Goal: Information Seeking & Learning: Find specific fact

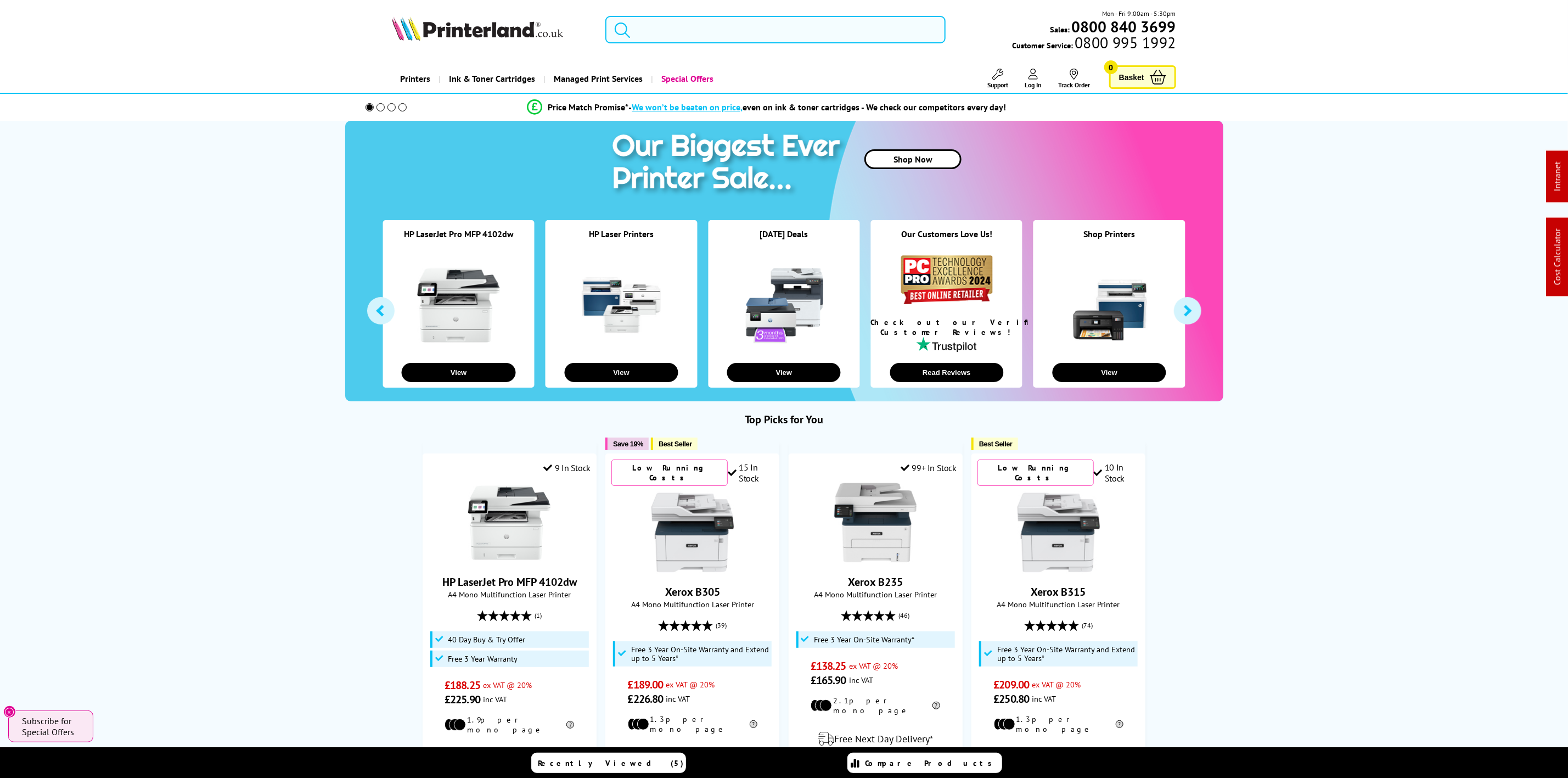
click at [757, 16] on input "search" at bounding box center [776, 29] width 340 height 28
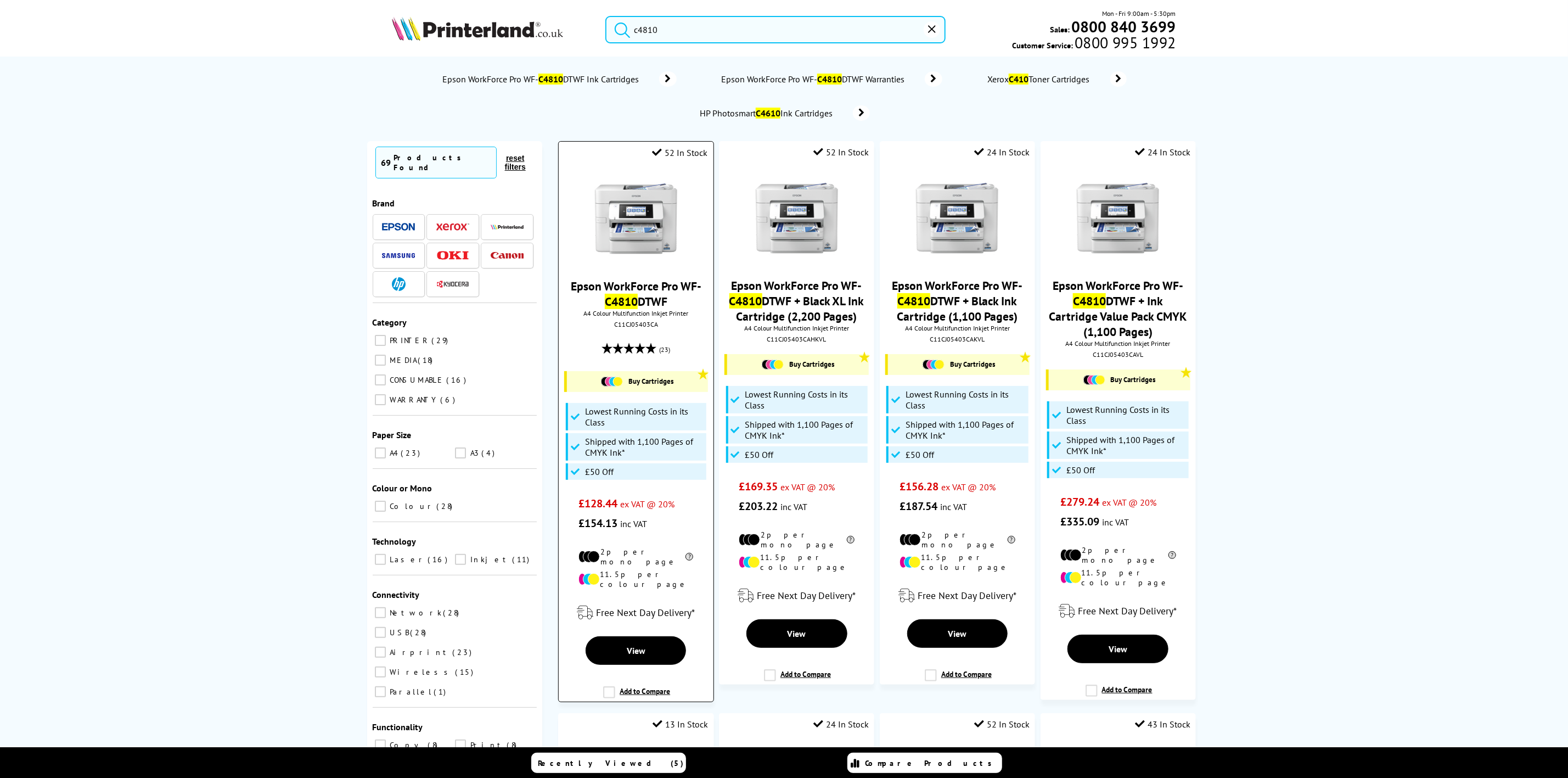
type input "c4810"
click at [646, 206] on img at bounding box center [636, 219] width 82 height 82
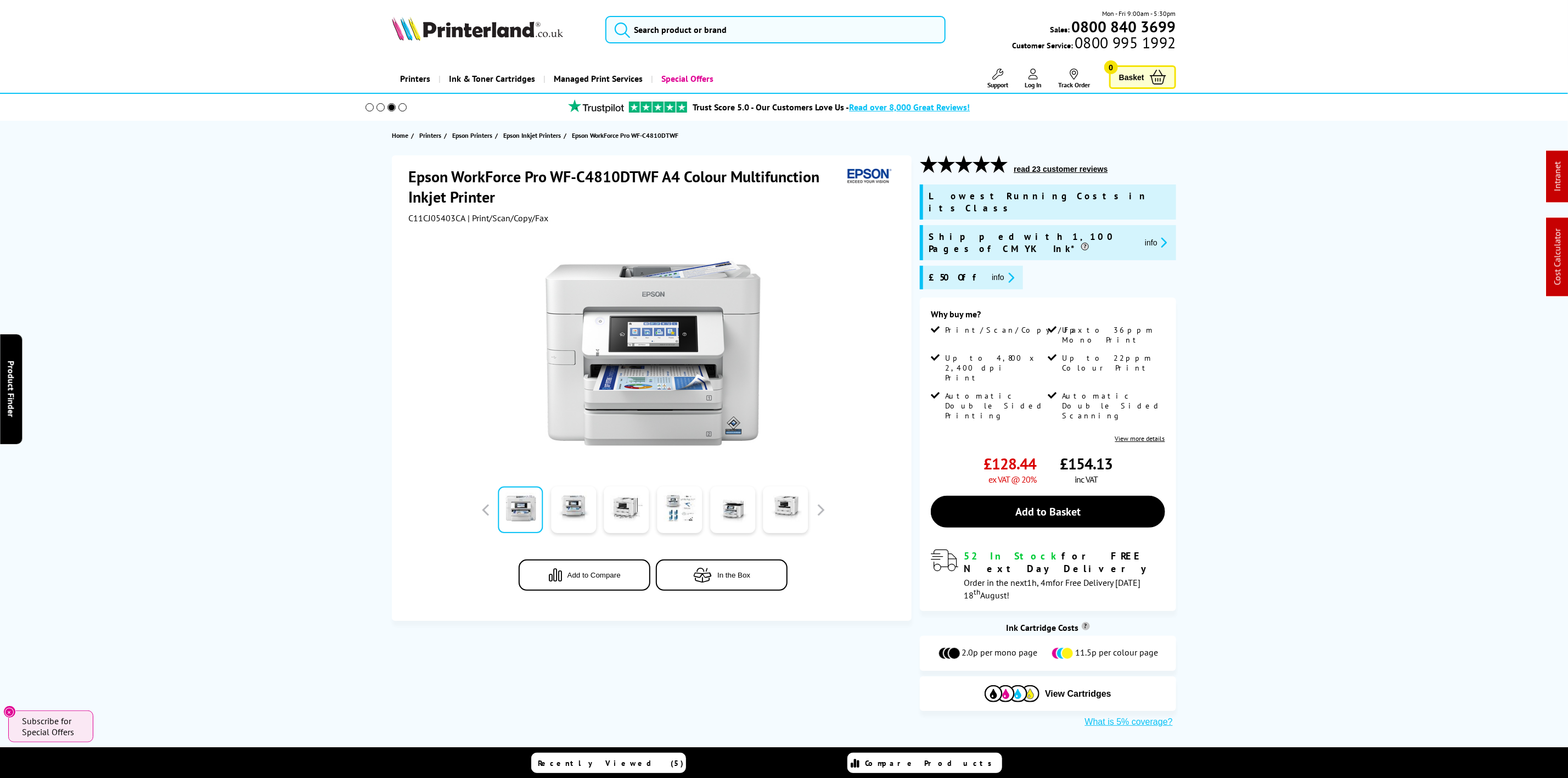
click at [658, 10] on div "Mon - Fri 9:00am - 5:30pm Sales: 0800 840 3699 Customer Service: 0800 995 1992" at bounding box center [784, 32] width 878 height 49
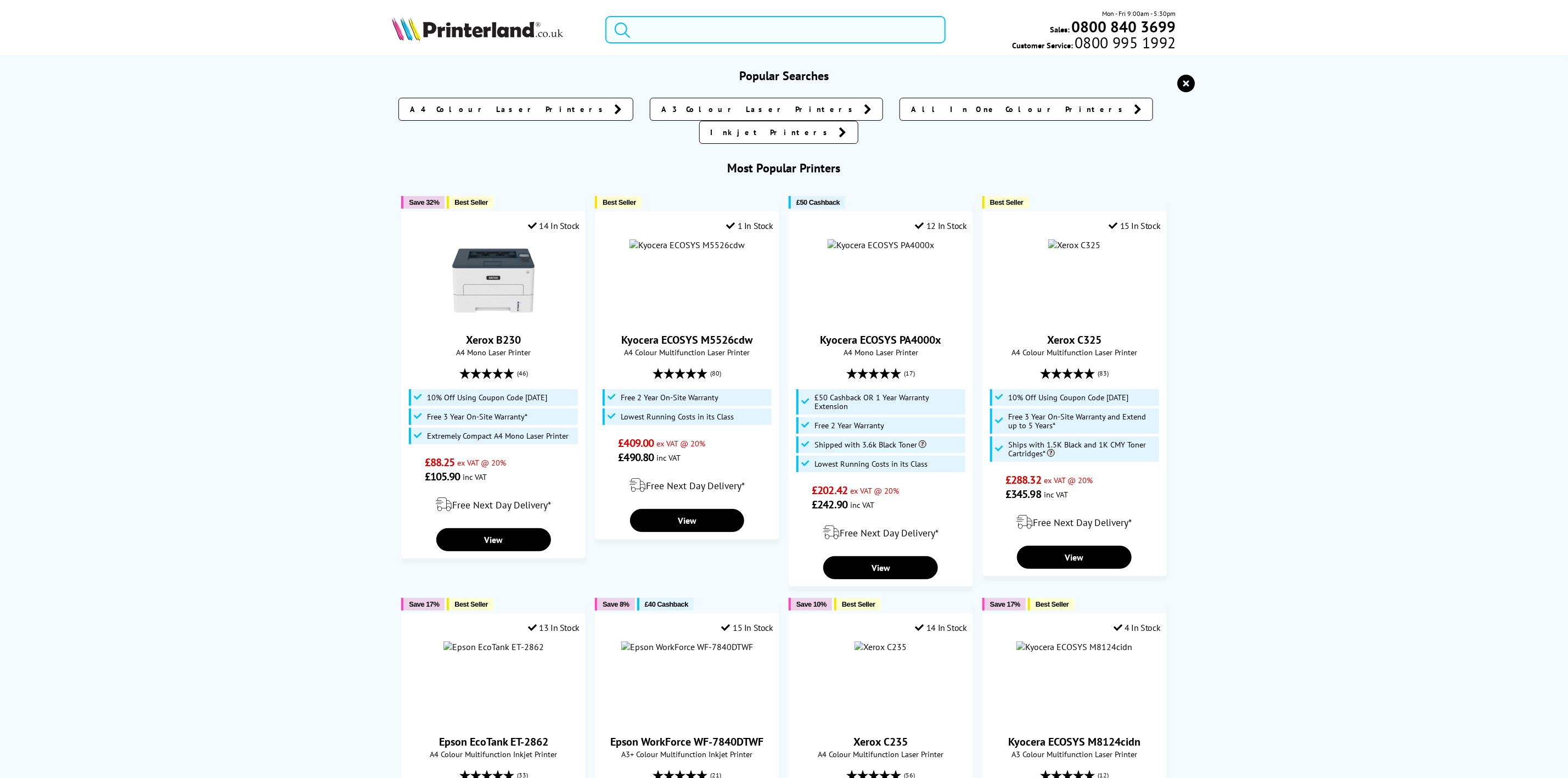
click at [725, 25] on input "search" at bounding box center [776, 29] width 340 height 28
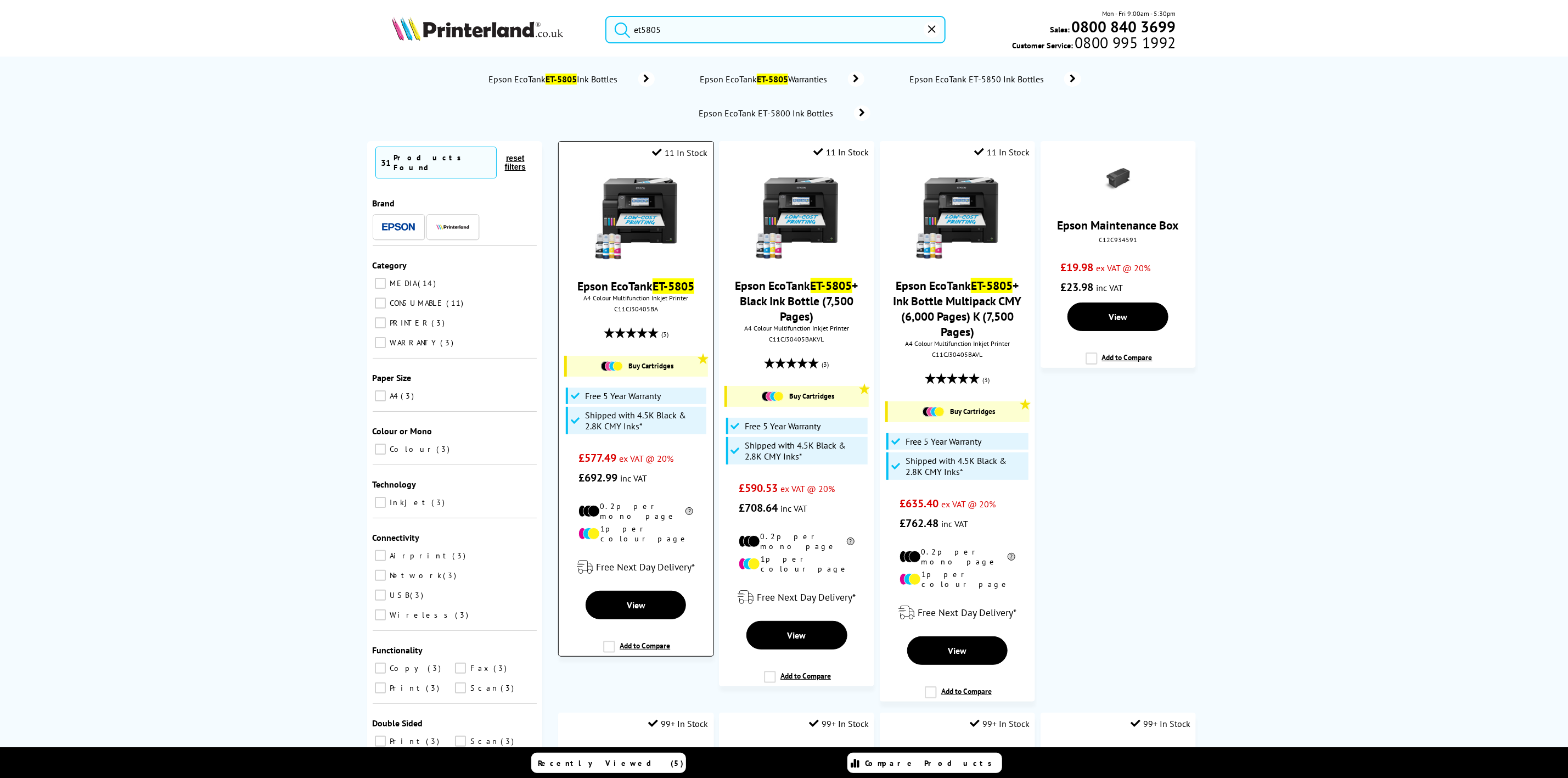
type input "et5805"
click at [642, 201] on img at bounding box center [636, 219] width 82 height 82
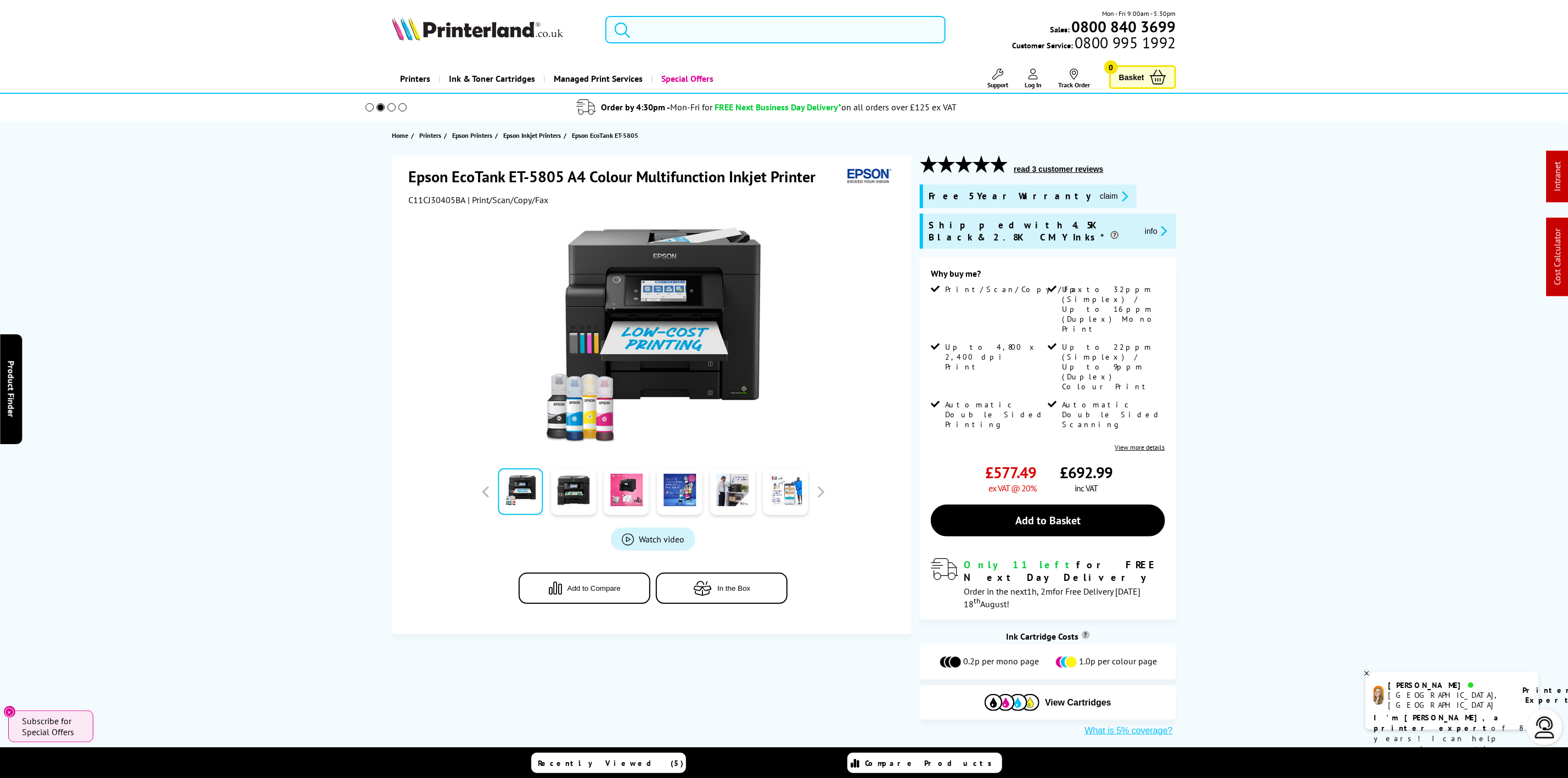
click at [492, 10] on div "Mon - Fri 9:00am - 5:30pm Sales: 0800 840 3699 Customer Service: 0800 995 1992" at bounding box center [784, 32] width 878 height 49
click at [492, 29] on img at bounding box center [477, 28] width 171 height 24
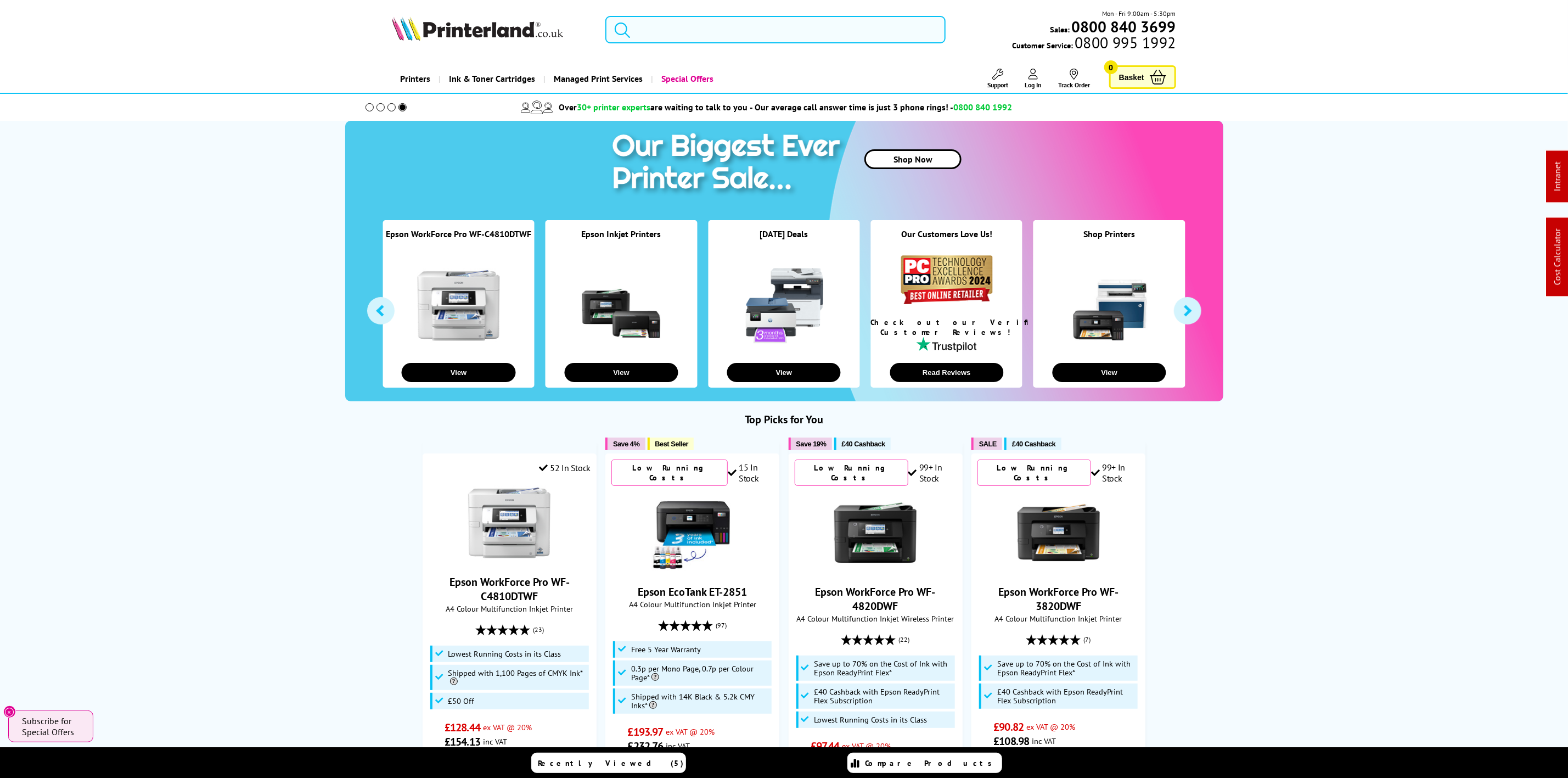
click at [668, 29] on input "search" at bounding box center [776, 29] width 340 height 28
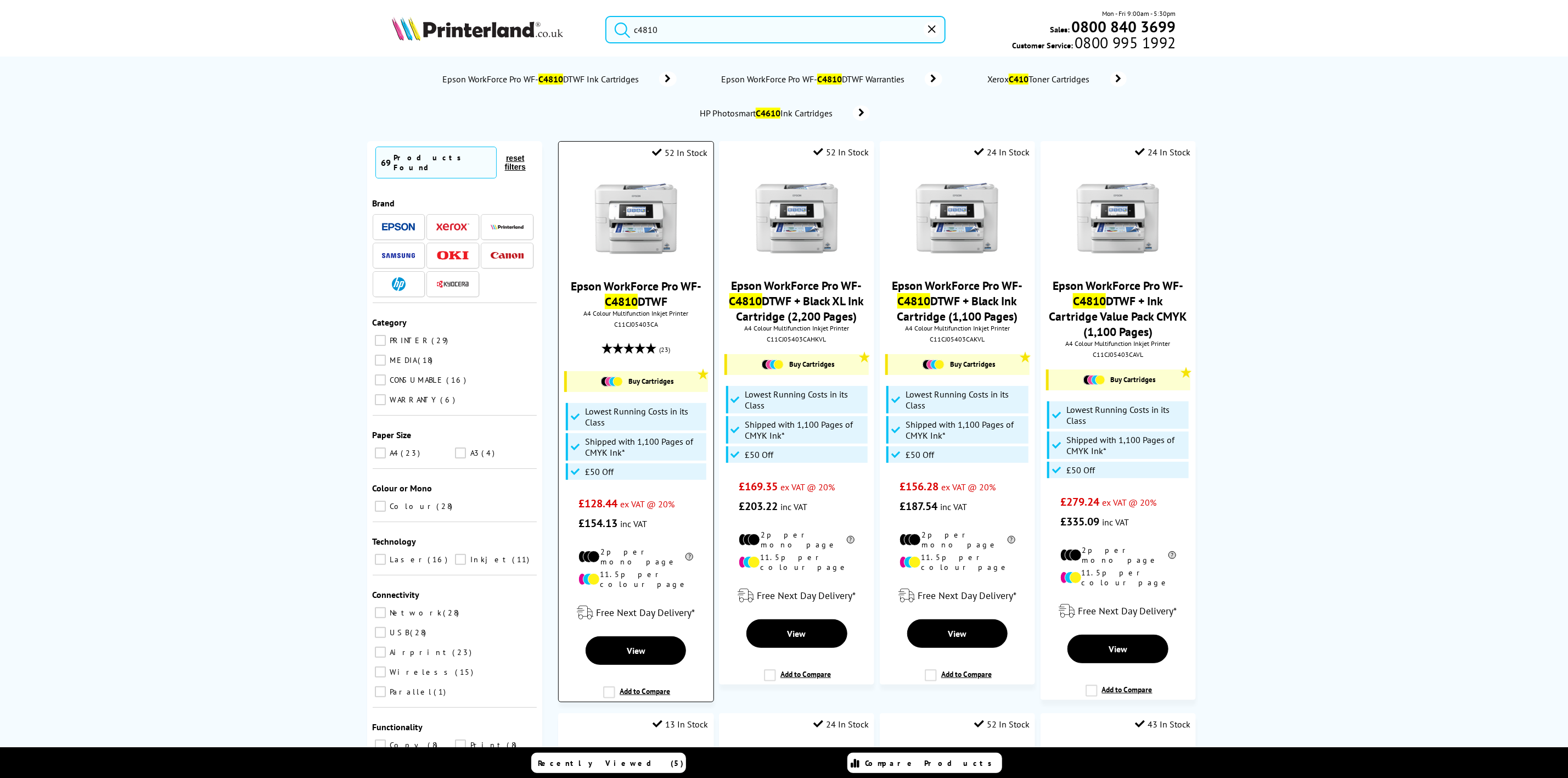
type input "c4810"
click at [639, 231] on img at bounding box center [636, 219] width 82 height 82
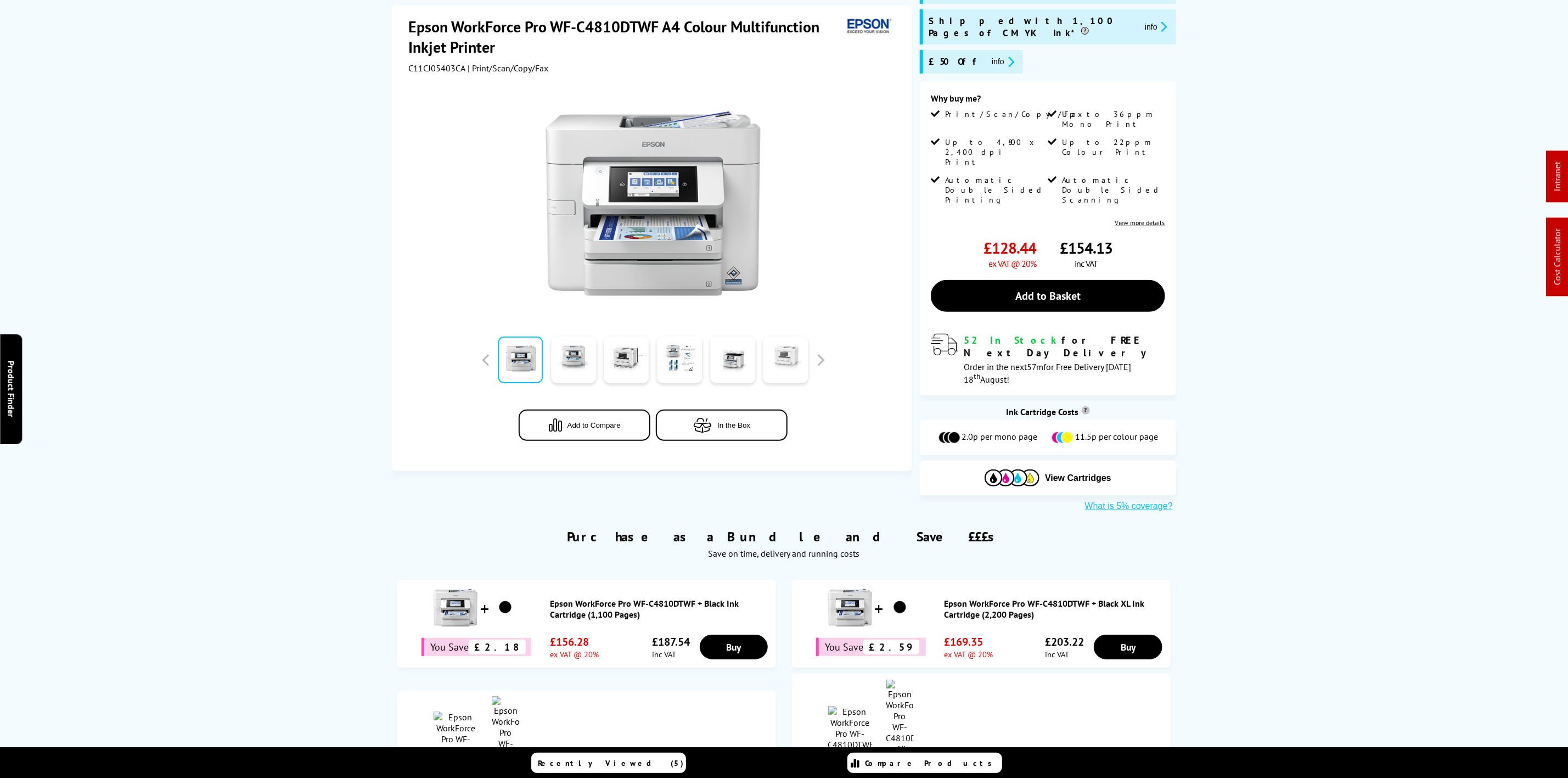
scroll to position [412, 0]
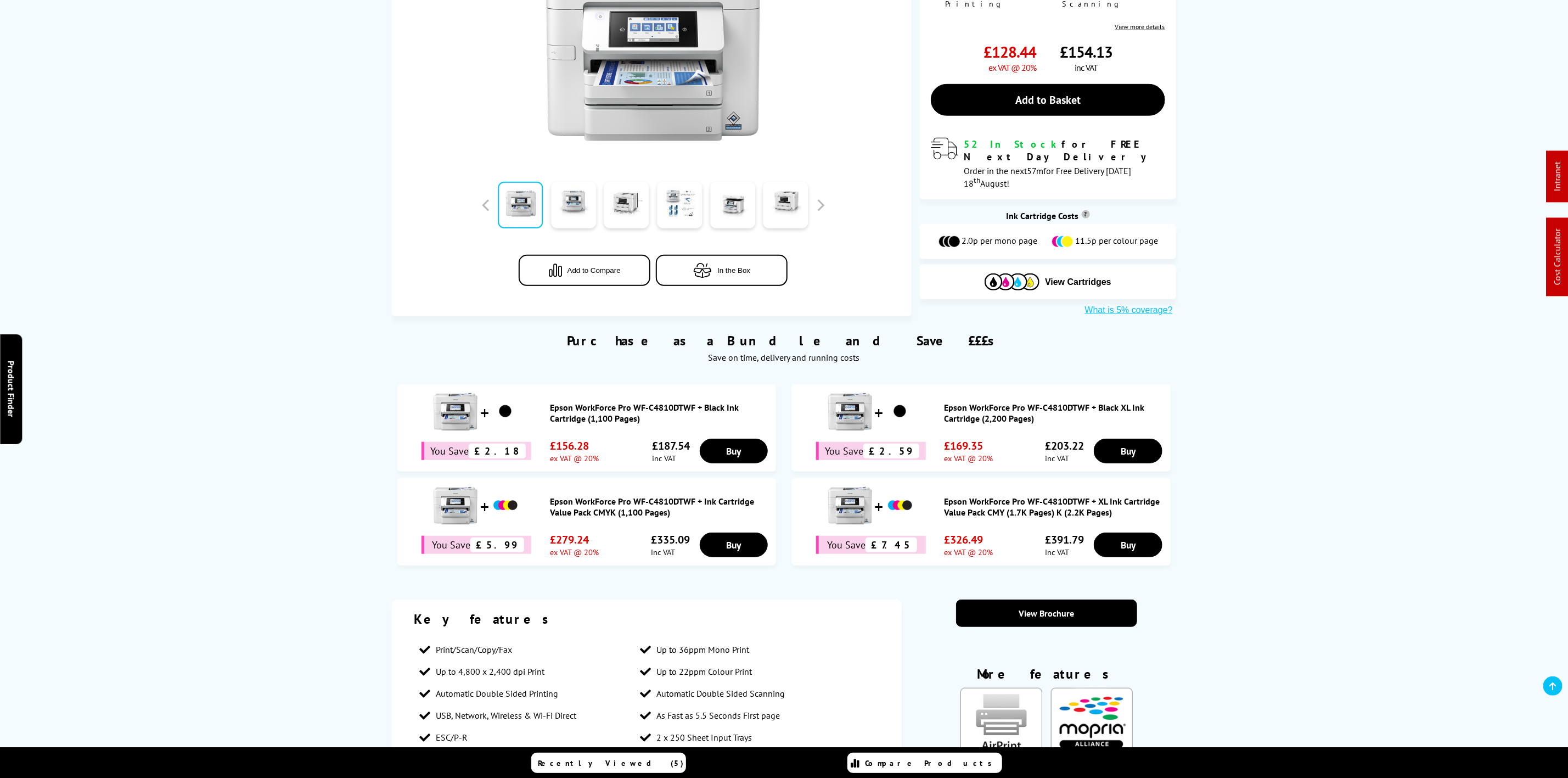
click at [751, 37] on span "Specification" at bounding box center [752, 42] width 86 height 10
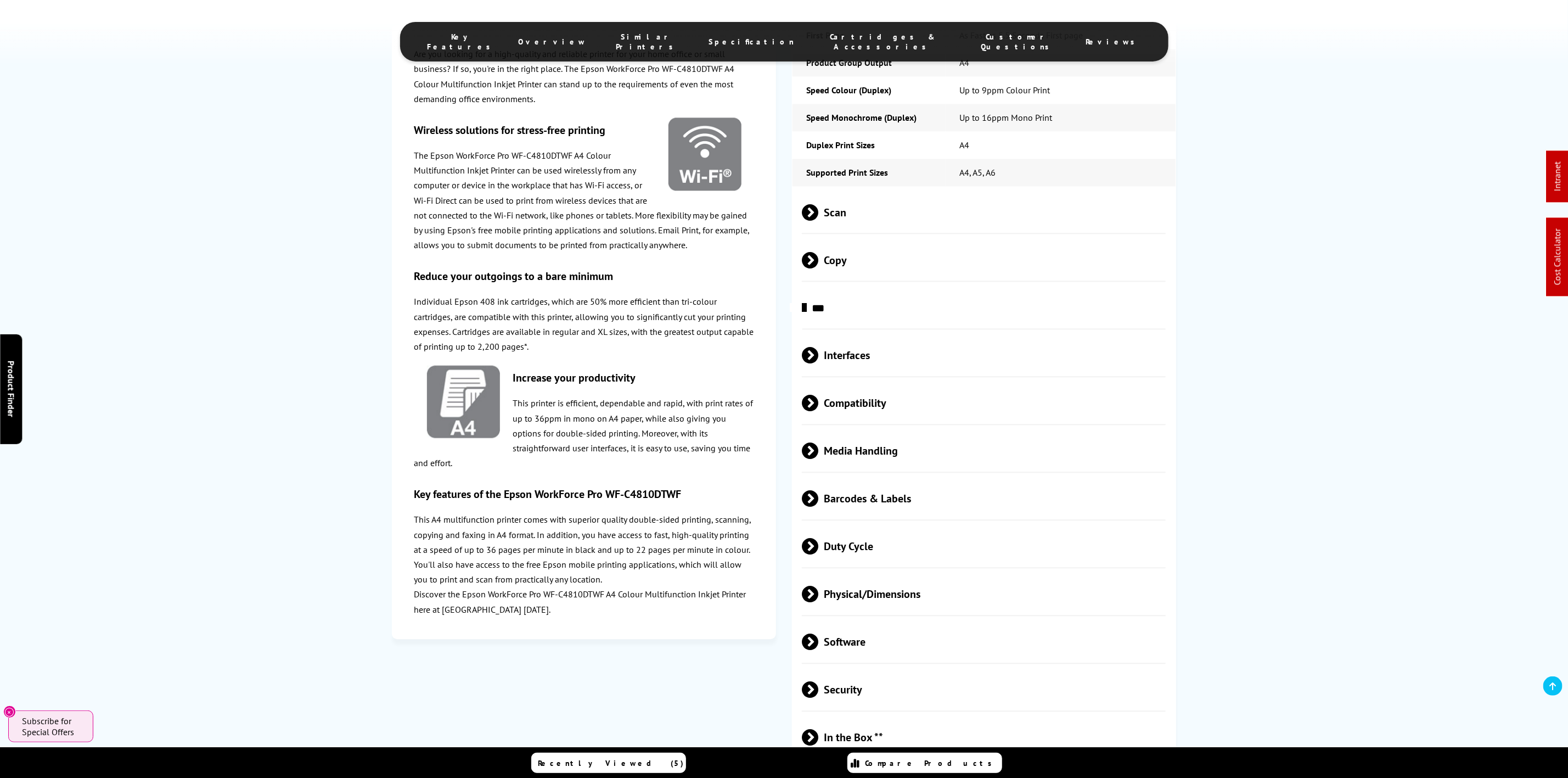
scroll to position [1792, 0]
click at [911, 570] on span "Physical/Dimensions" at bounding box center [984, 591] width 364 height 41
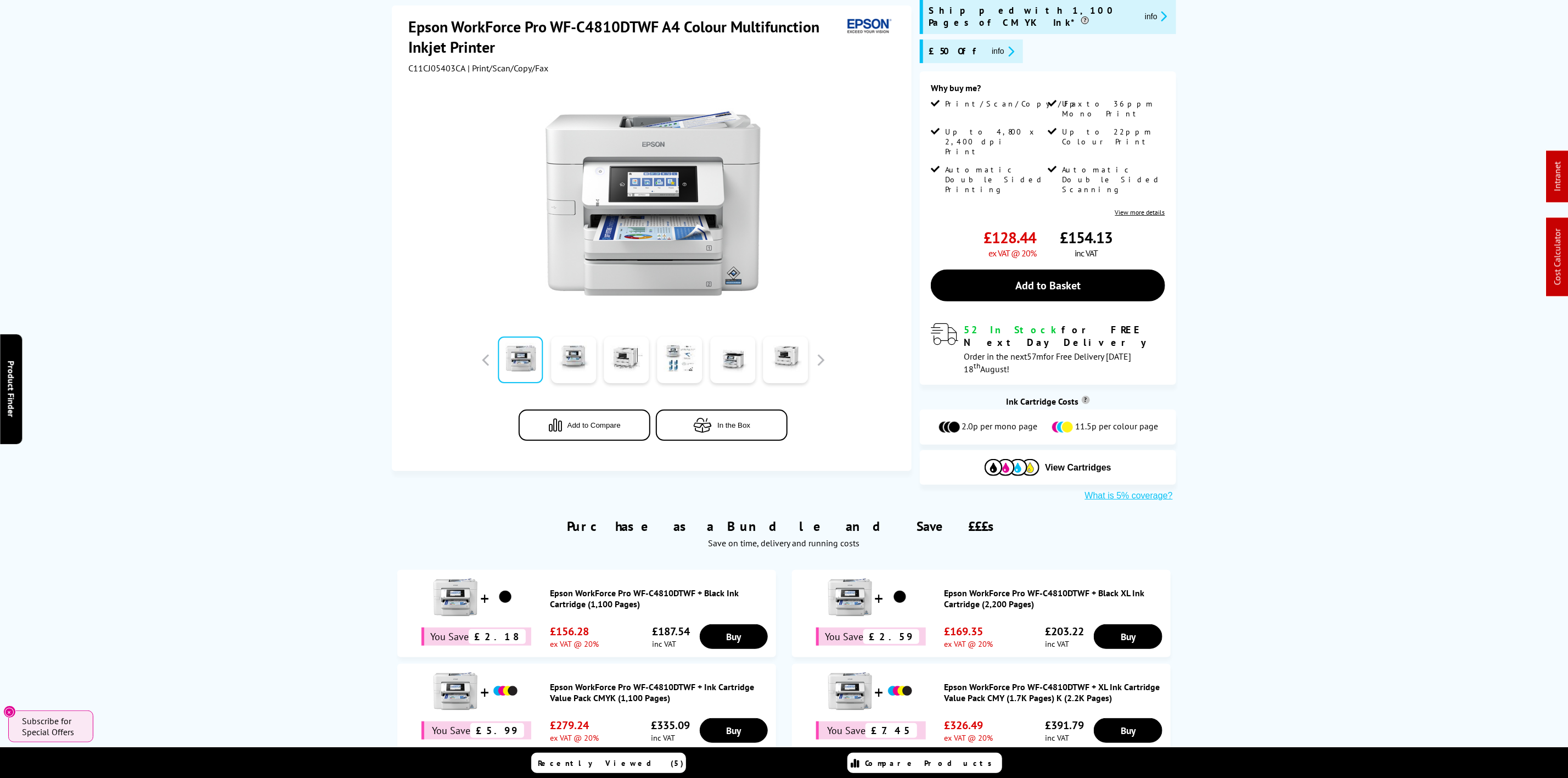
scroll to position [0, 0]
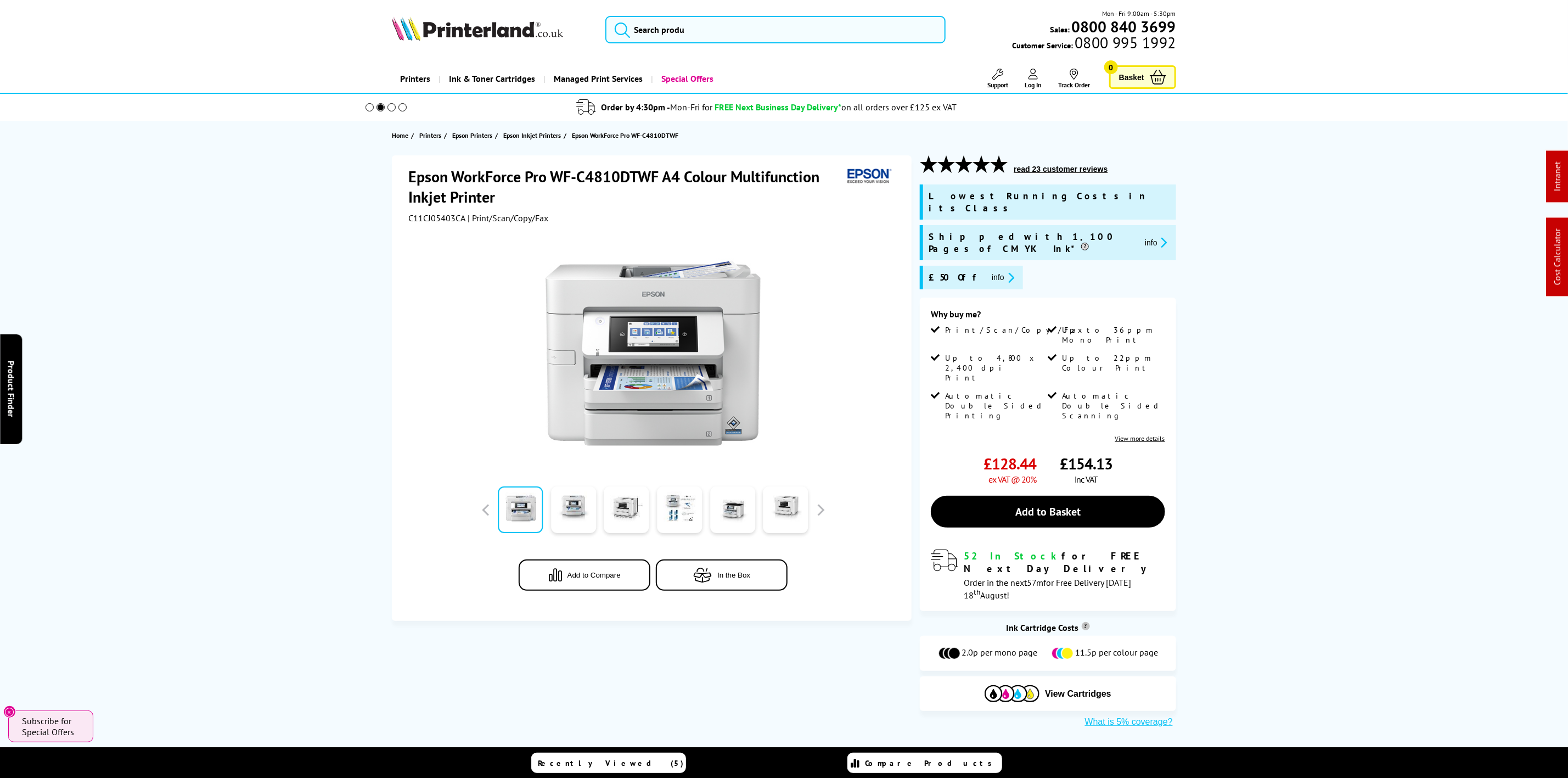
click at [486, 33] on img at bounding box center [477, 28] width 171 height 24
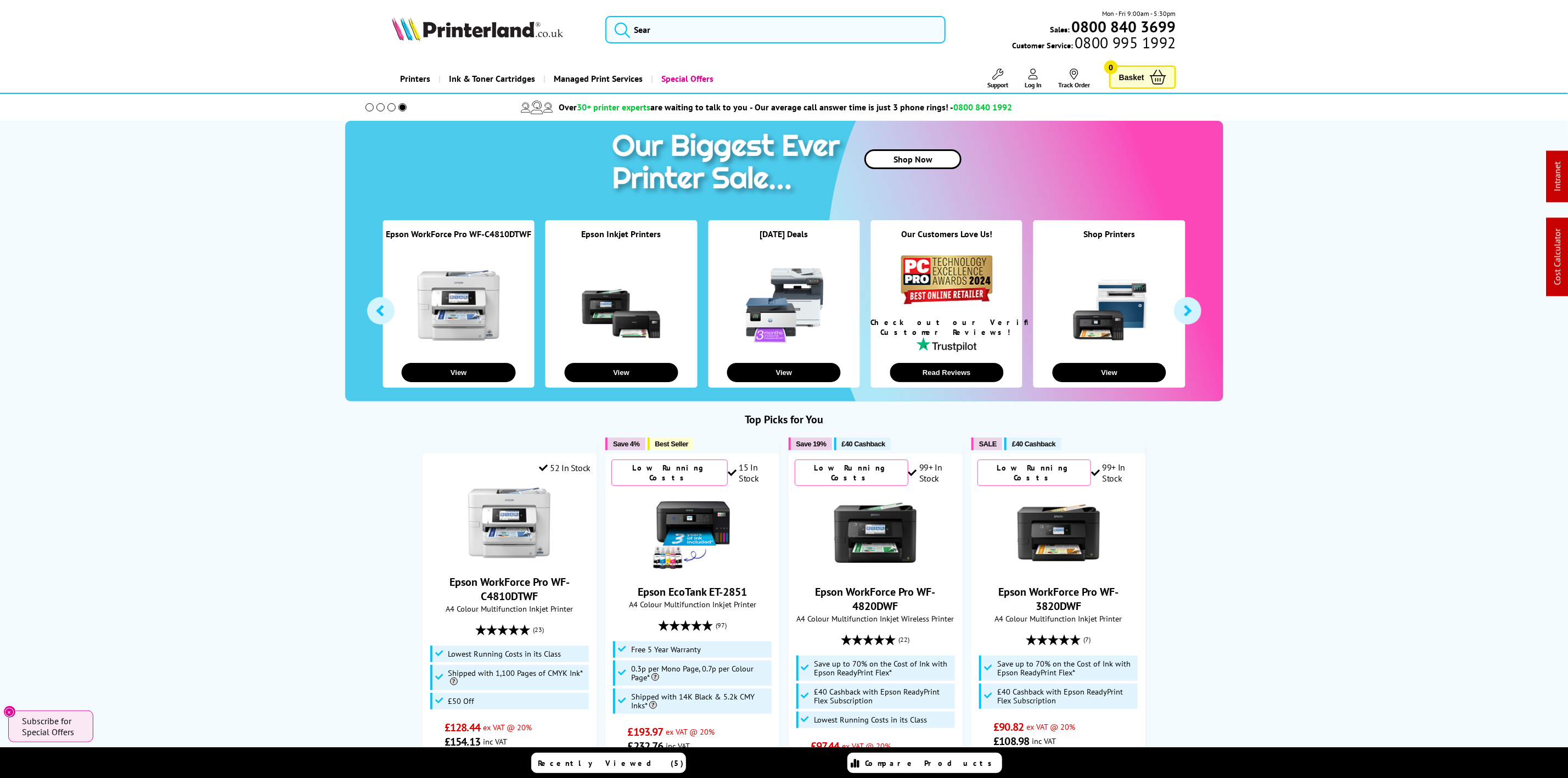
click at [998, 76] on icon at bounding box center [998, 74] width 11 height 11
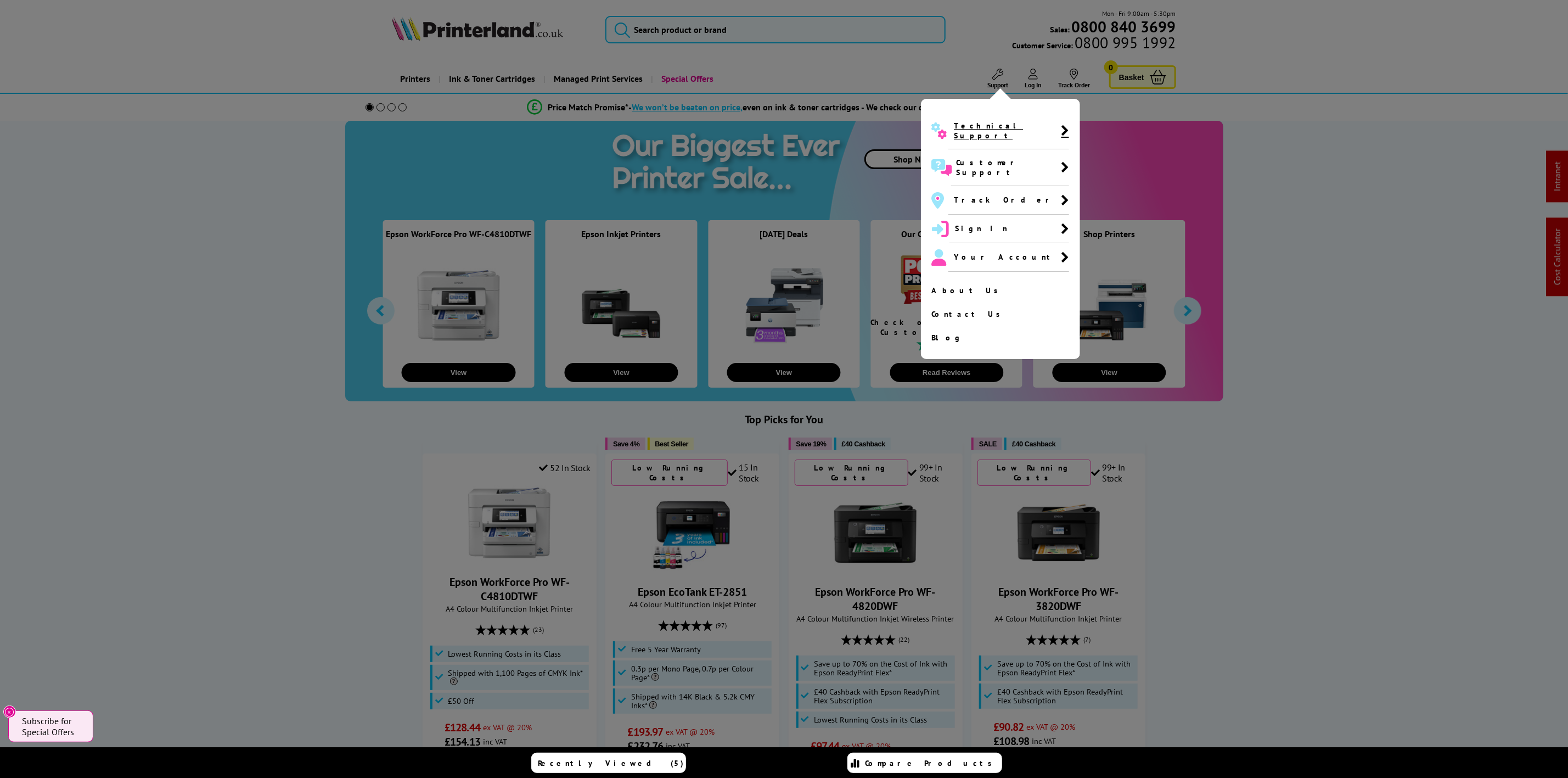
click at [986, 124] on span "Technical Support" at bounding box center [1008, 131] width 107 height 20
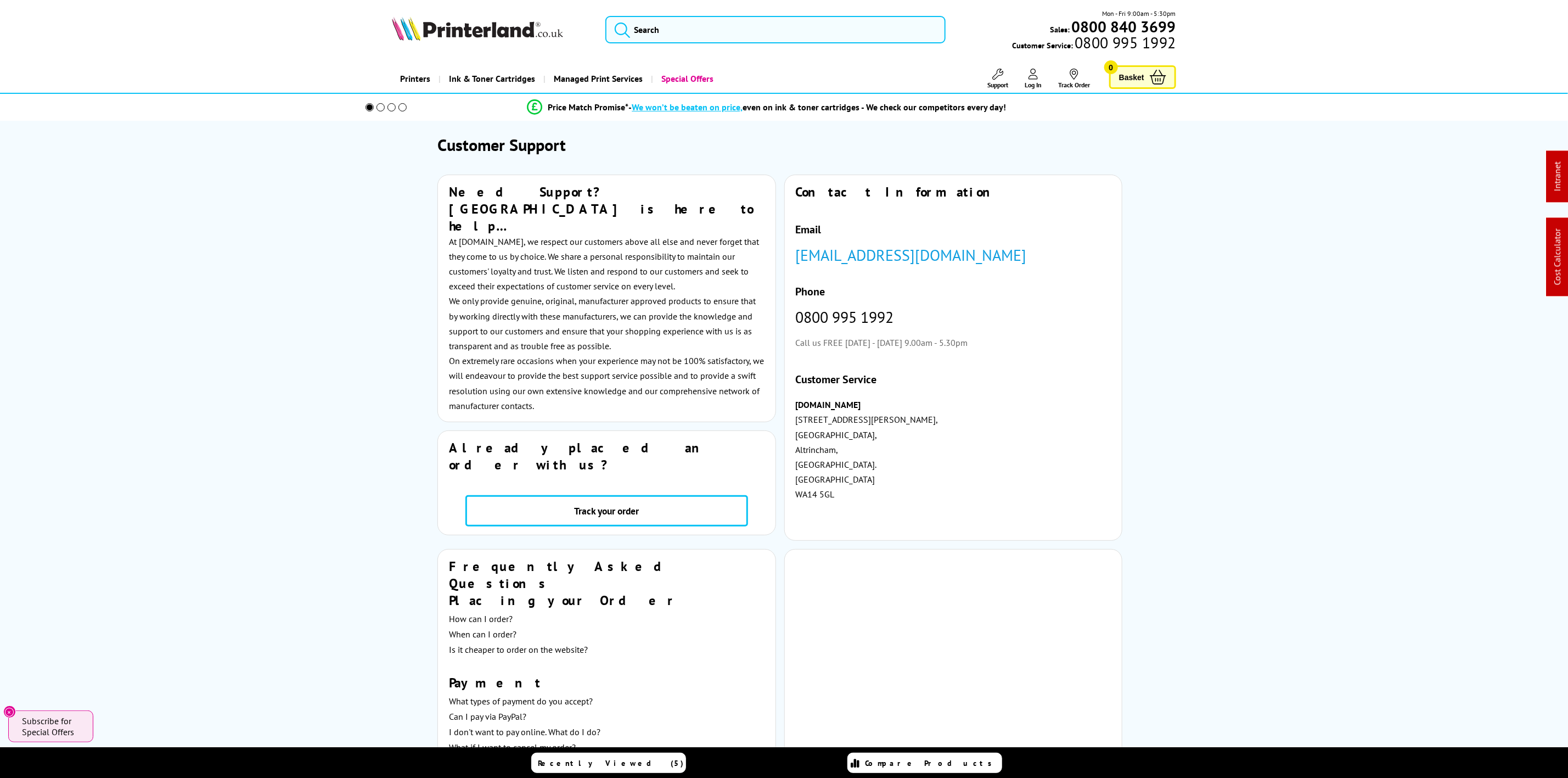
click at [475, 25] on img at bounding box center [477, 28] width 171 height 24
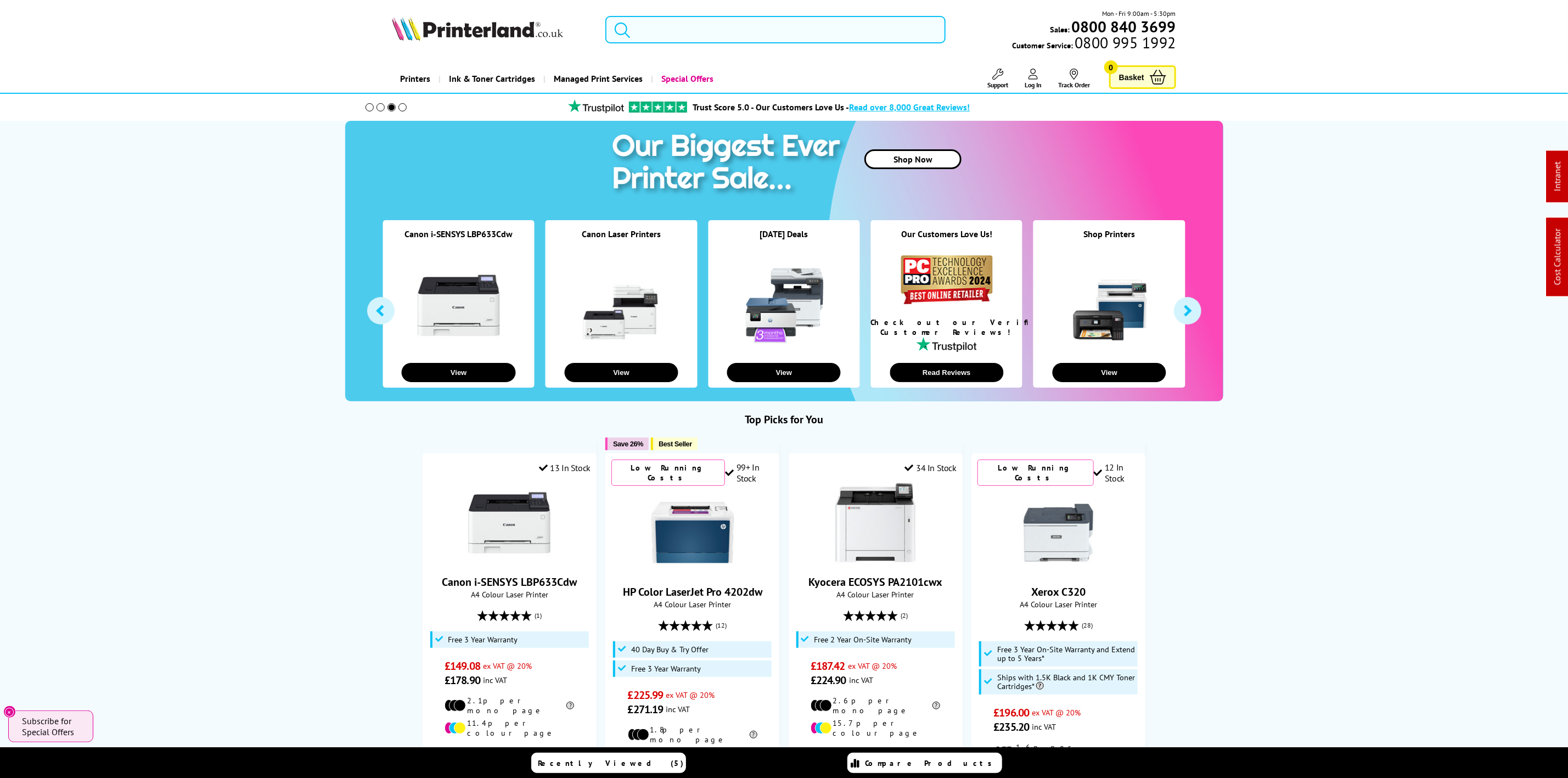
click at [662, 22] on input "search" at bounding box center [776, 29] width 340 height 28
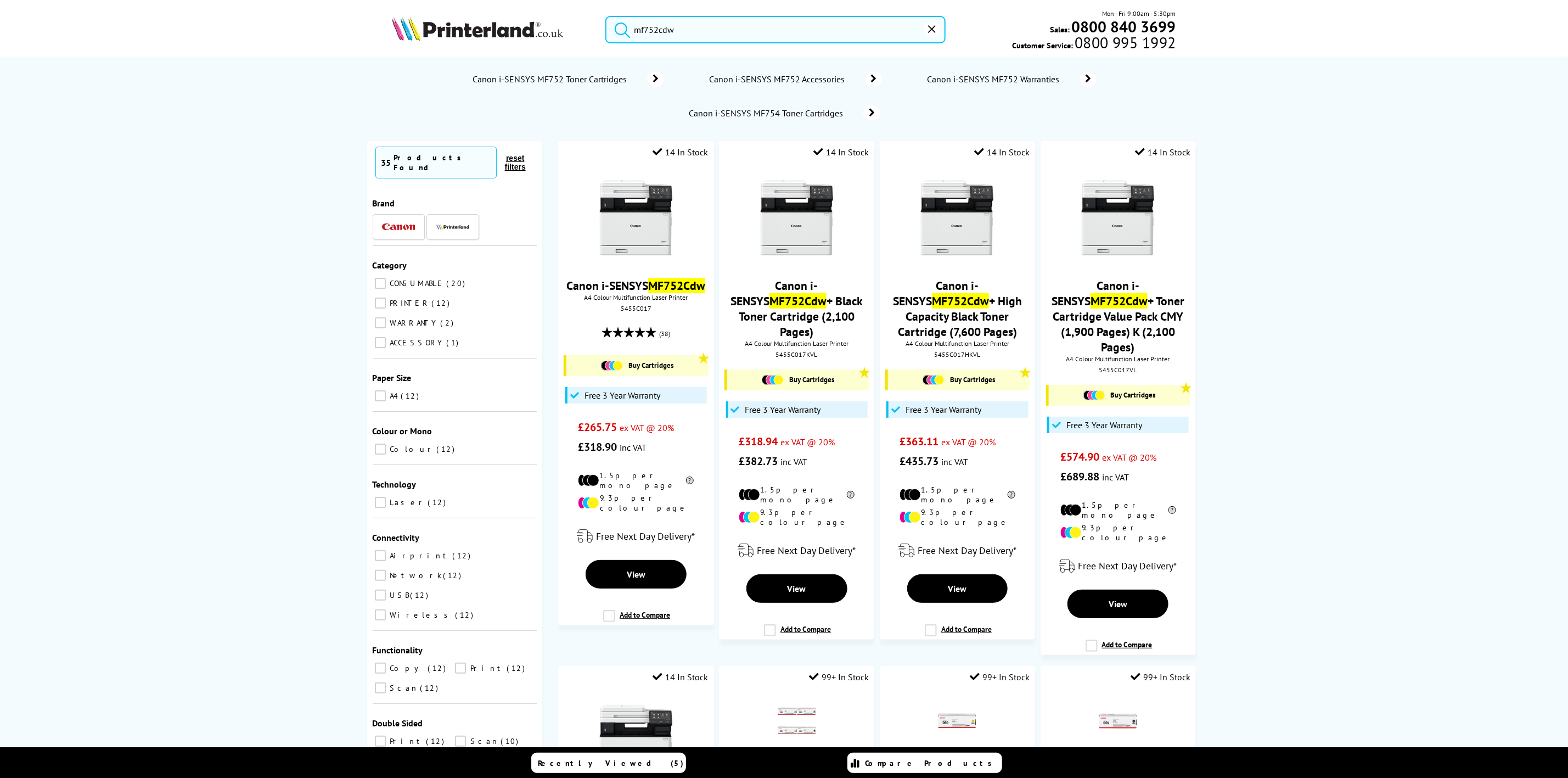
type input "mf752cdw"
drag, startPoint x: 502, startPoint y: 4, endPoint x: 494, endPoint y: 34, distance: 31.0
click at [501, 6] on header "mf752cdw Mon - Fri 9:00am - 5:30pm Sales: 0800 840 3699 Customer Service: 0800 …" at bounding box center [784, 47] width 1568 height 94
click at [494, 34] on img at bounding box center [477, 28] width 171 height 24
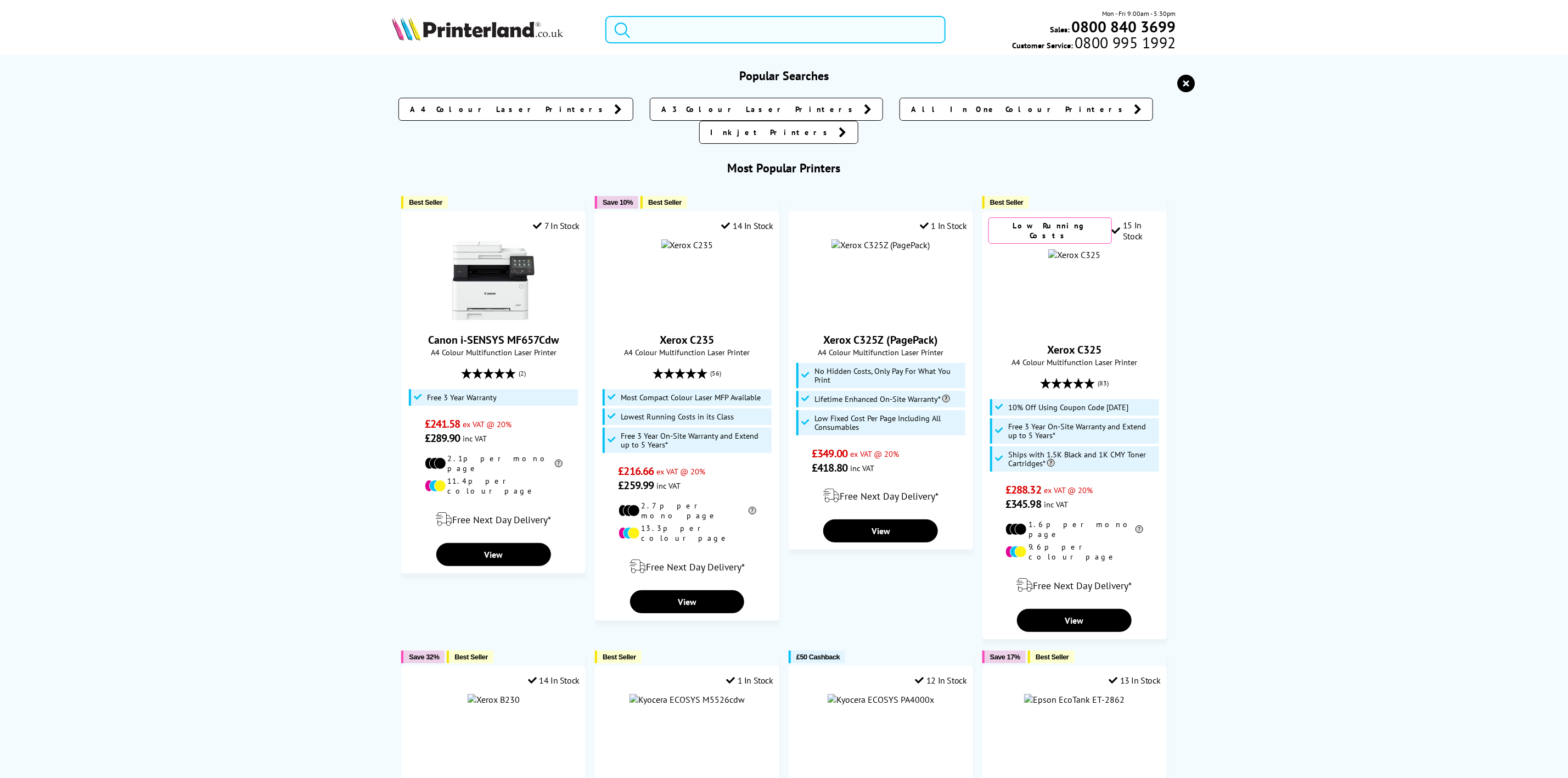
click at [703, 31] on input "search" at bounding box center [776, 29] width 340 height 28
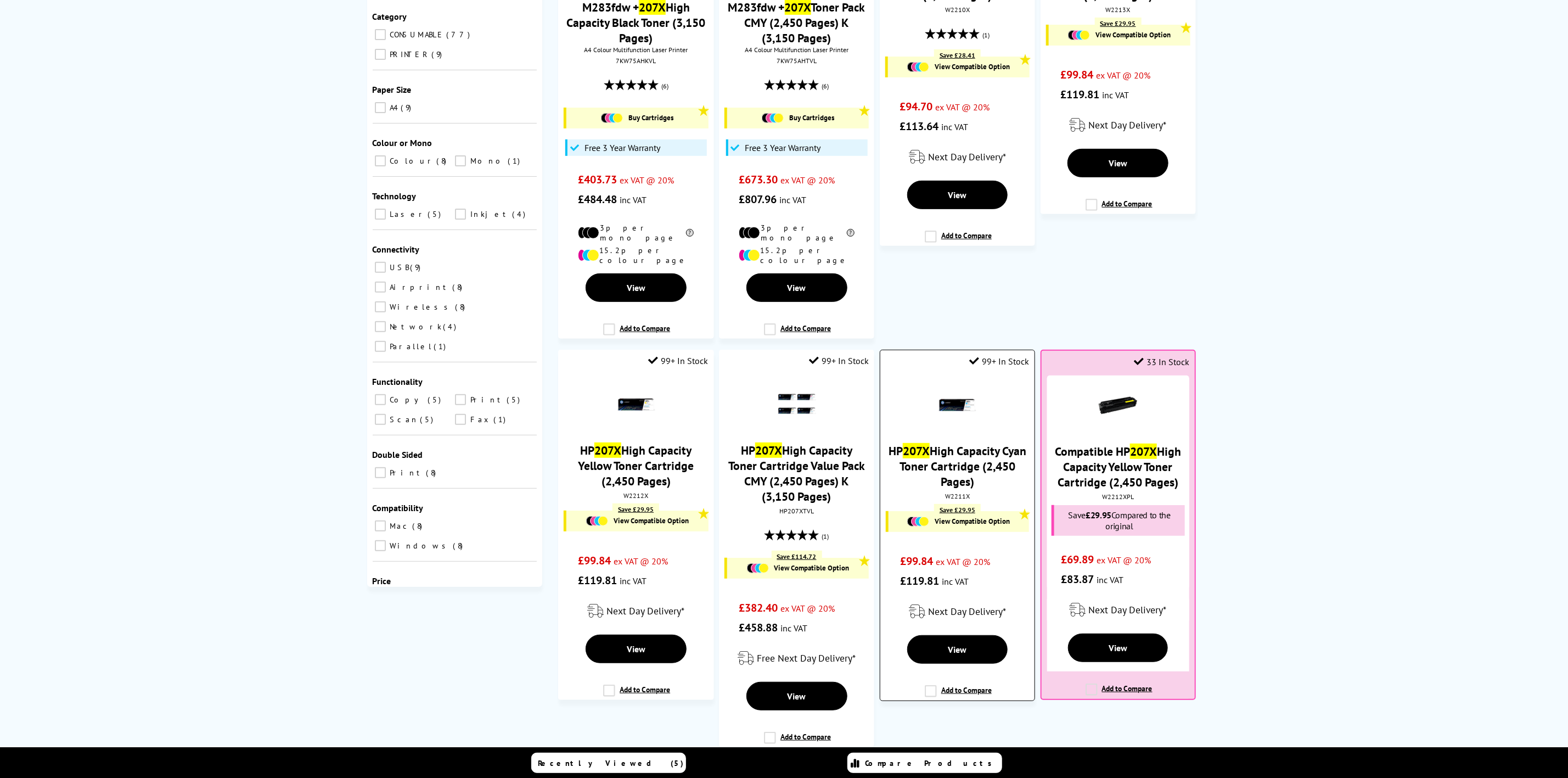
scroll to position [412, 0]
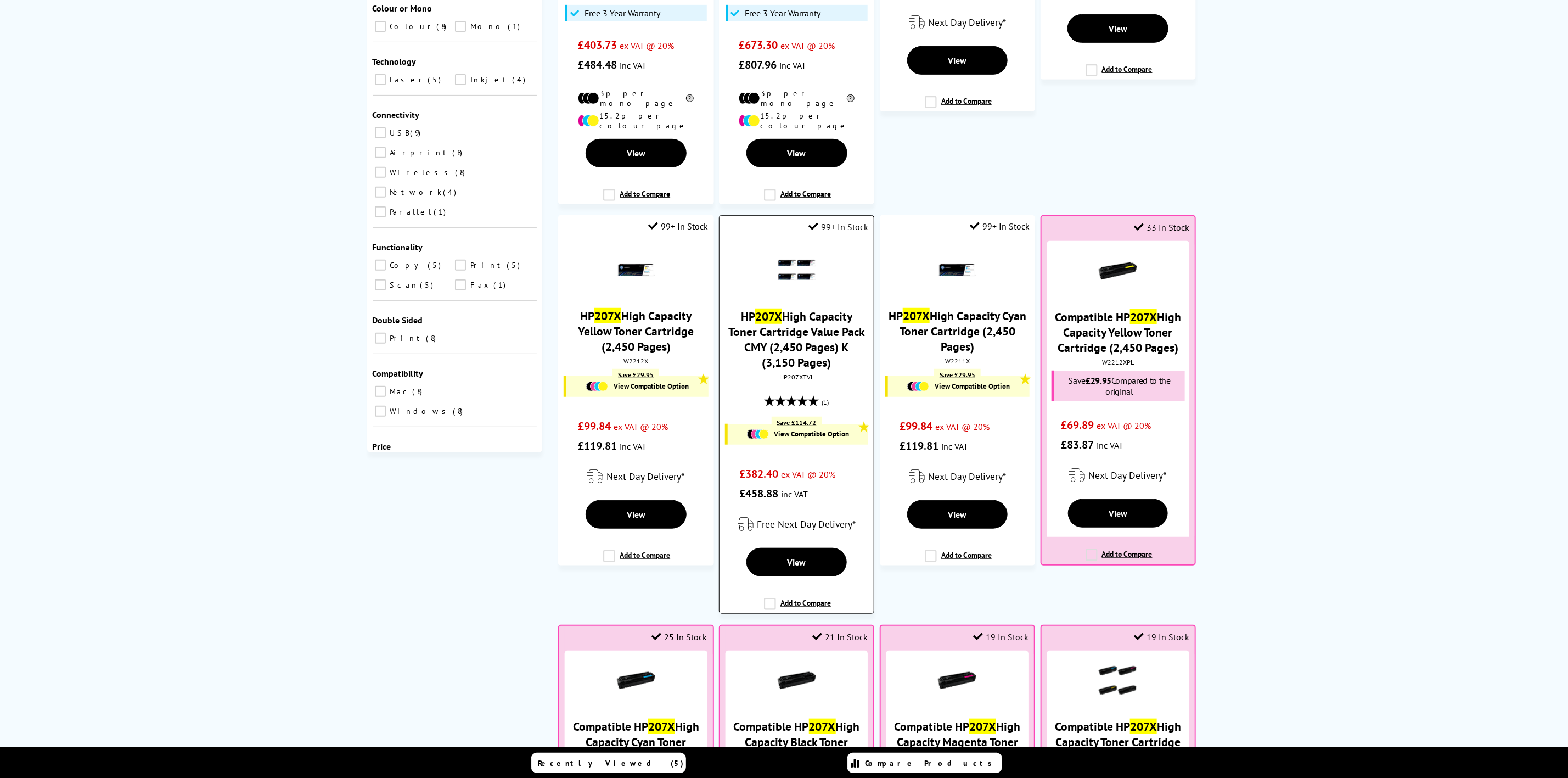
type input "207x"
click at [793, 373] on div "HP207XTVL" at bounding box center [797, 376] width 138 height 8
copy div "HP207XTVL"
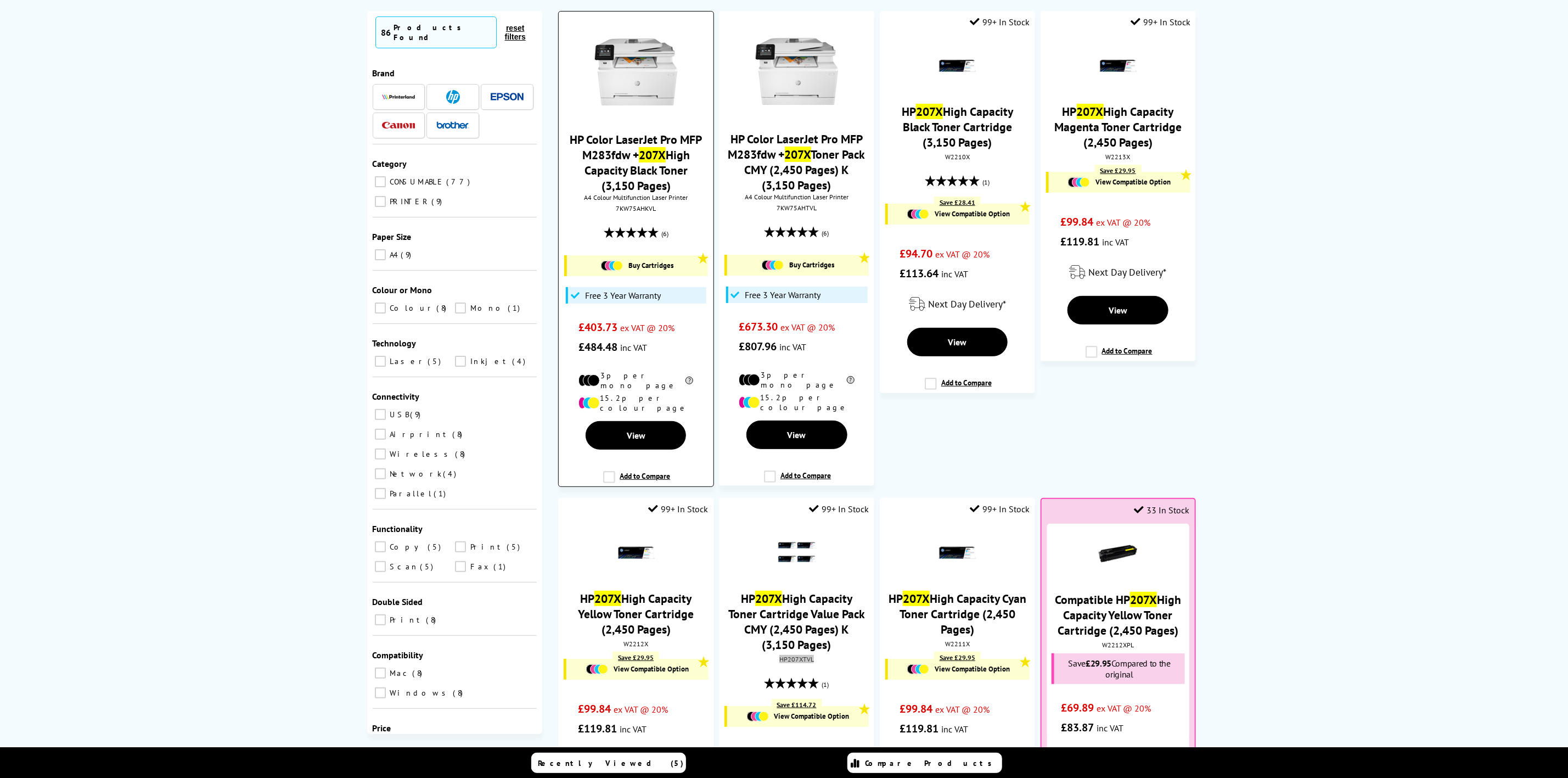
scroll to position [0, 0]
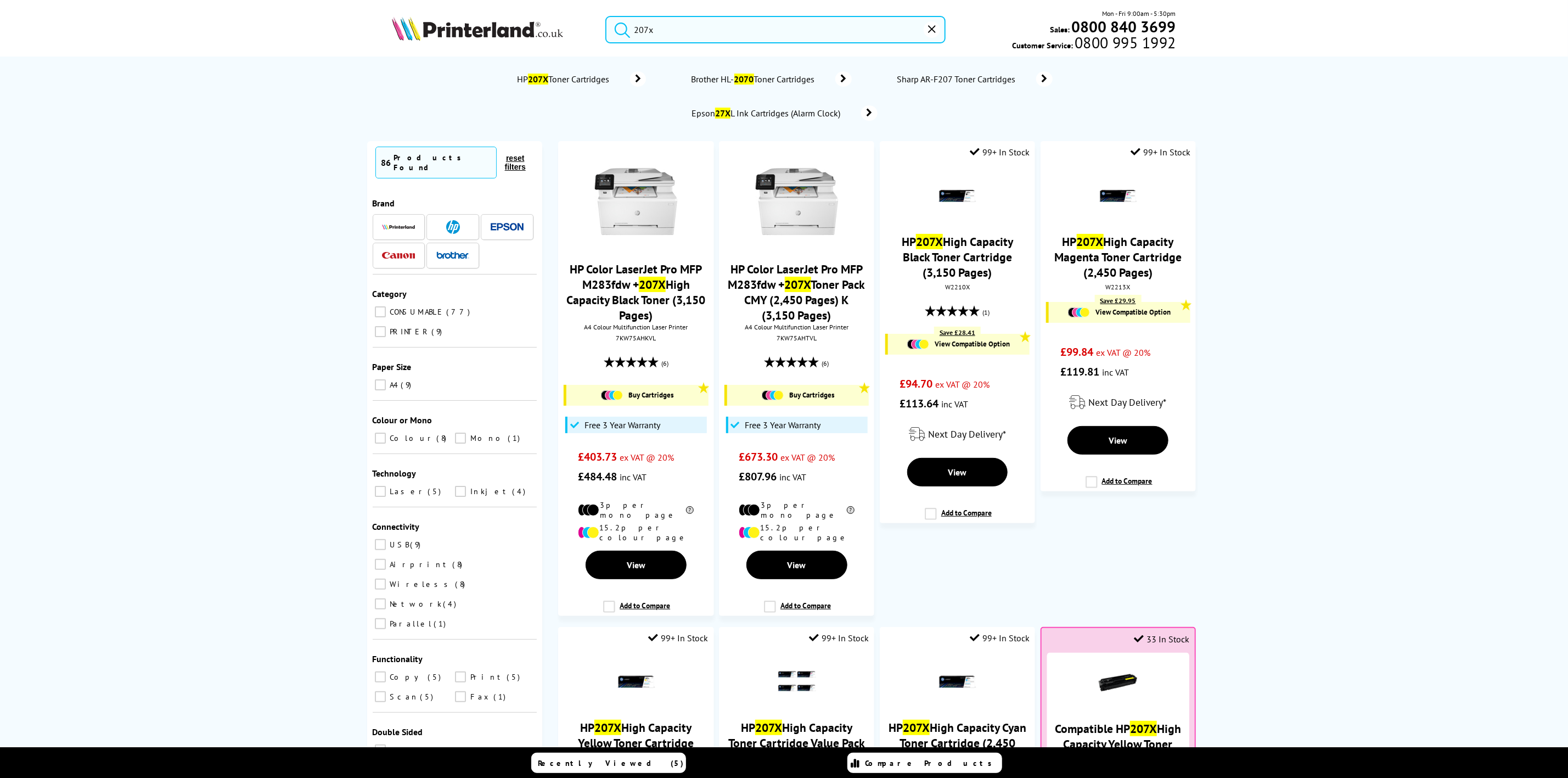
click at [529, 39] on img at bounding box center [477, 28] width 171 height 24
click at [529, 39] on img at bounding box center [477, 28] width 171 height 24
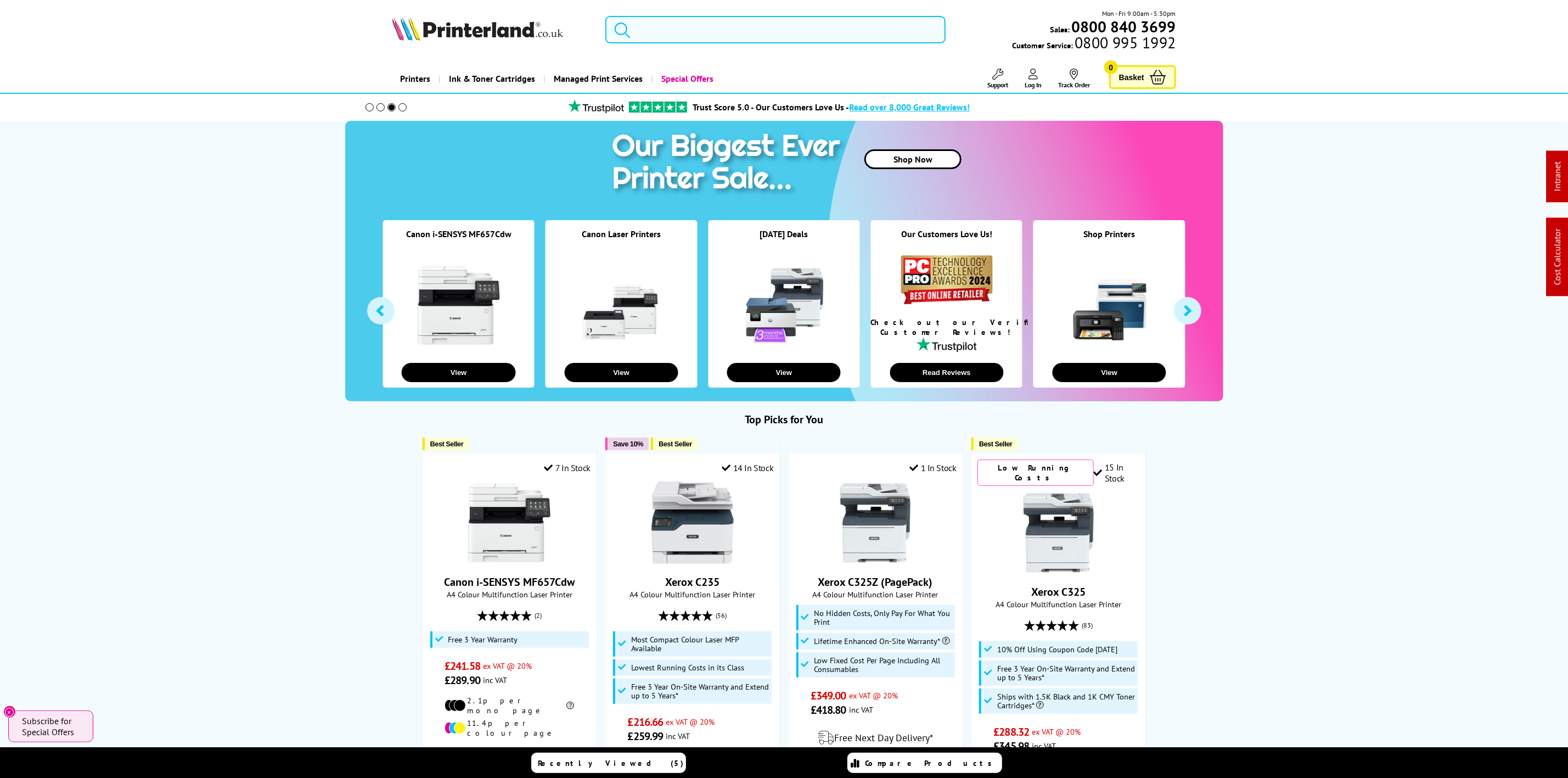
click at [665, 29] on input "search" at bounding box center [776, 29] width 340 height 28
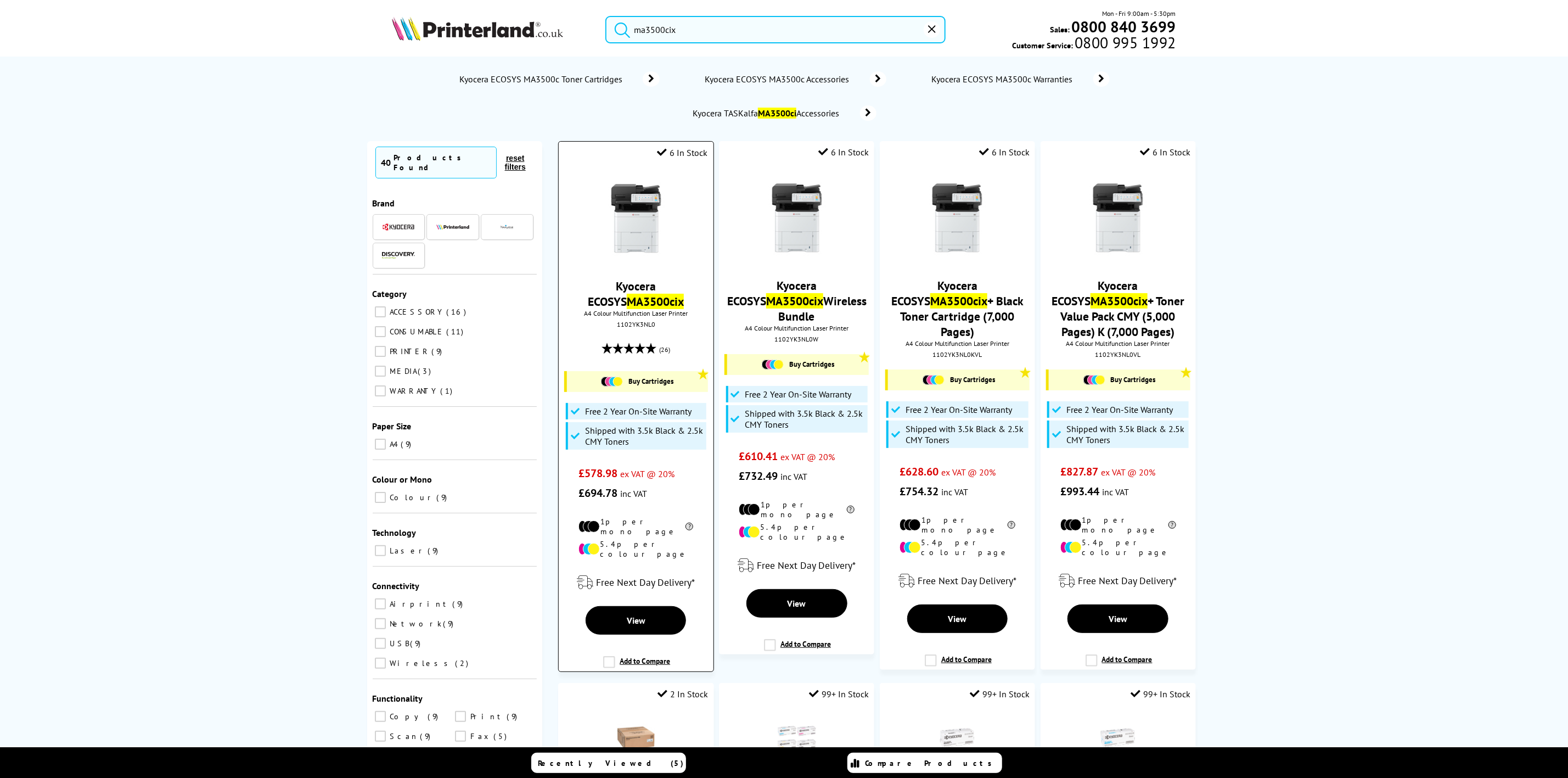
type input "ma3500cix"
click at [666, 212] on img at bounding box center [636, 219] width 82 height 82
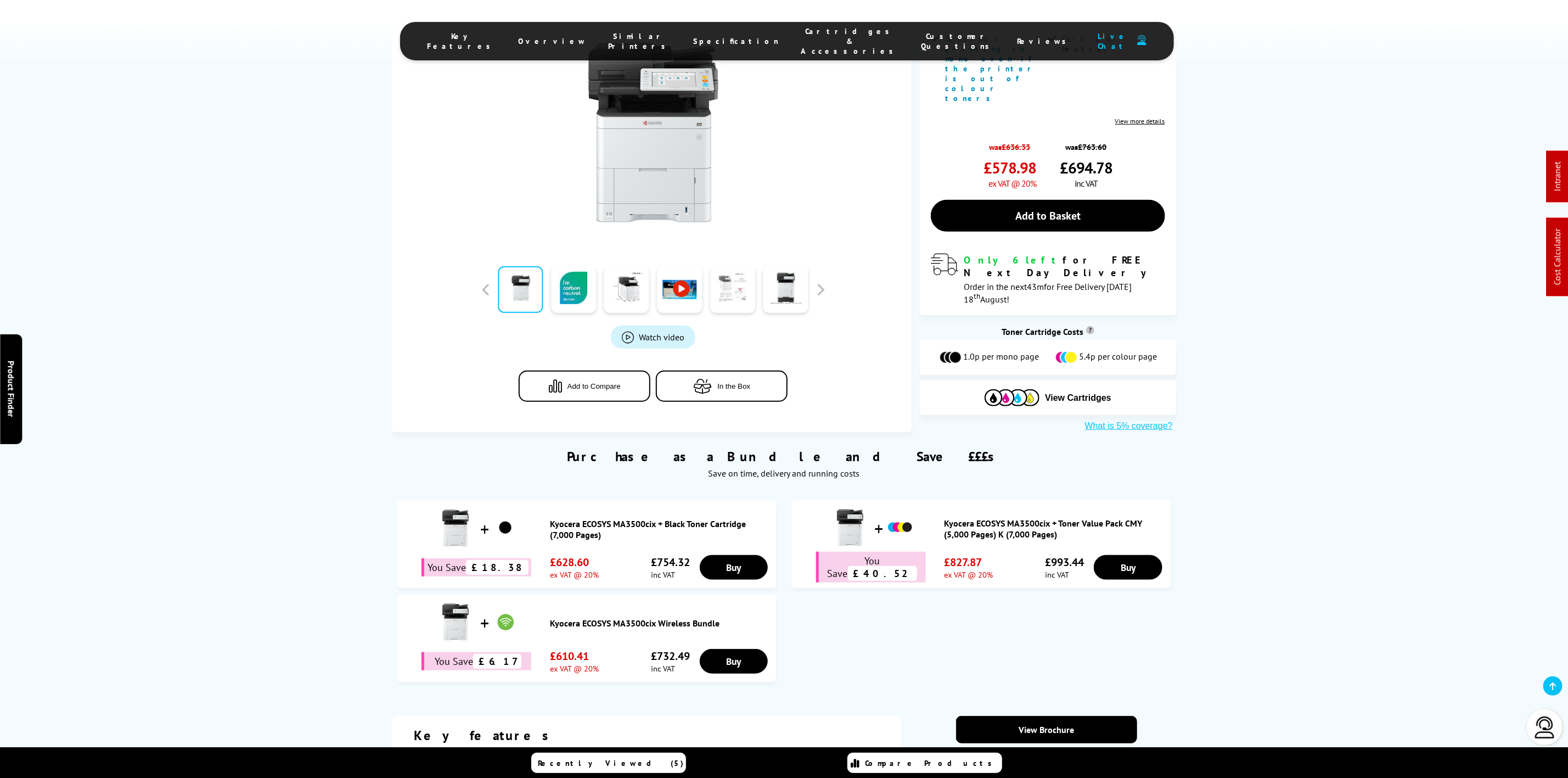
scroll to position [330, 0]
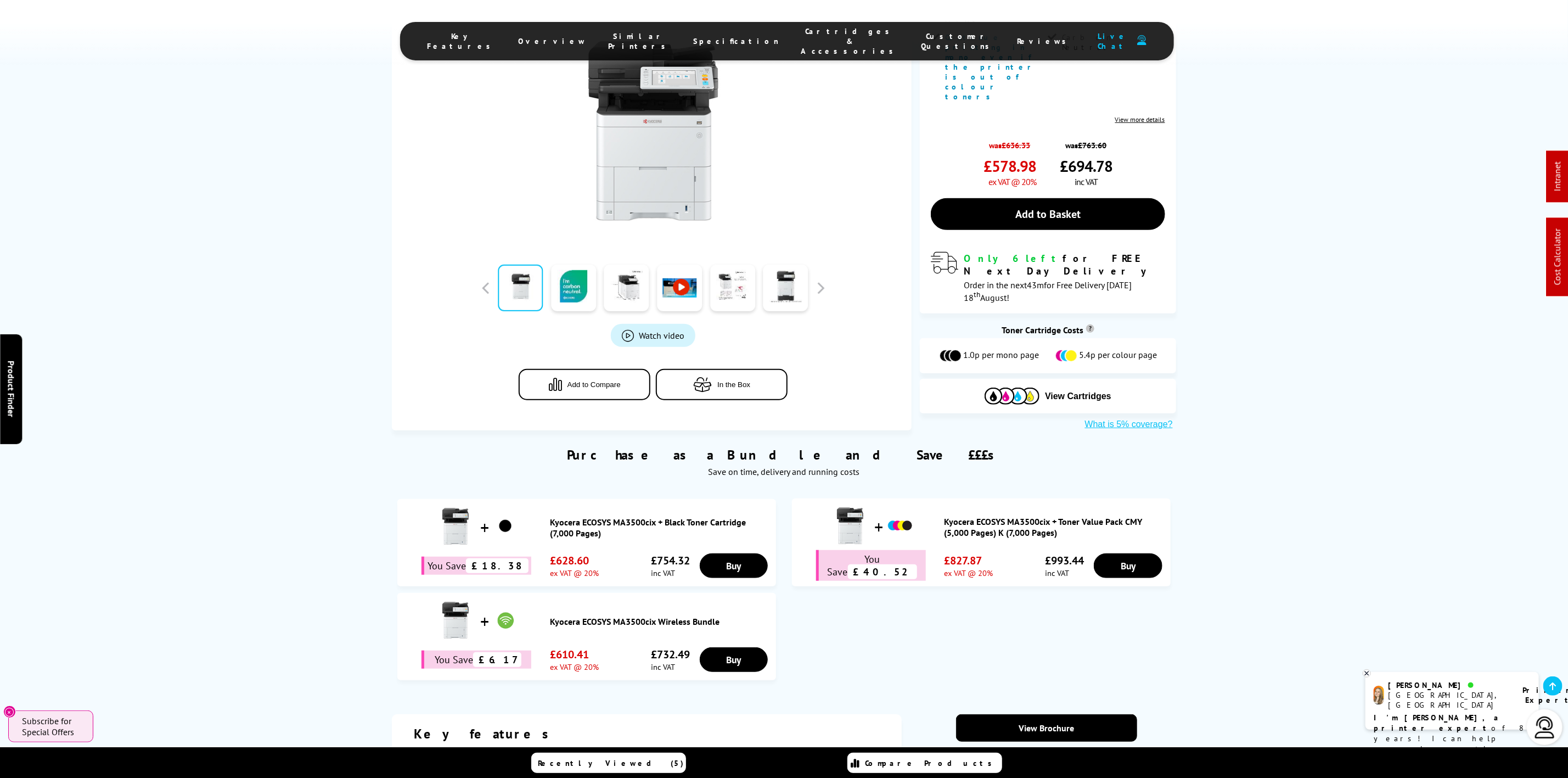
click at [811, 34] on span "Cartridges & Accessories" at bounding box center [851, 41] width 98 height 29
click at [833, 36] on span "Cartridges & Accessories" at bounding box center [851, 41] width 98 height 29
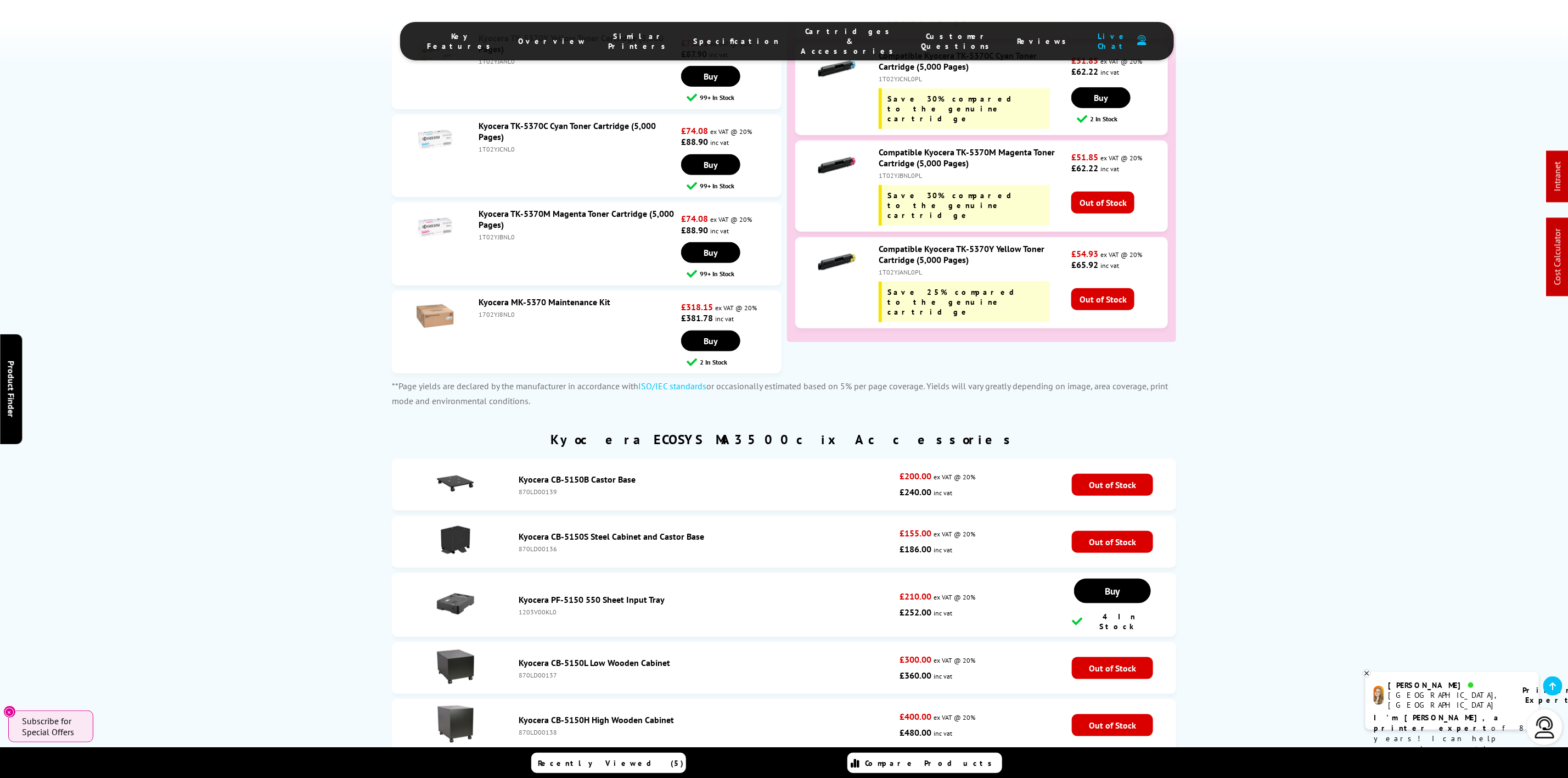
scroll to position [3910, 0]
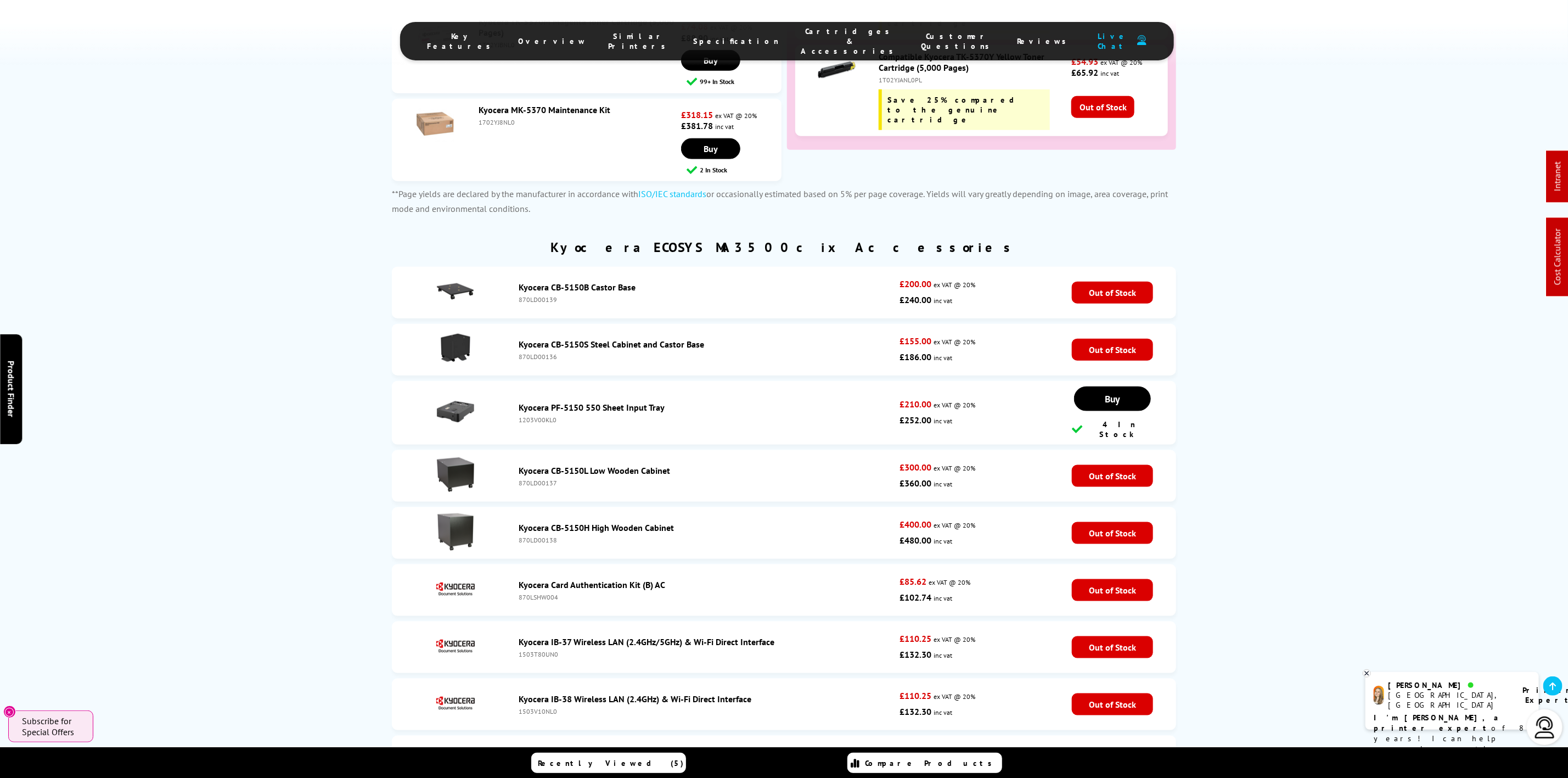
click at [544, 416] on div "1203V00KL0" at bounding box center [706, 419] width 376 height 8
copy div "1203V00KL0"
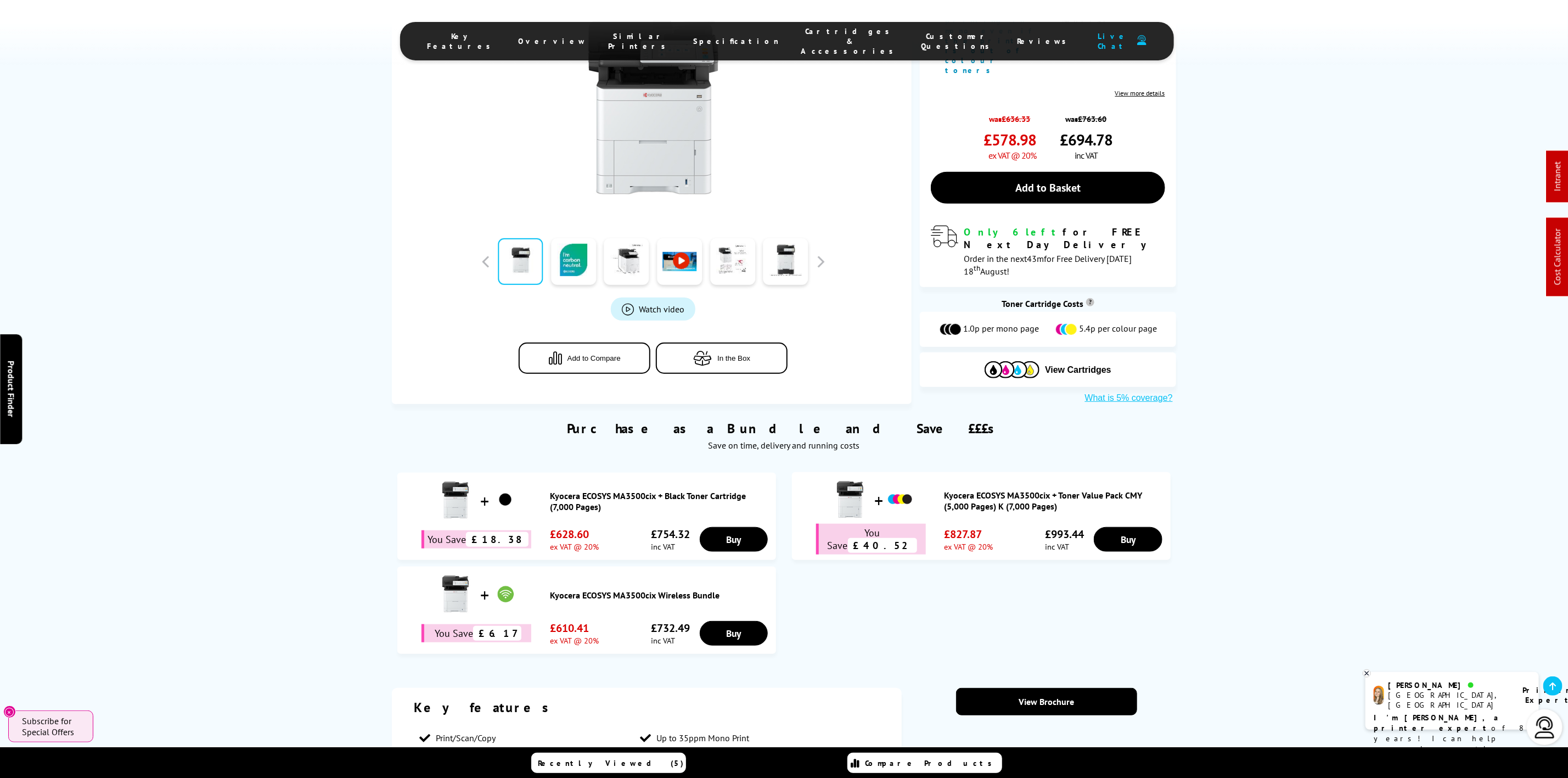
scroll to position [412, 0]
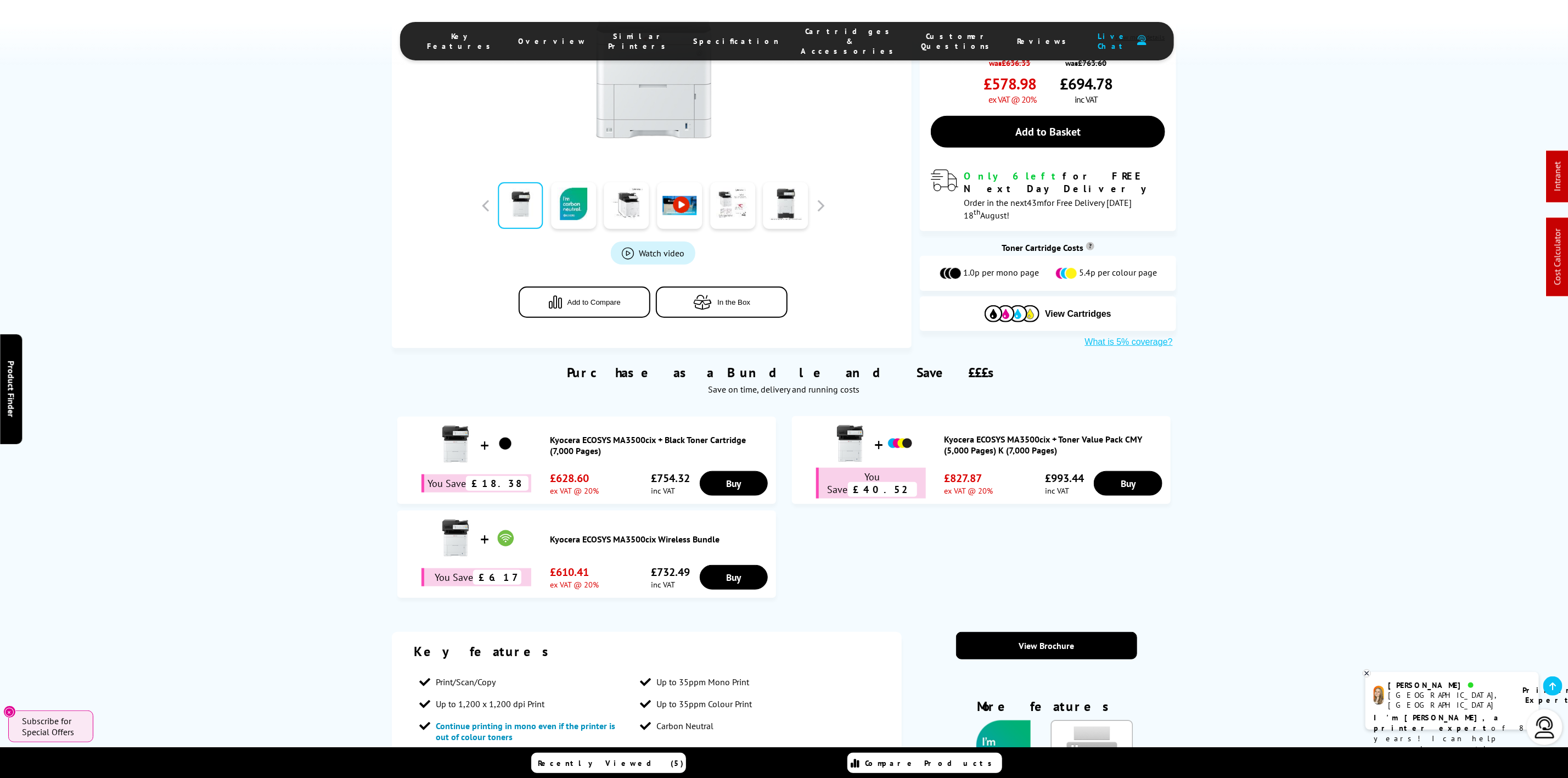
click at [801, 34] on span "Cartridges & Accessories" at bounding box center [851, 41] width 98 height 29
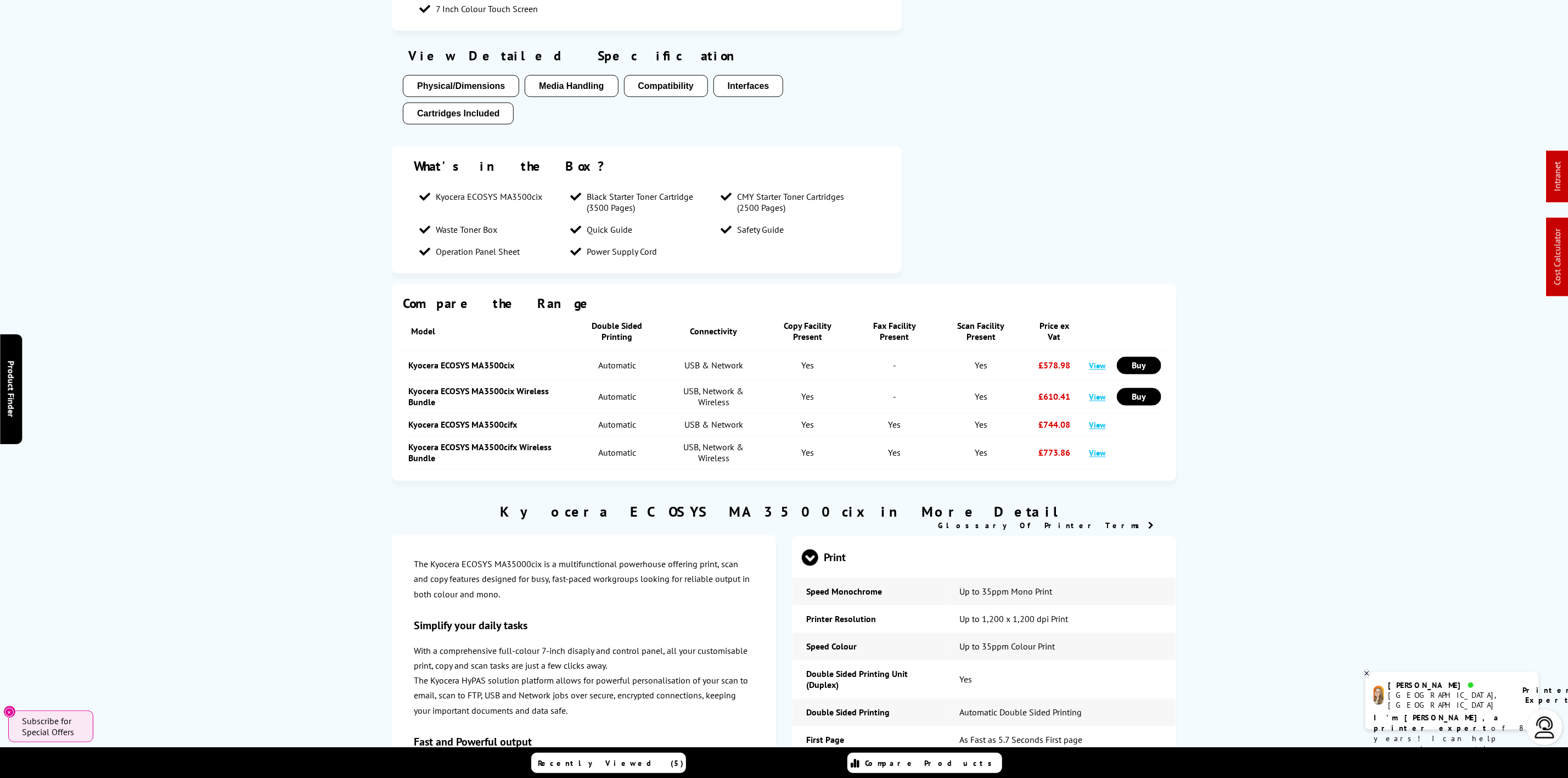
scroll to position [0, 0]
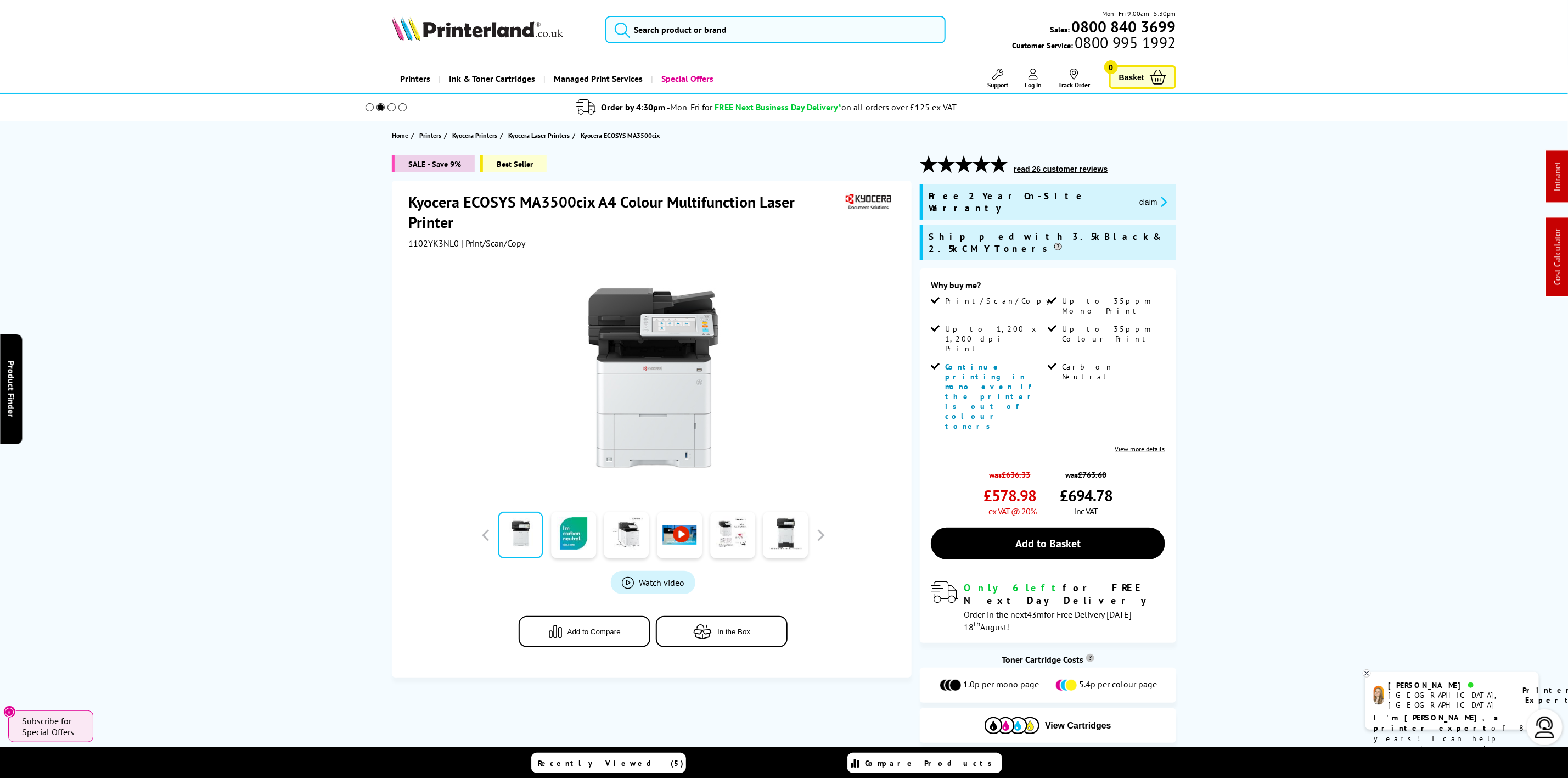
click at [415, 247] on span "1102YK3NL0" at bounding box center [433, 243] width 50 height 11
copy span "1102YK3NL0"
click at [652, 32] on input "search" at bounding box center [776, 29] width 340 height 28
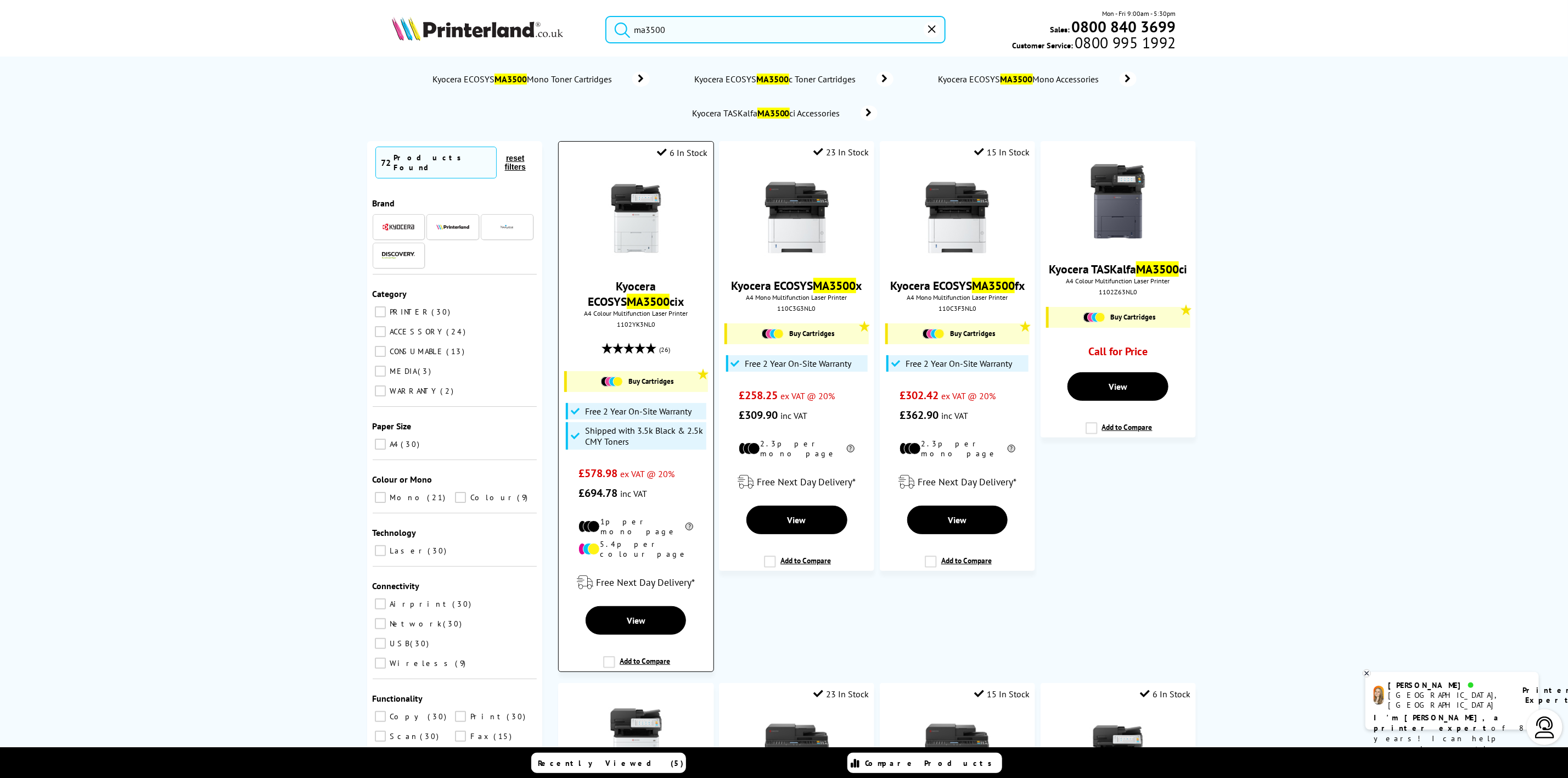
type input "ma3500"
click at [652, 212] on img at bounding box center [636, 219] width 82 height 82
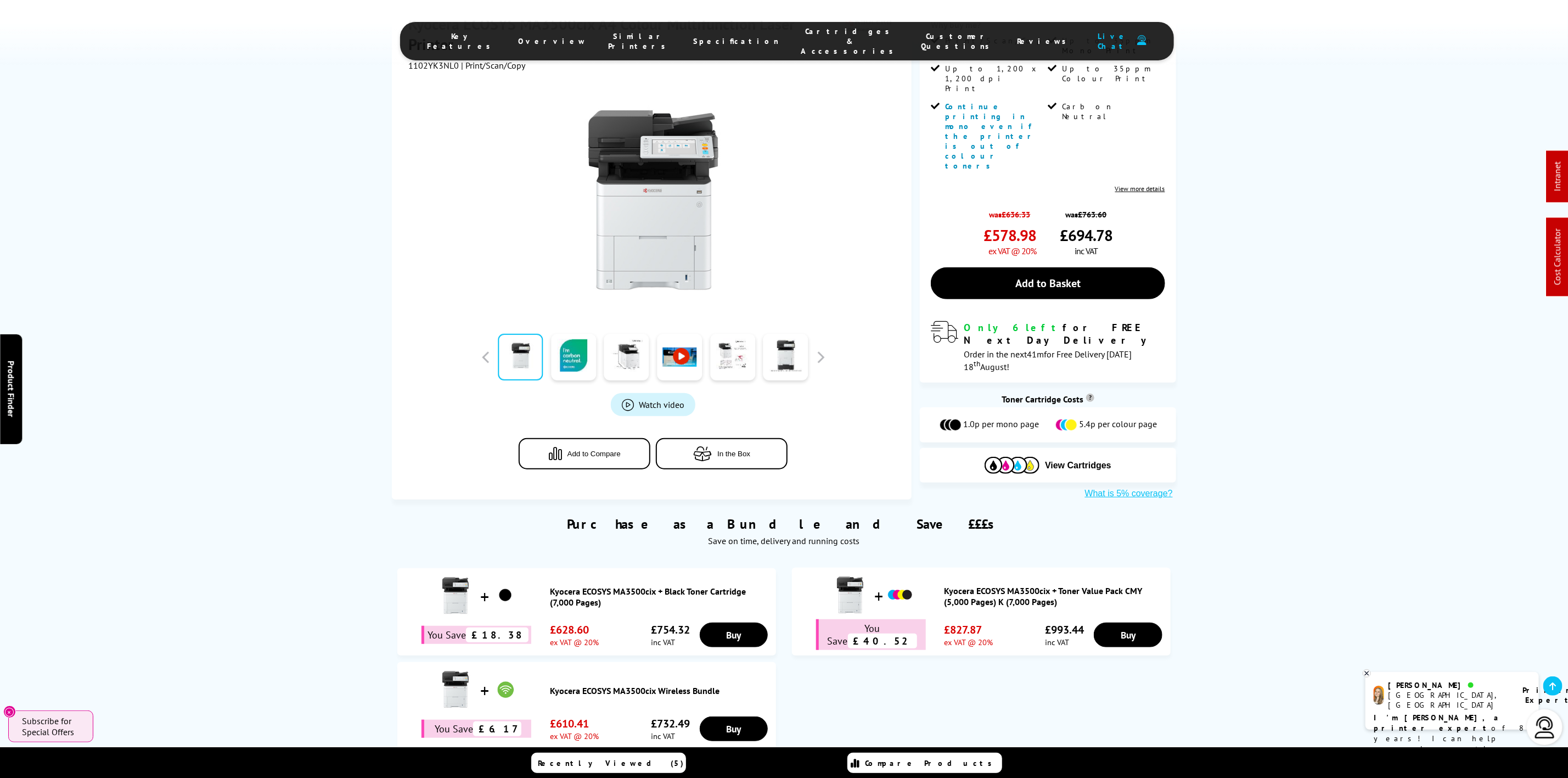
scroll to position [412, 0]
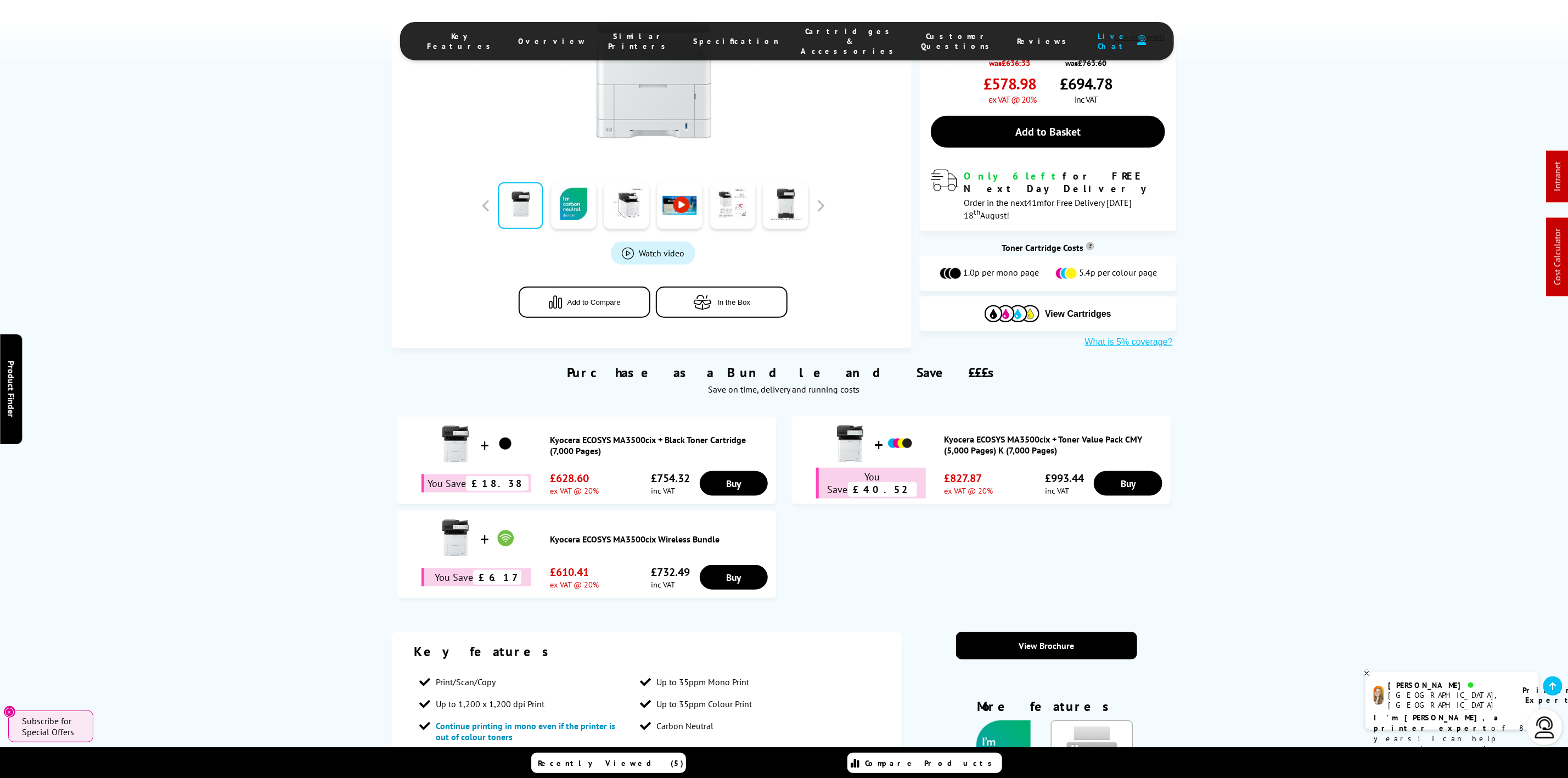
click at [824, 26] on li "Cartridges & Accessories" at bounding box center [851, 41] width 120 height 29
click at [833, 34] on span "Cartridges & Accessories" at bounding box center [851, 41] width 98 height 29
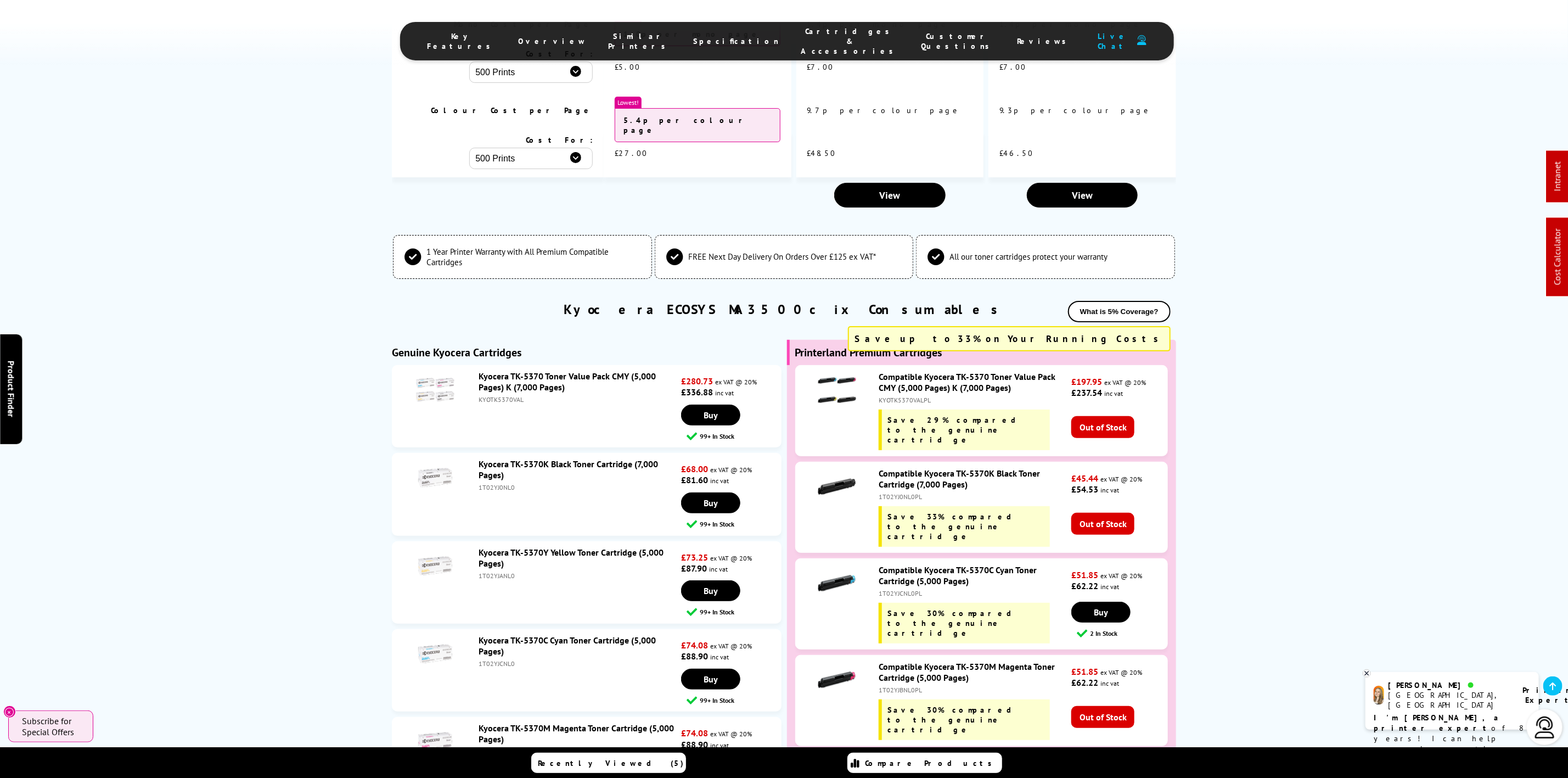
scroll to position [0, 0]
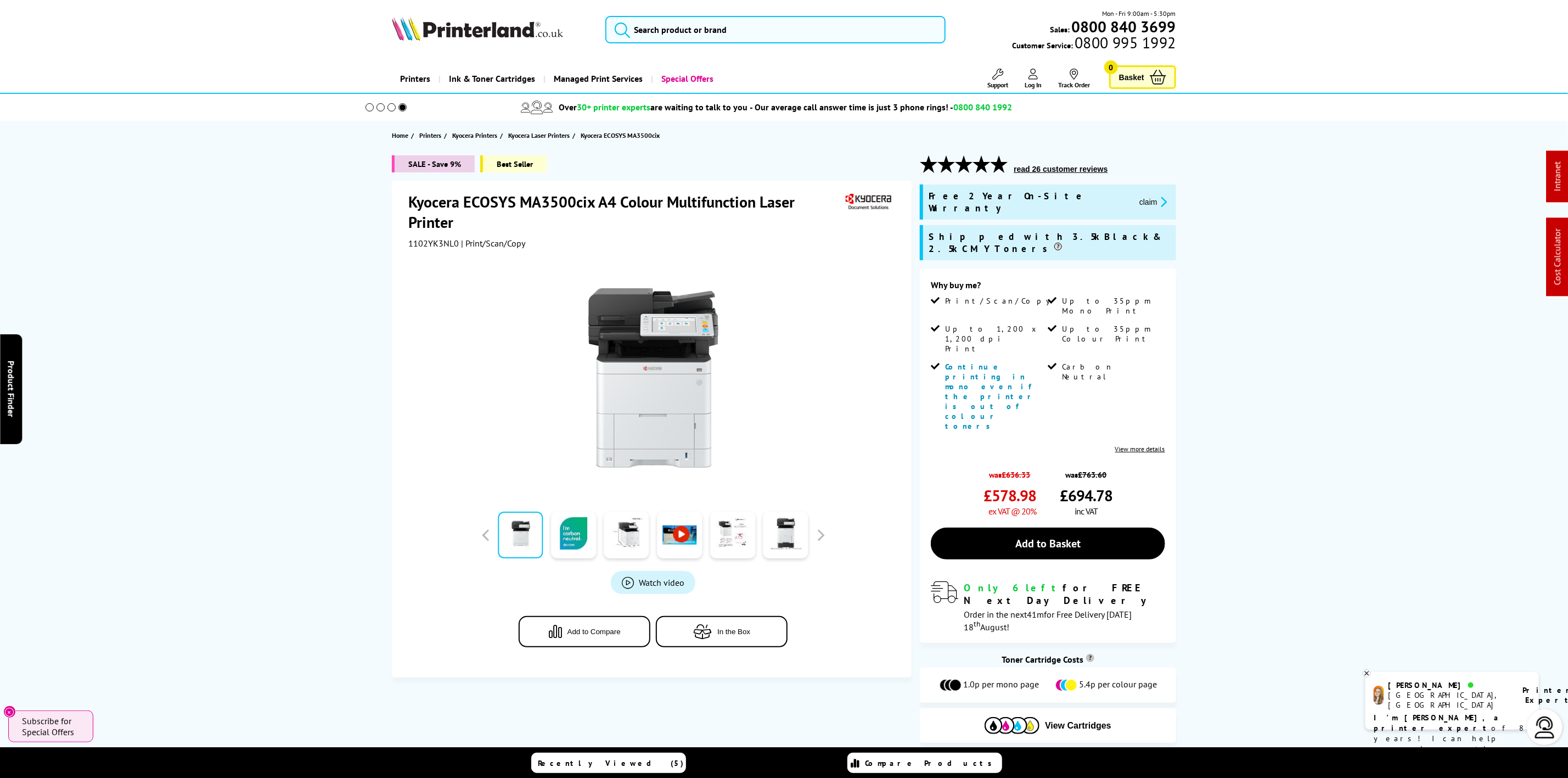
click at [1037, 163] on span "read 26 customer reviews" at bounding box center [1061, 169] width 101 height 11
click at [1036, 165] on button "read 26 customer reviews" at bounding box center [1061, 169] width 101 height 10
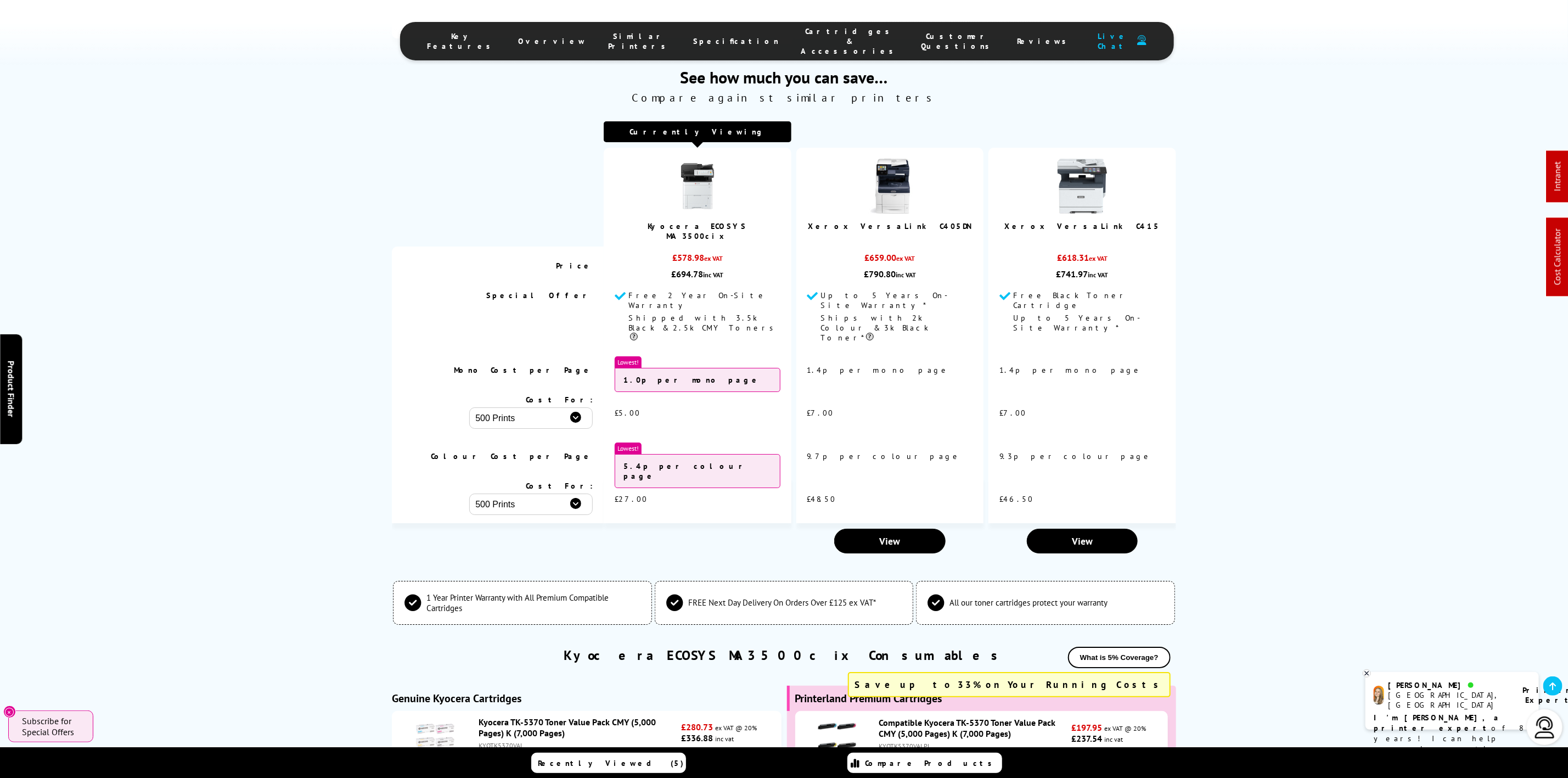
scroll to position [5977, 0]
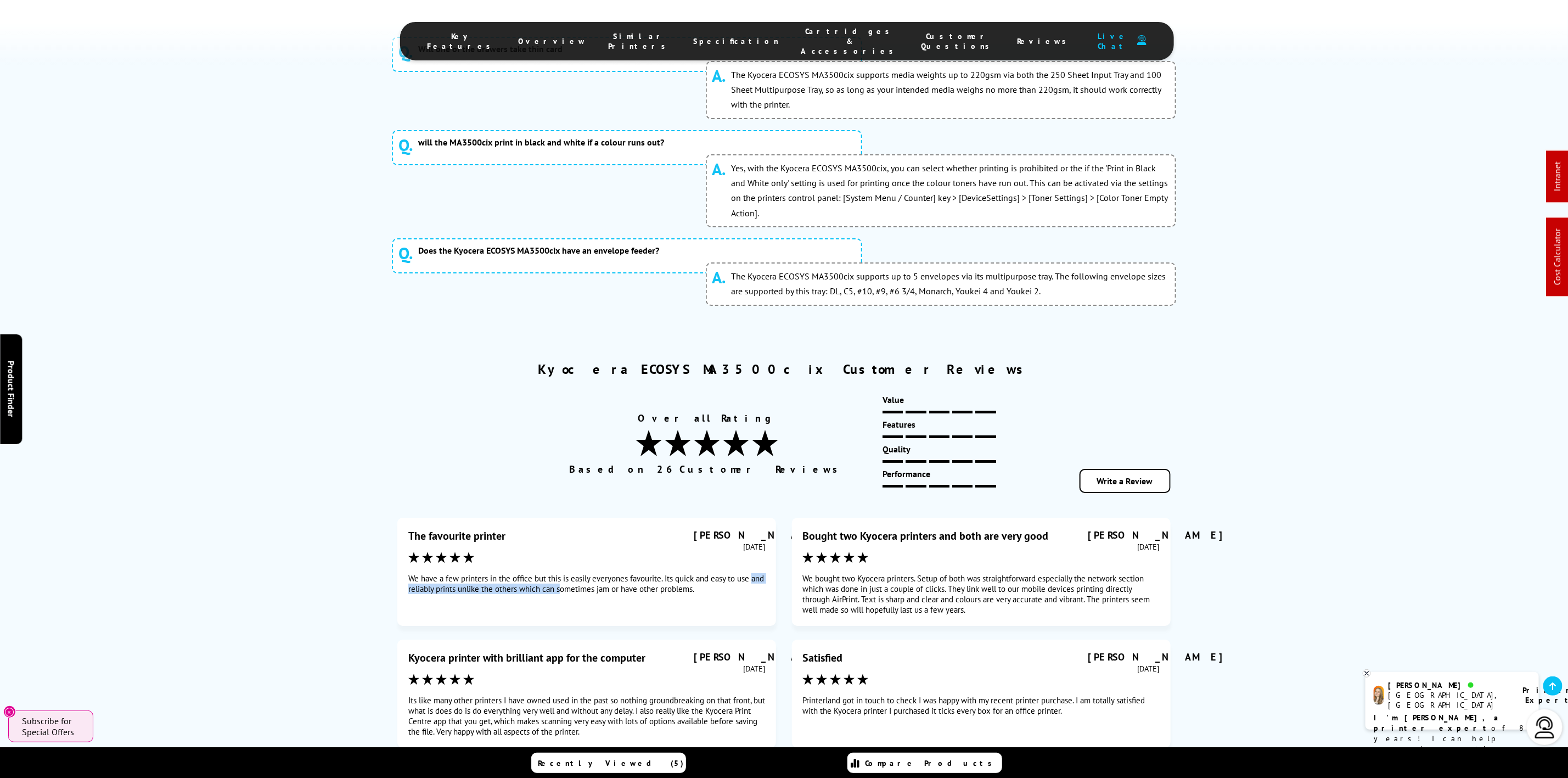
drag, startPoint x: 437, startPoint y: 374, endPoint x: 583, endPoint y: 343, distance: 149.3
click at [580, 518] on div "The favourite printer Charlotte Sweet Tuesday, 12 August 2025 Lisa" at bounding box center [784, 706] width 773 height 376
click at [589, 529] on div "The favourite printer Charlotte Sweet Tuesday, 12 August 2025" at bounding box center [586, 572] width 357 height 86
click at [814, 37] on span "Cartridges & Accessories" at bounding box center [851, 41] width 98 height 29
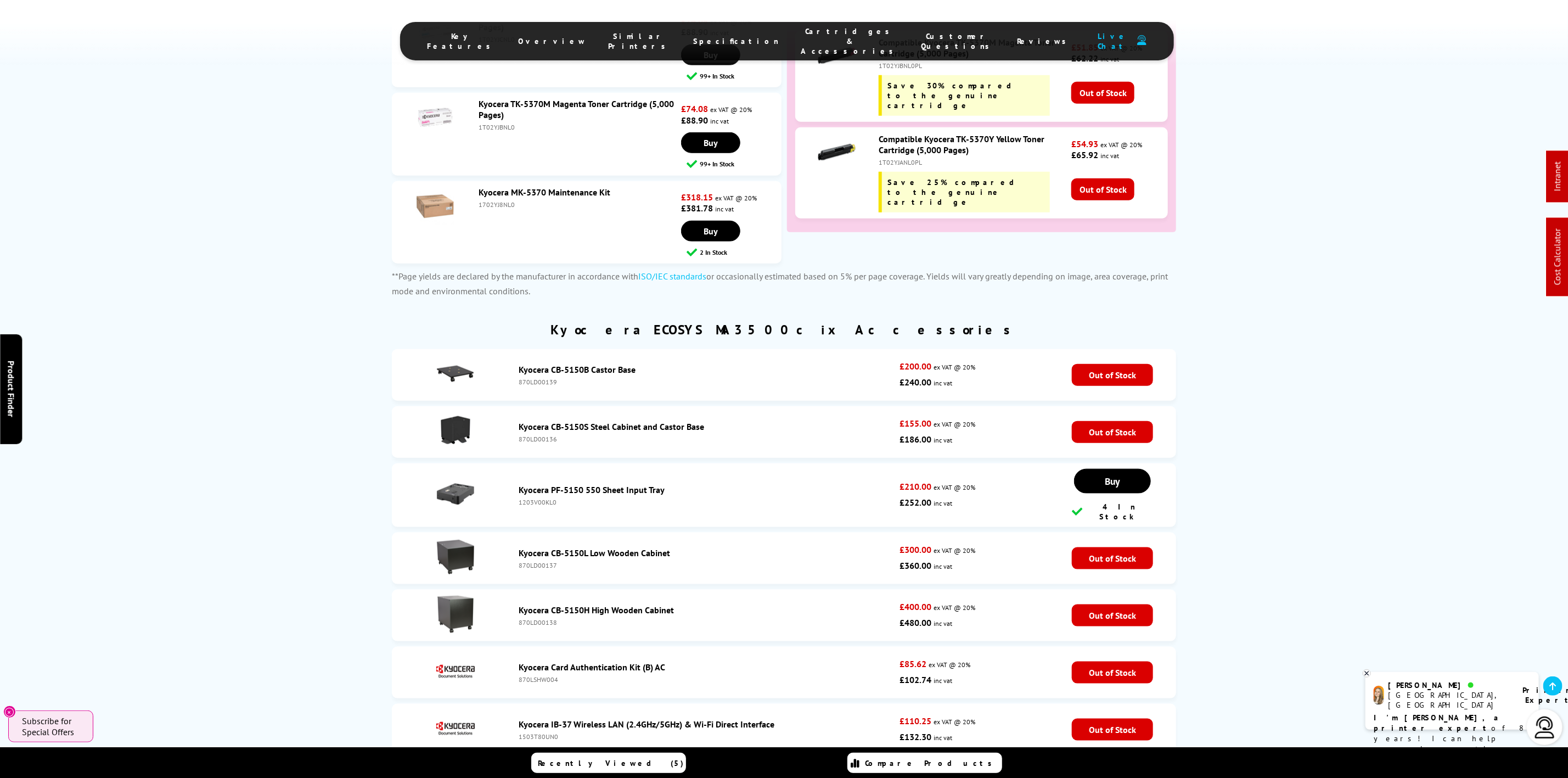
scroll to position [0, 0]
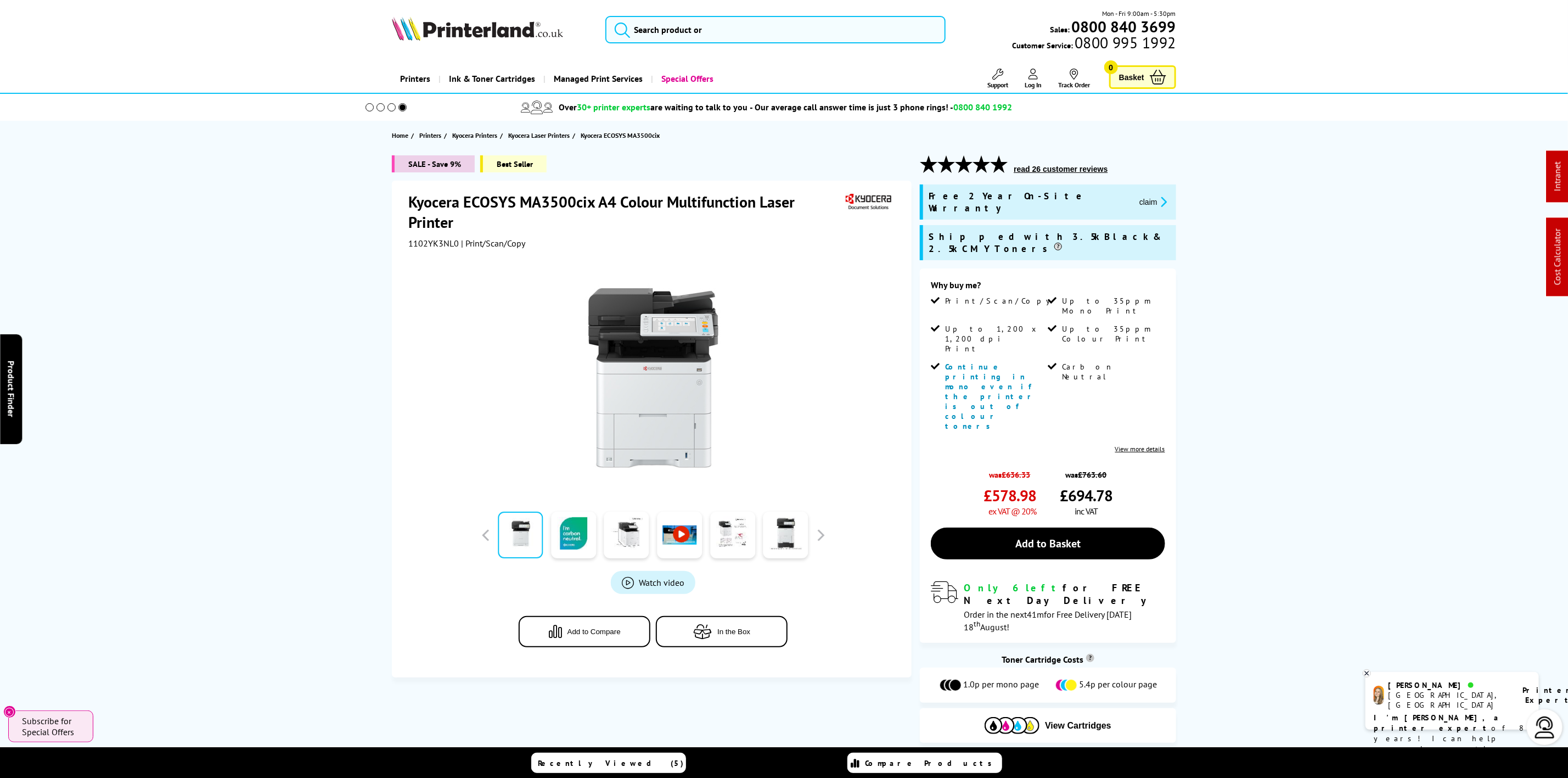
click at [791, 249] on div at bounding box center [653, 373] width 490 height 248
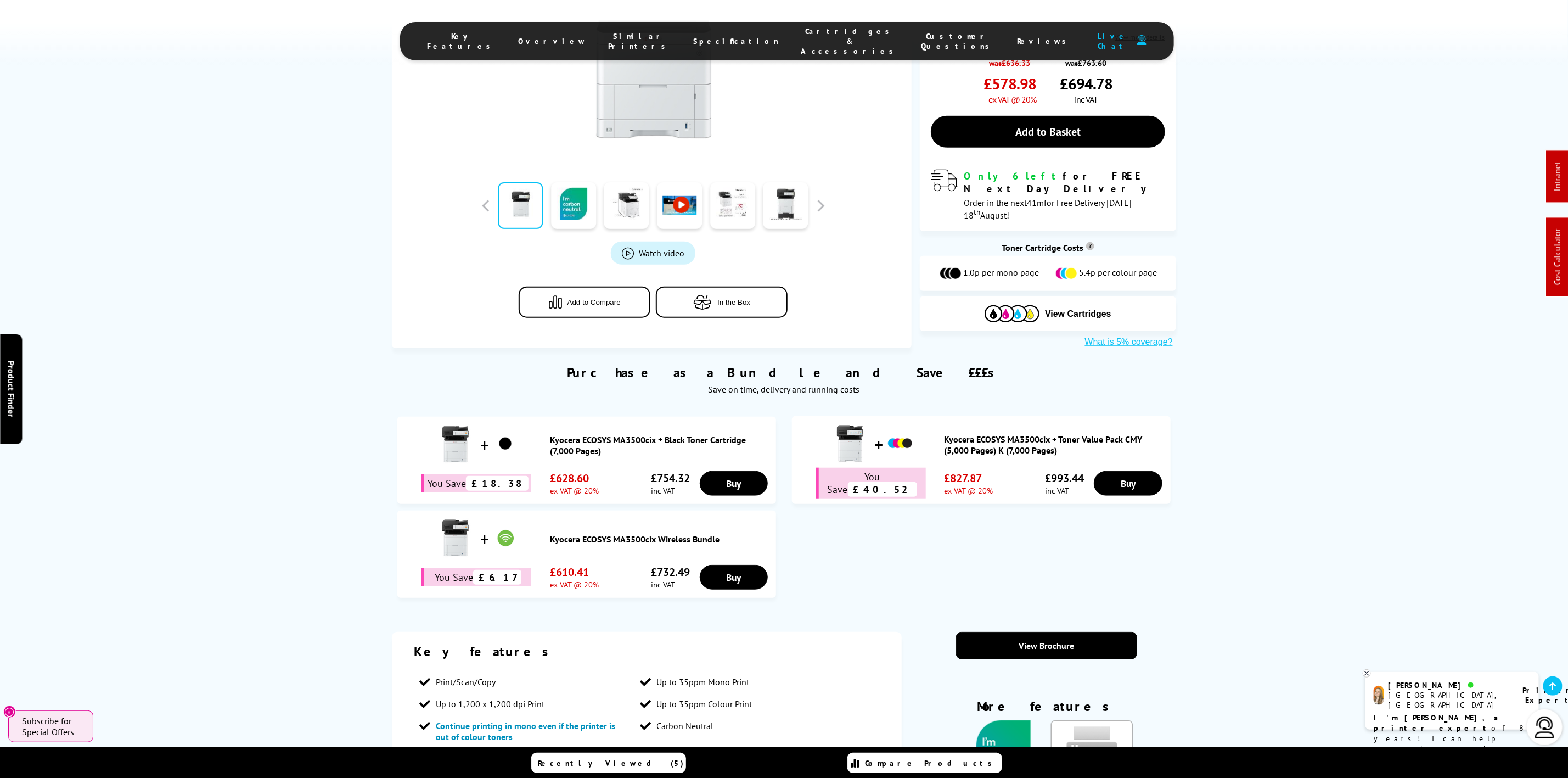
click at [801, 31] on span "Cartridges & Accessories" at bounding box center [851, 41] width 98 height 29
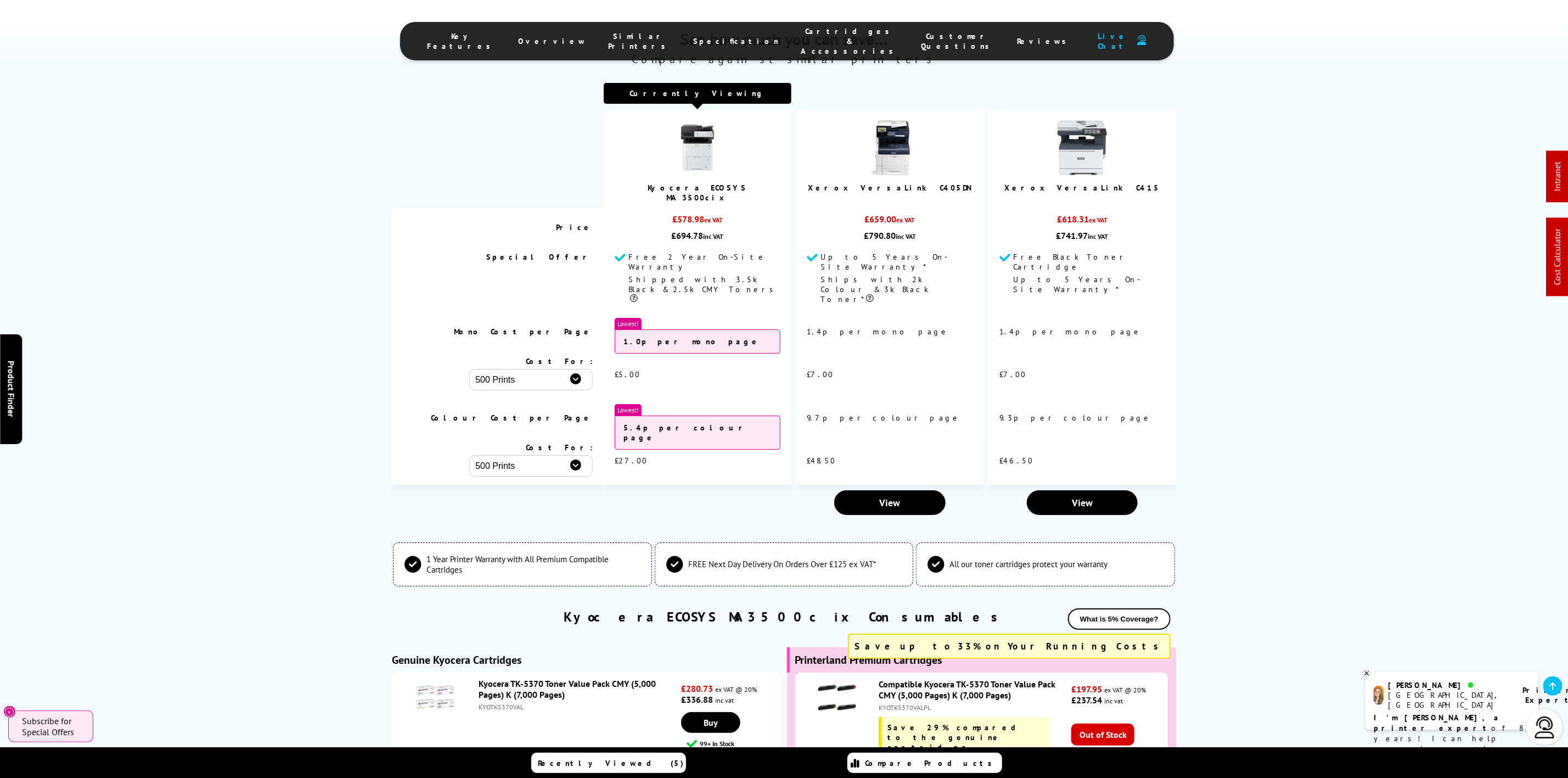
scroll to position [3251, 0]
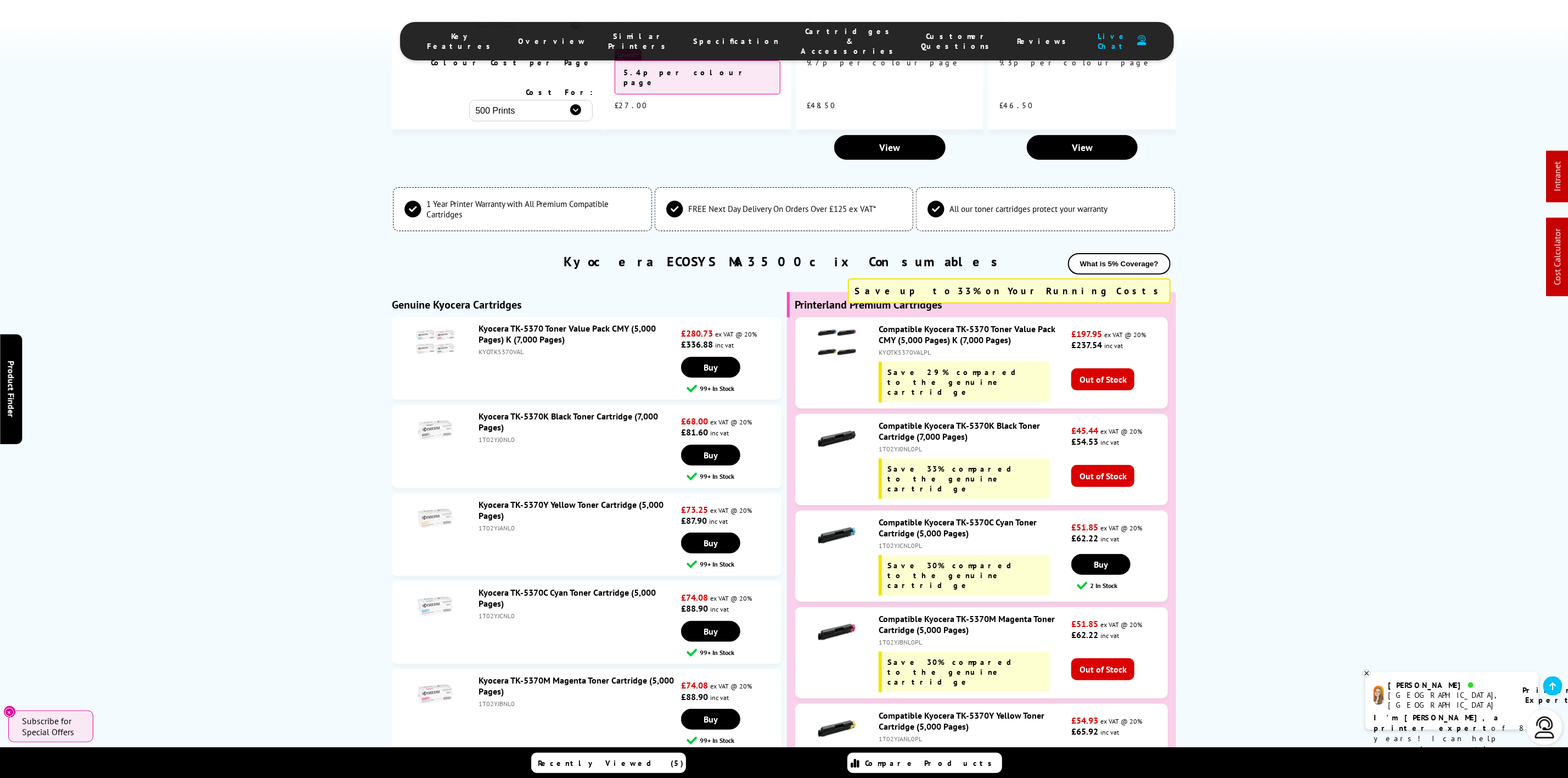
click at [484, 348] on div "KYOTK5370VAL" at bounding box center [579, 351] width 200 height 8
copy div "KYOTK5370VAL"
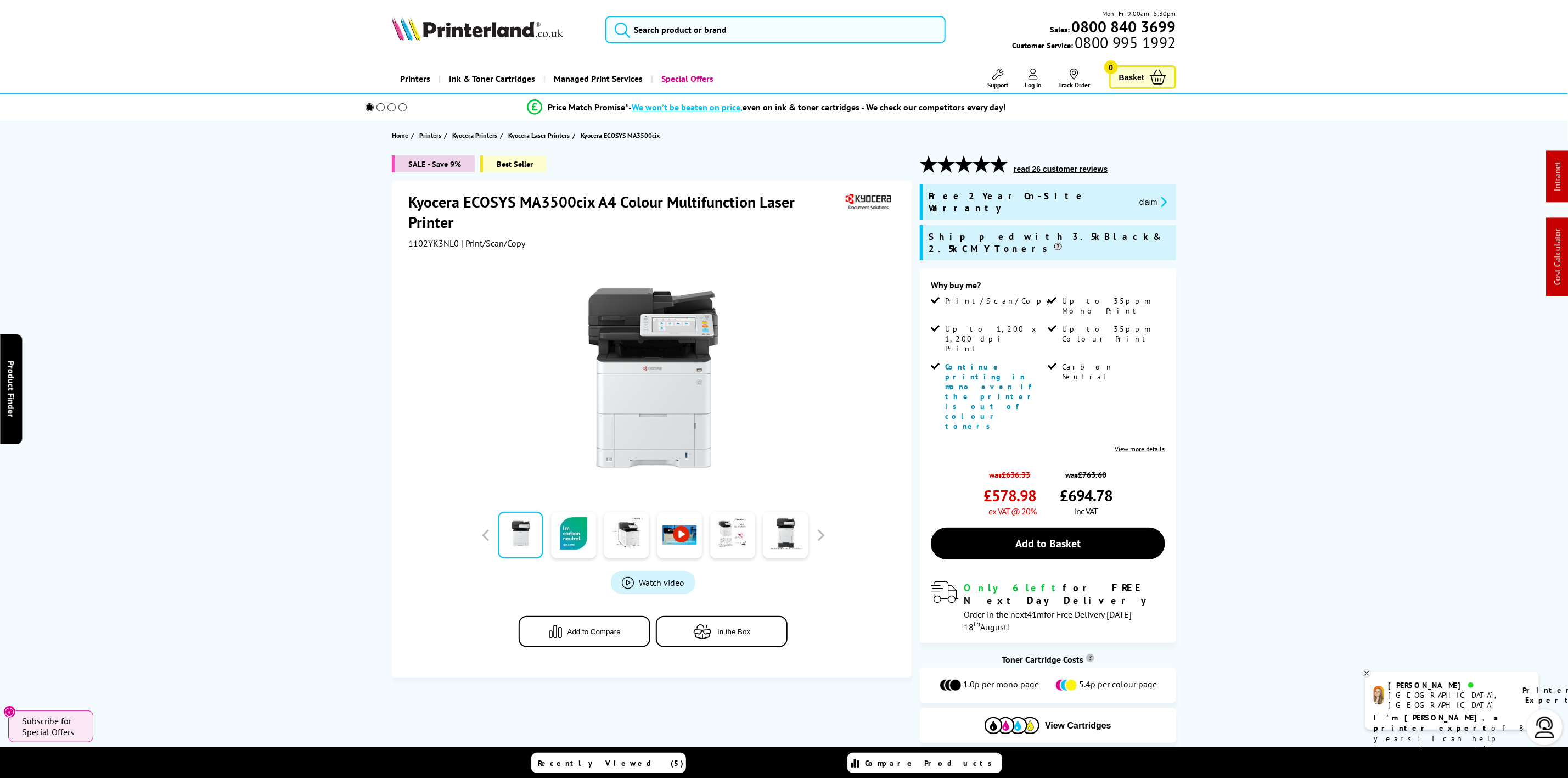
click at [1157, 196] on icon "promo-description" at bounding box center [1162, 201] width 10 height 12
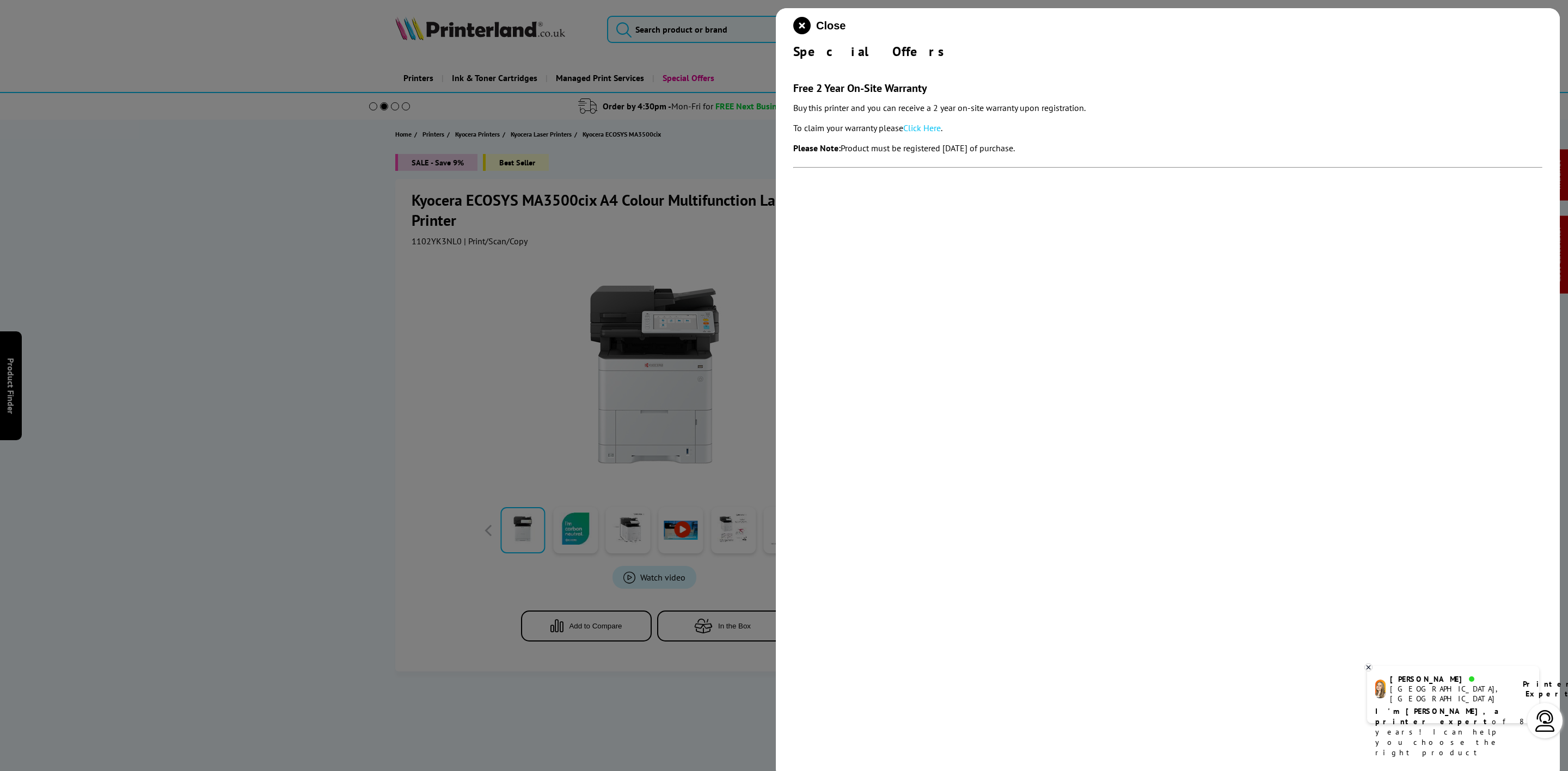
drag, startPoint x: 788, startPoint y: 52, endPoint x: 1080, endPoint y: 146, distance: 306.8
click at [1087, 150] on div "Close Special Offers Free 2 Year On-Site Warranty Buy this printer and you can …" at bounding box center [1168, 393] width 784 height 771
copy div "Special Offers Free 2 Year On-Site Warranty Buy this printer and you can receiv…"
click at [782, 35] on div "Close Special Offers Free 2 Year On-Site Warranty Buy this printer and you can …" at bounding box center [1168, 393] width 784 height 771
click at [794, 35] on div "Close Special Offers" at bounding box center [1167, 38] width 749 height 43
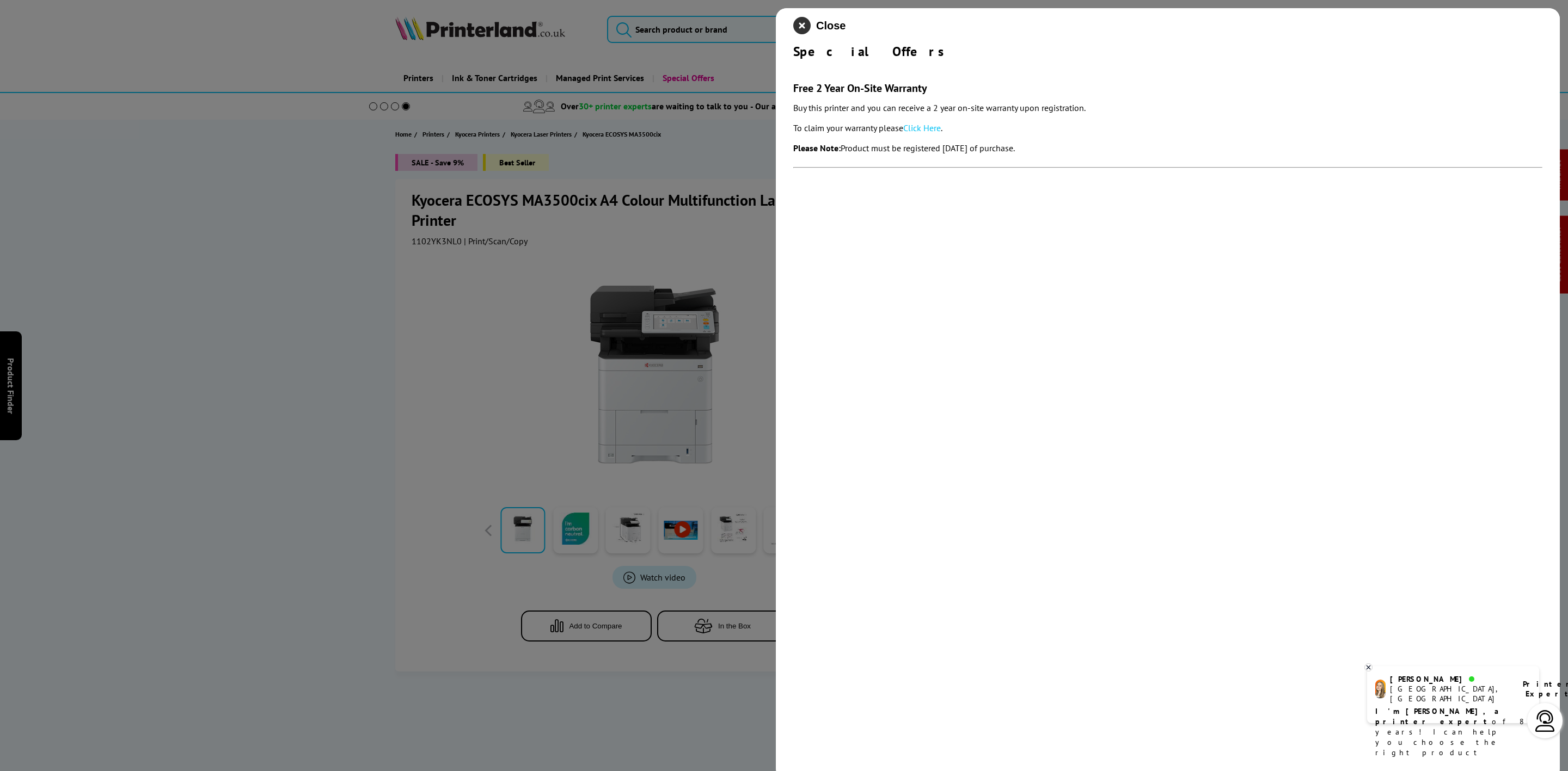
click at [803, 31] on icon "close modal" at bounding box center [802, 26] width 18 height 18
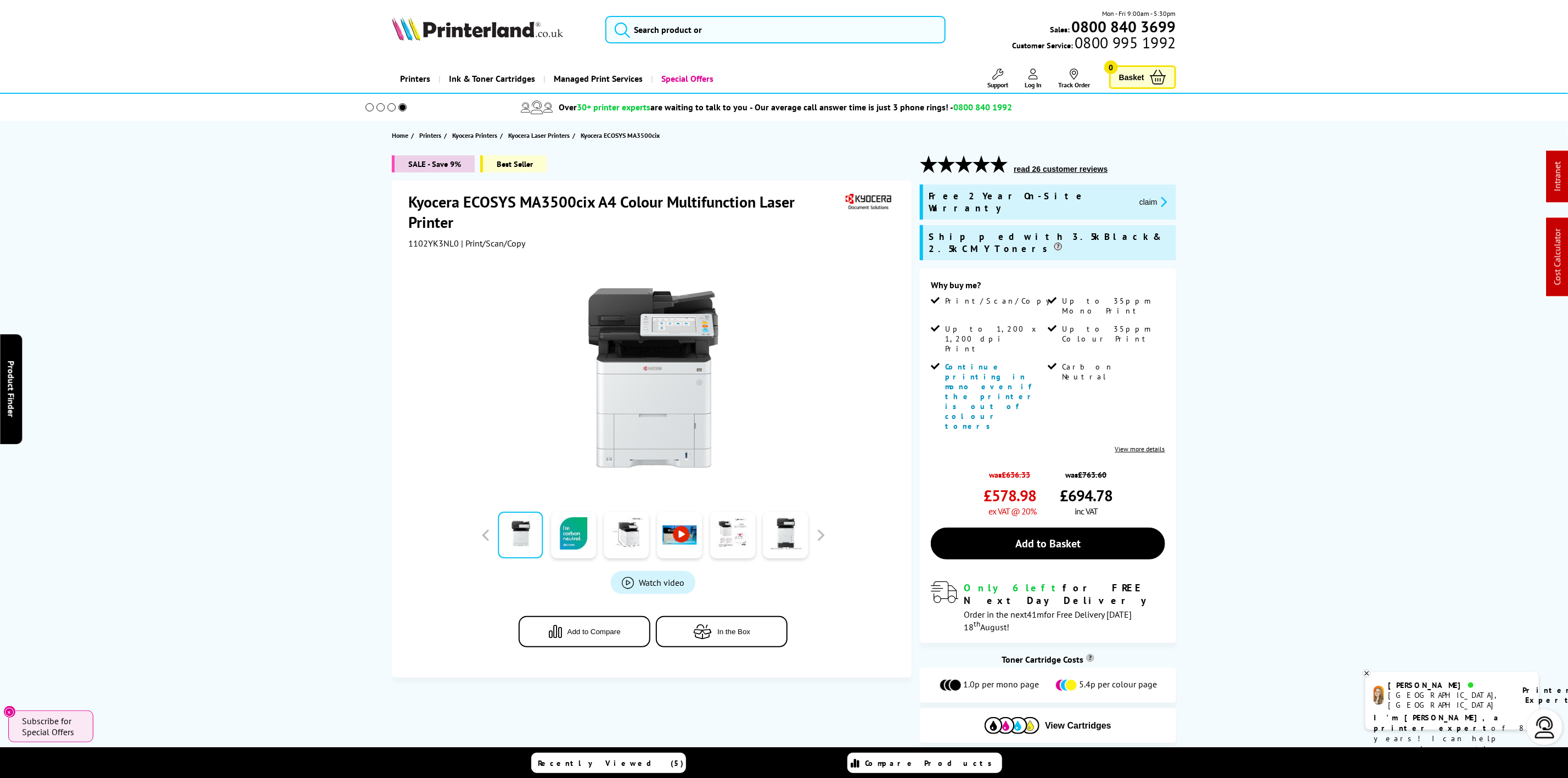
click at [463, 30] on img at bounding box center [477, 28] width 171 height 24
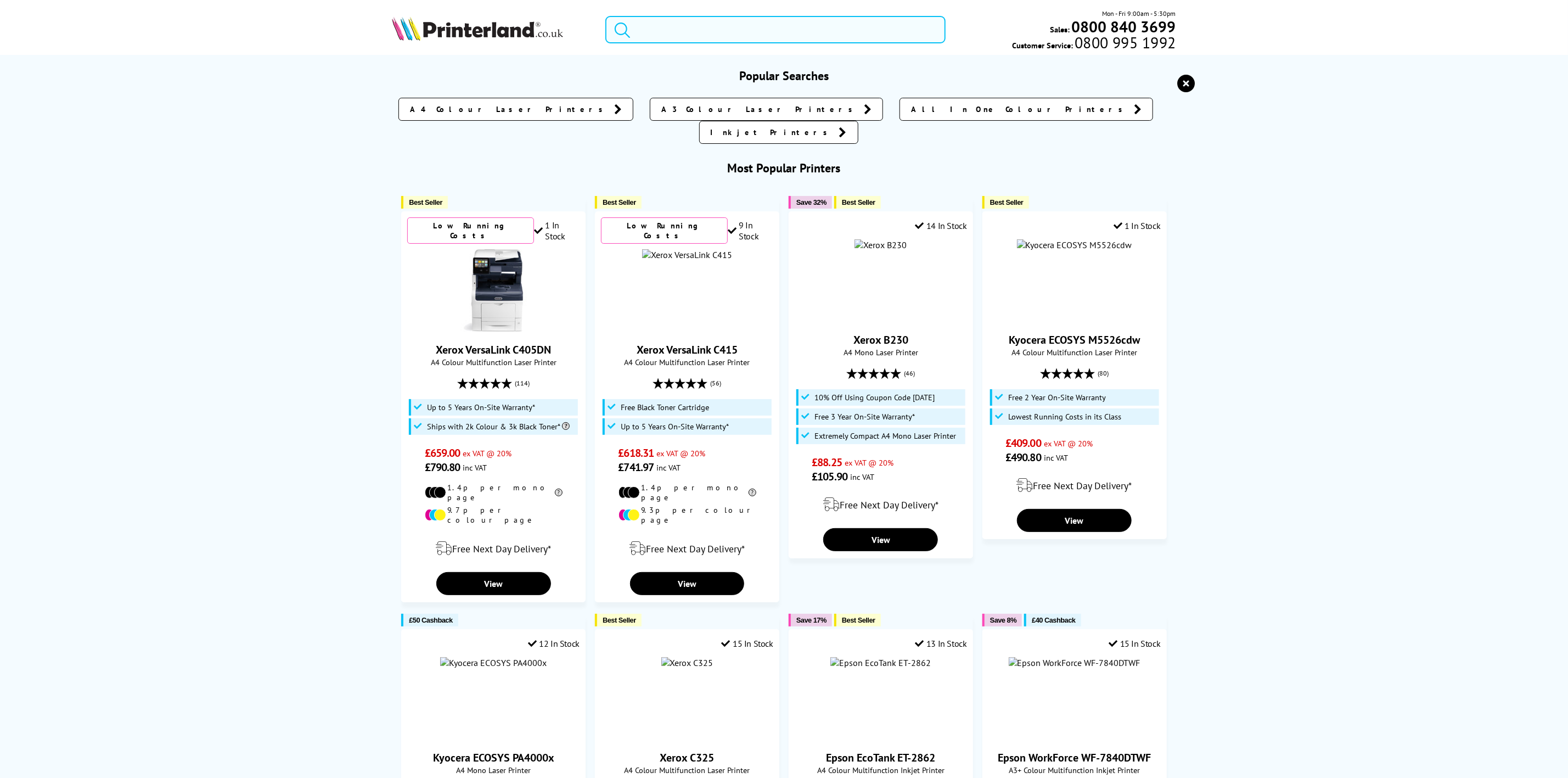
click at [689, 25] on input "search" at bounding box center [776, 29] width 340 height 28
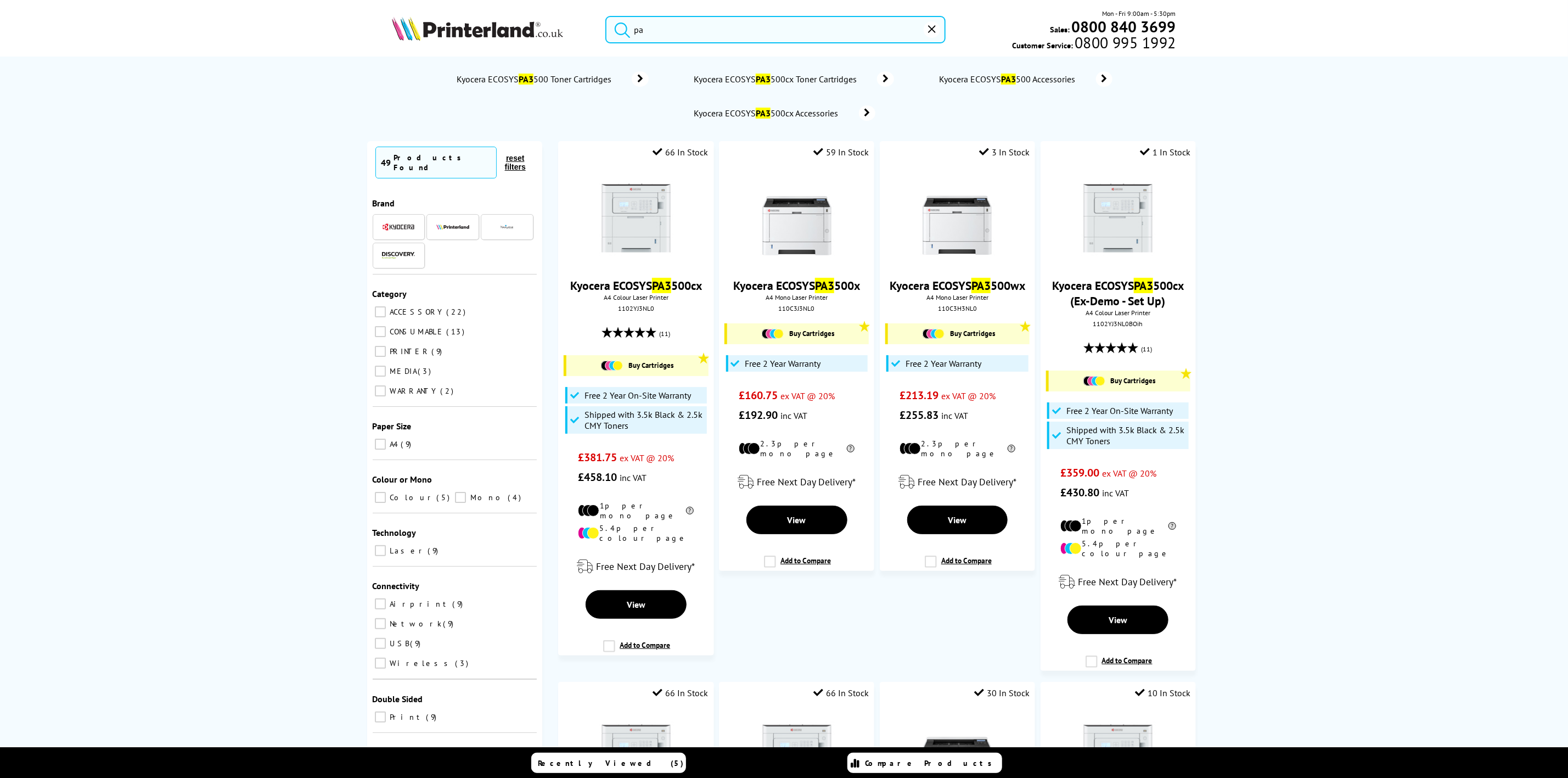
type input "p"
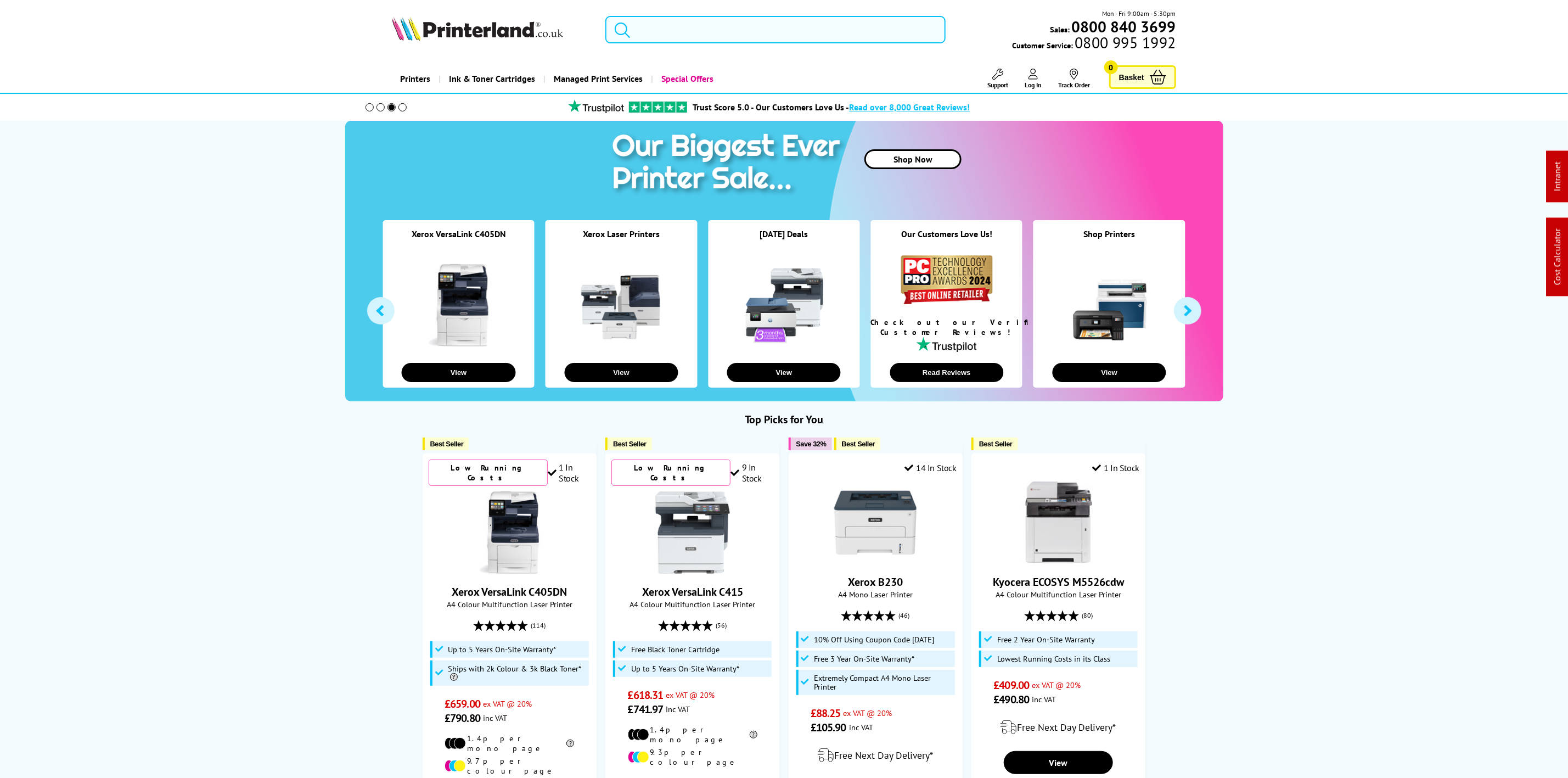
type input "o"
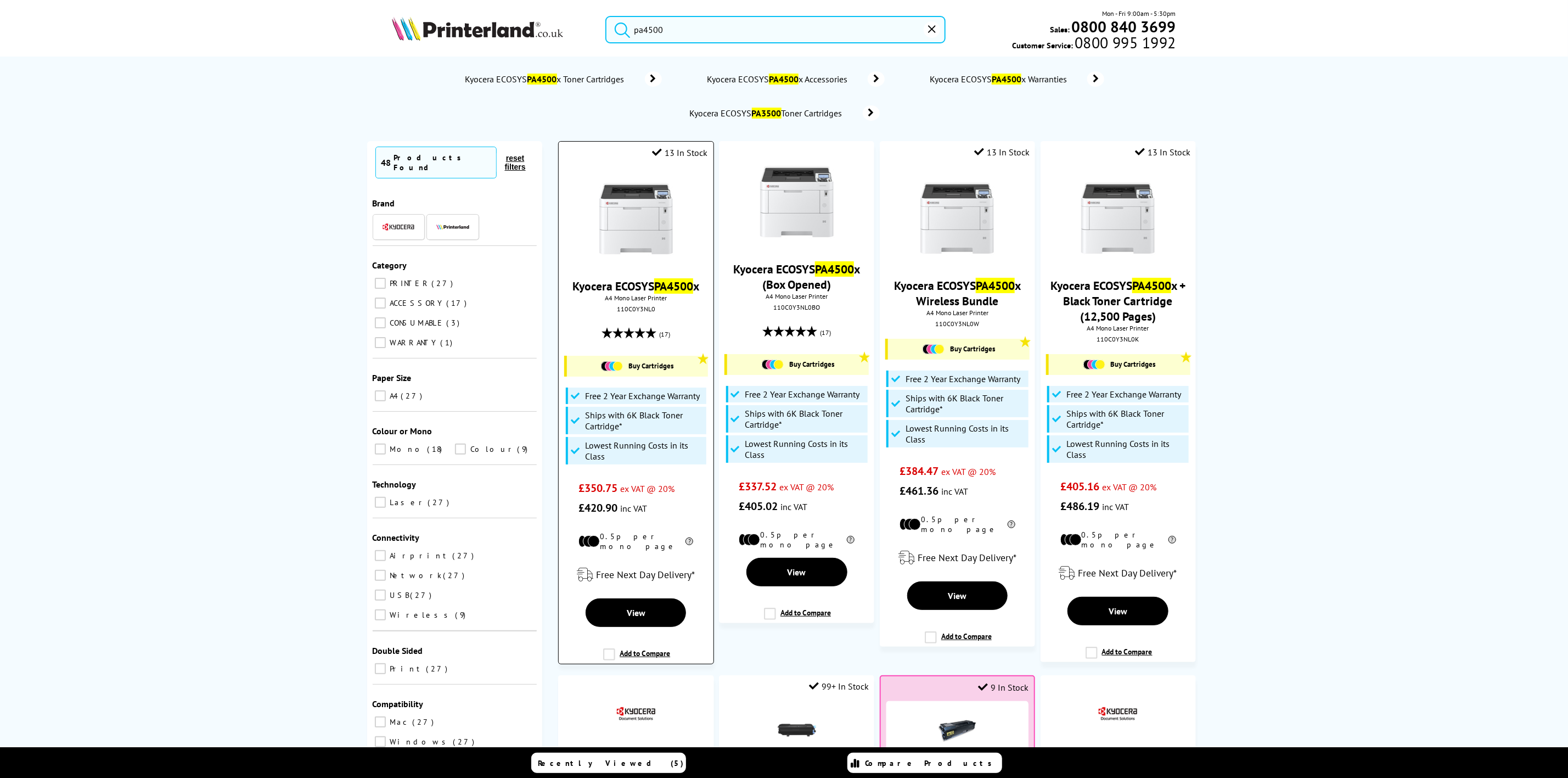
type input "pa4500"
click at [659, 214] on img at bounding box center [636, 219] width 82 height 82
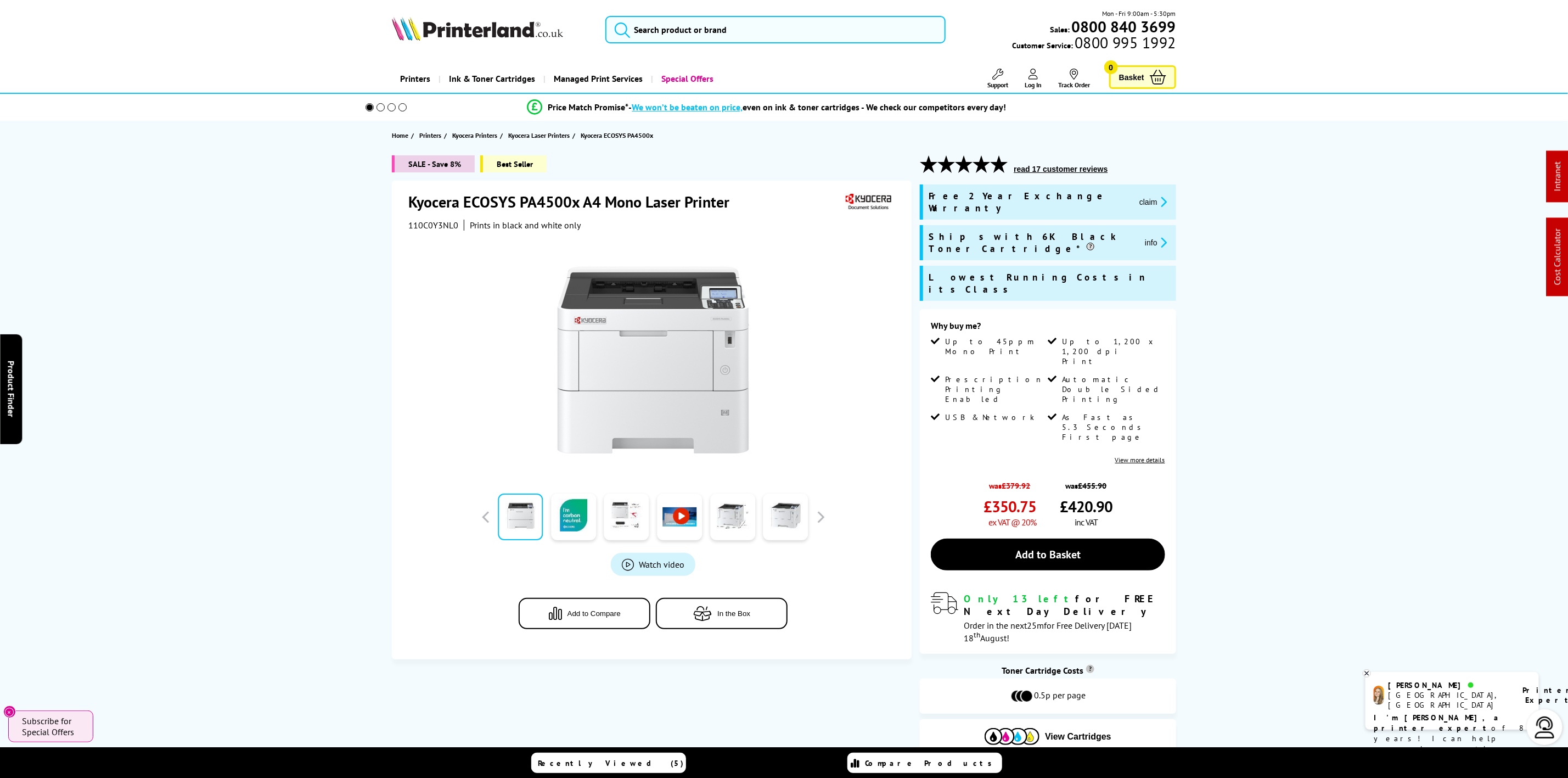
click at [527, 32] on img at bounding box center [477, 28] width 171 height 24
drag, startPoint x: 527, startPoint y: 32, endPoint x: 263, endPoint y: 7, distance: 265.2
click at [522, 32] on img at bounding box center [477, 28] width 171 height 24
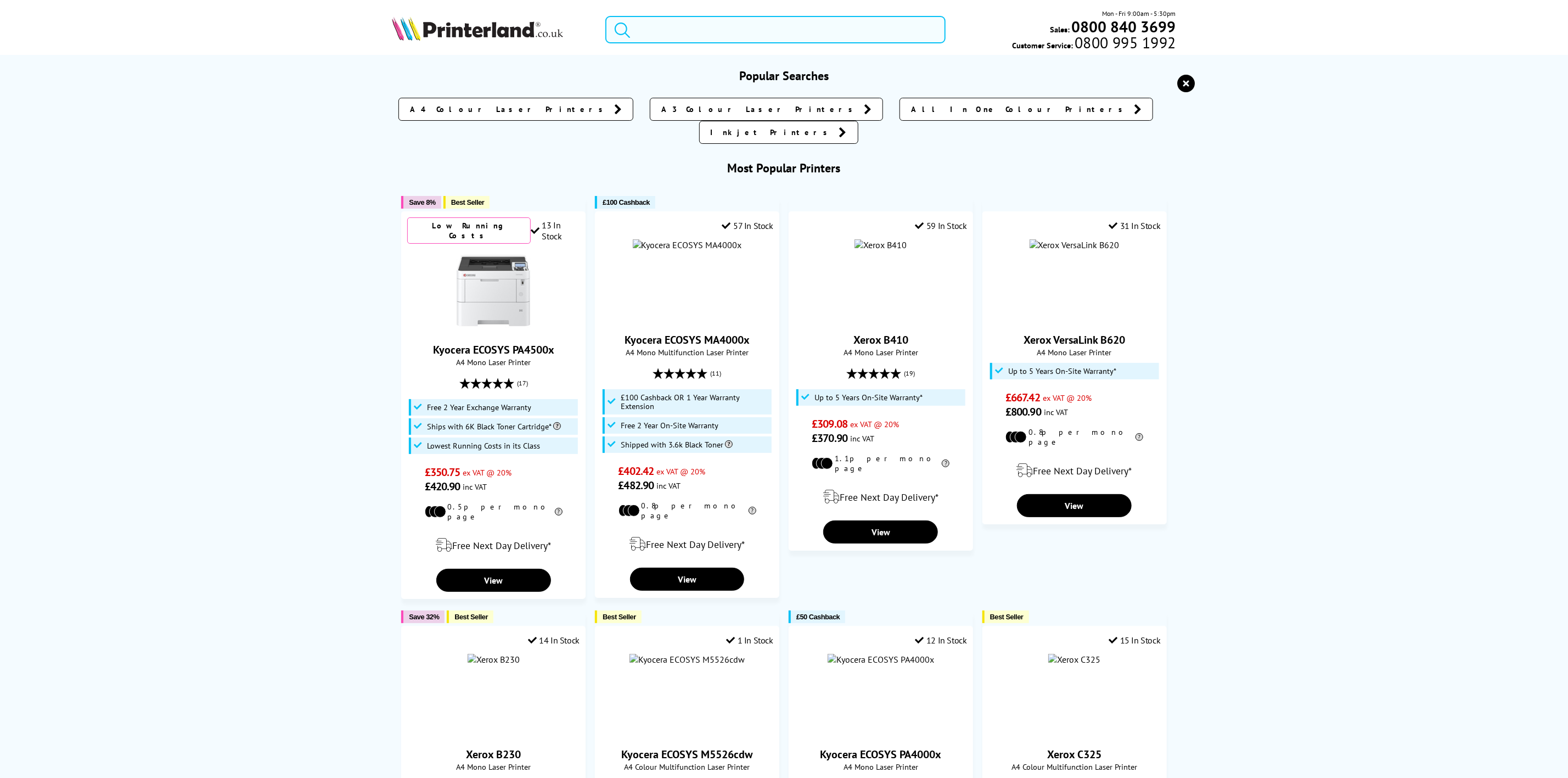
click at [661, 26] on input "search" at bounding box center [776, 29] width 340 height 28
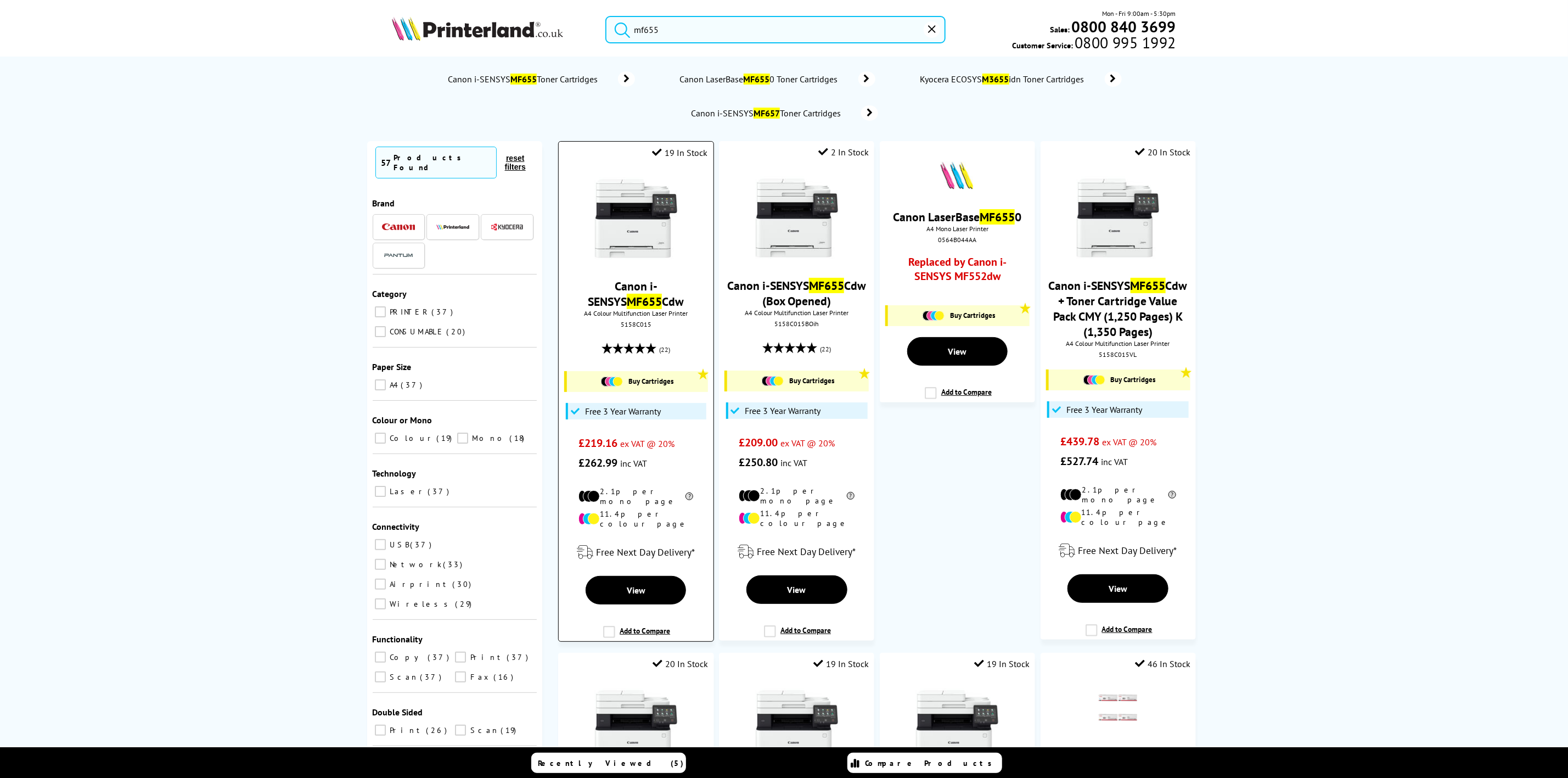
type input "mf655"
click at [625, 262] on link at bounding box center [636, 257] width 82 height 11
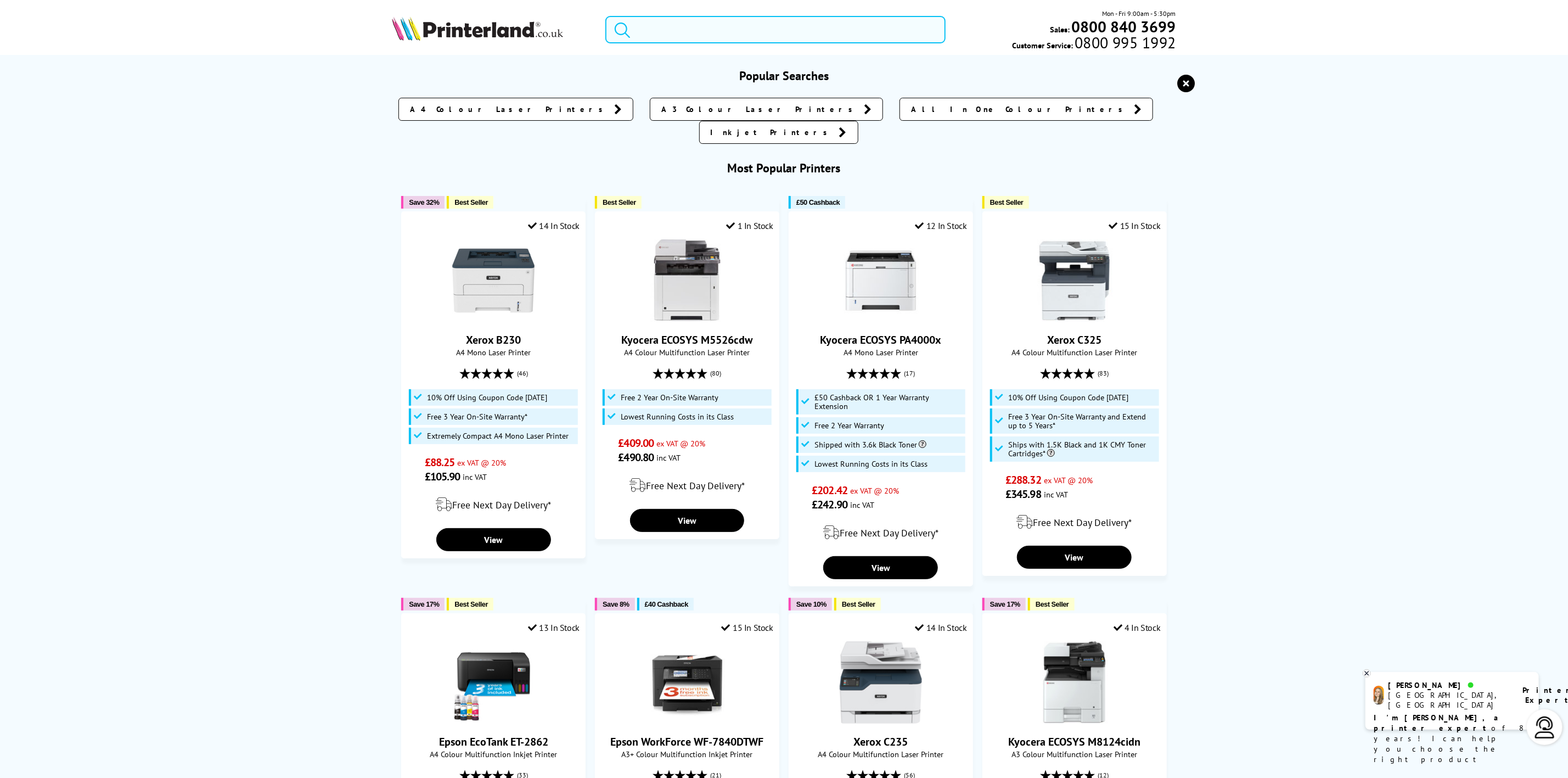
click at [675, 30] on input "search" at bounding box center [776, 29] width 340 height 28
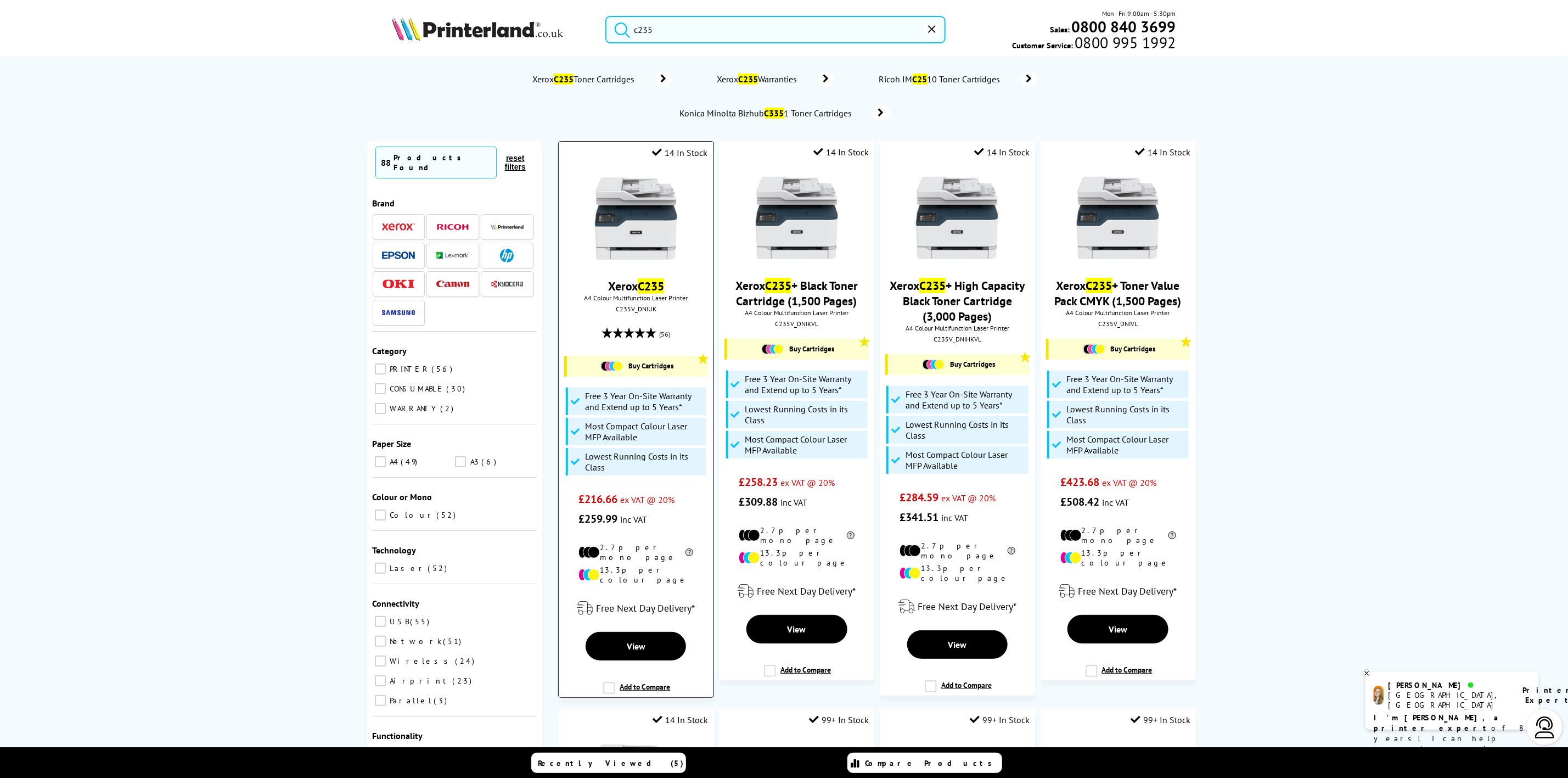
type input "c235"
click at [646, 223] on img at bounding box center [636, 219] width 82 height 82
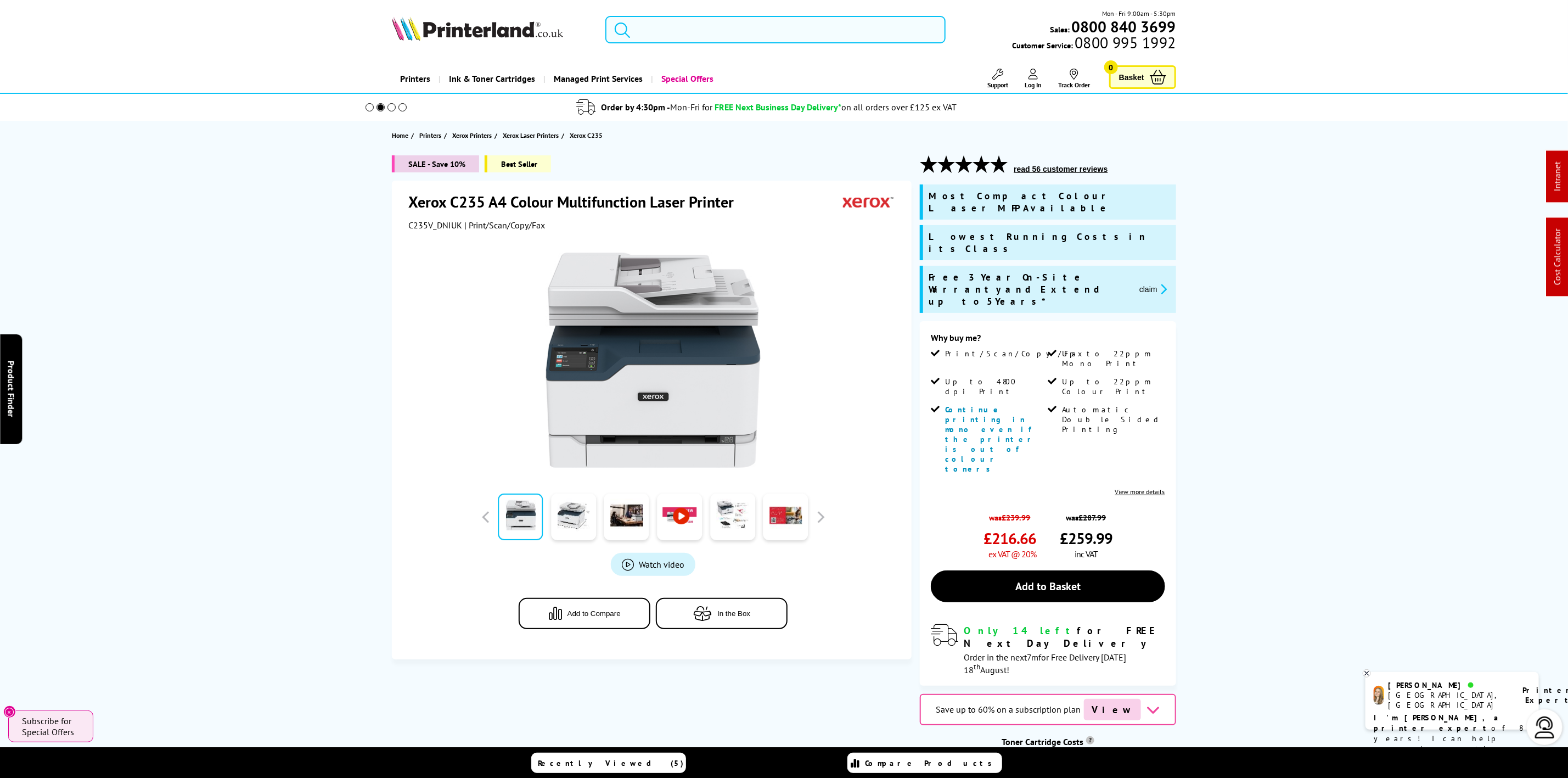
click at [679, 30] on input "search" at bounding box center [776, 29] width 340 height 28
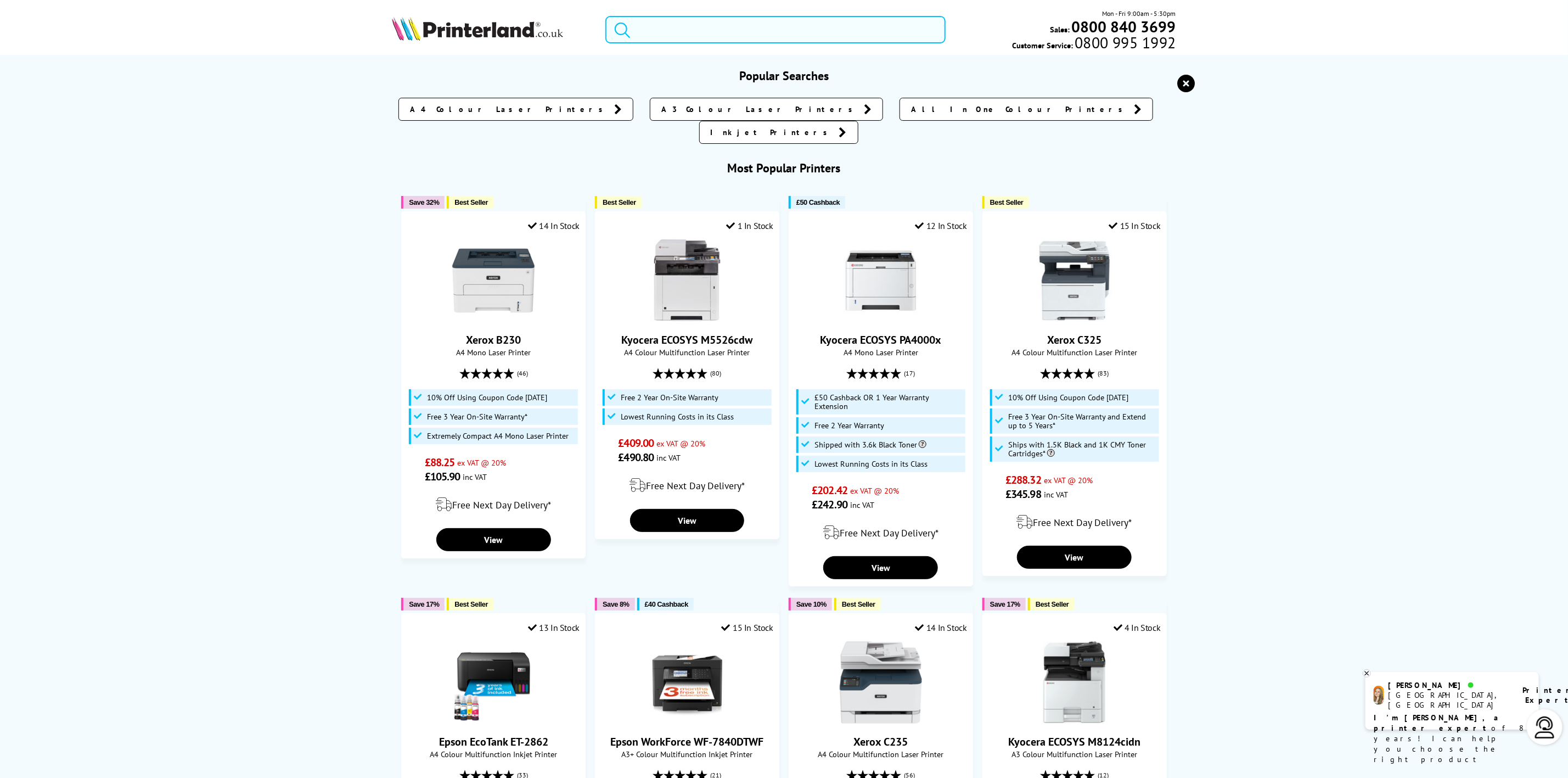
click at [679, 30] on input "search" at bounding box center [776, 29] width 340 height 28
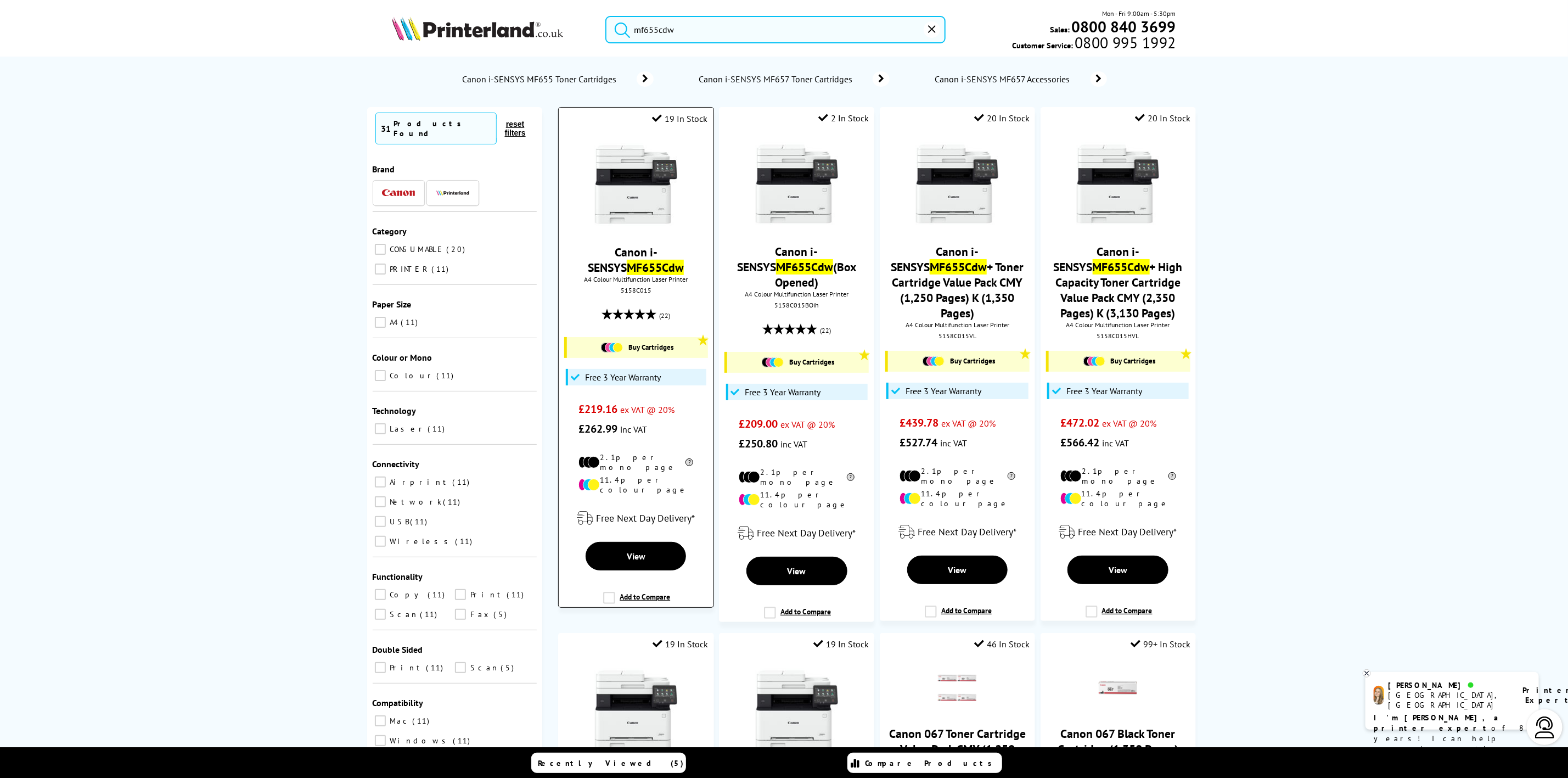
type input "mf655cdw"
click at [665, 178] on img at bounding box center [636, 184] width 82 height 82
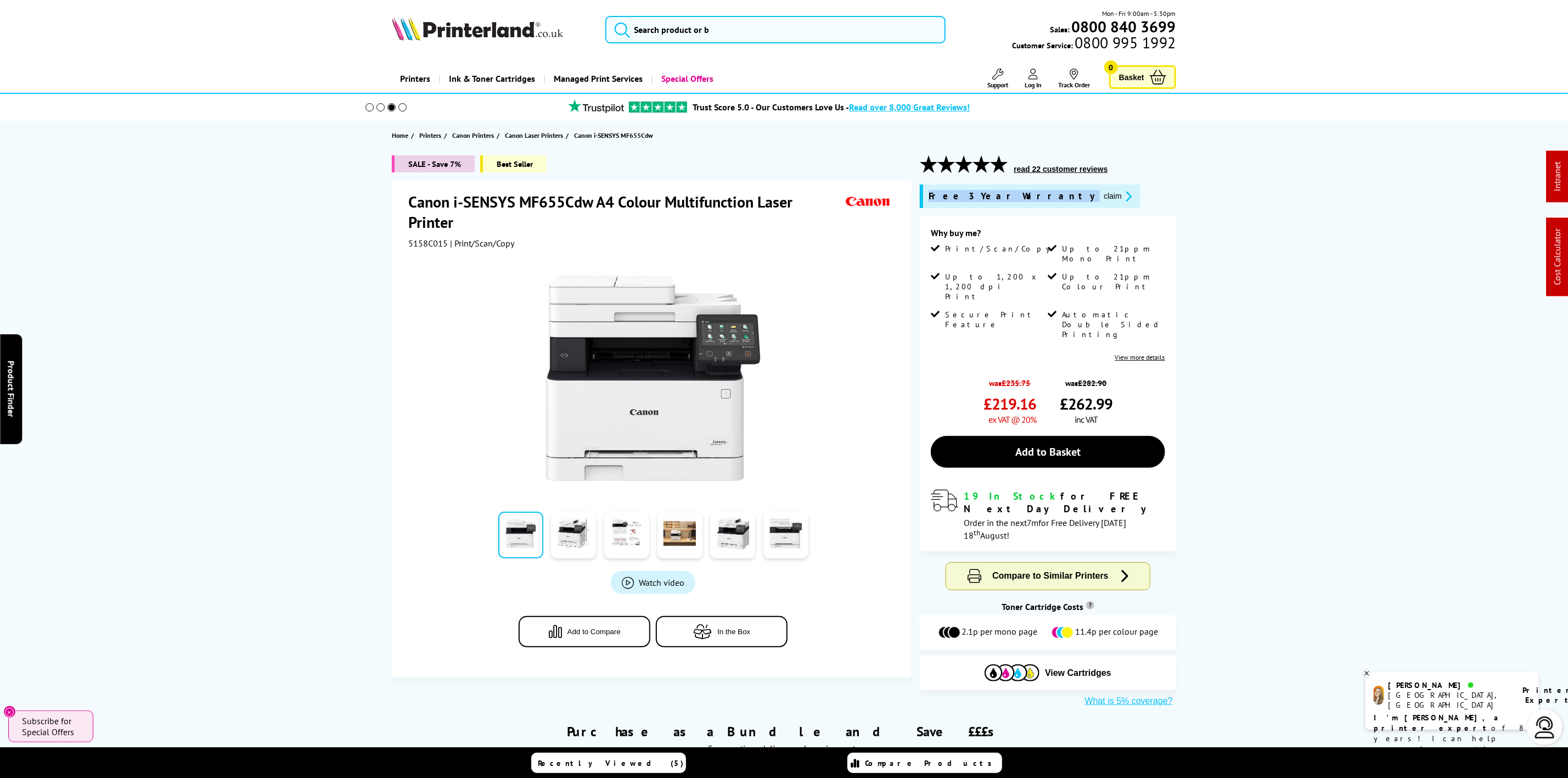
drag, startPoint x: 1015, startPoint y: 200, endPoint x: 924, endPoint y: 193, distance: 91.3
click at [924, 193] on div "Free 3 Year Warranty claim" at bounding box center [1030, 196] width 221 height 23
click at [1000, 257] on li "Print/Scan/Copy" at bounding box center [988, 258] width 115 height 28
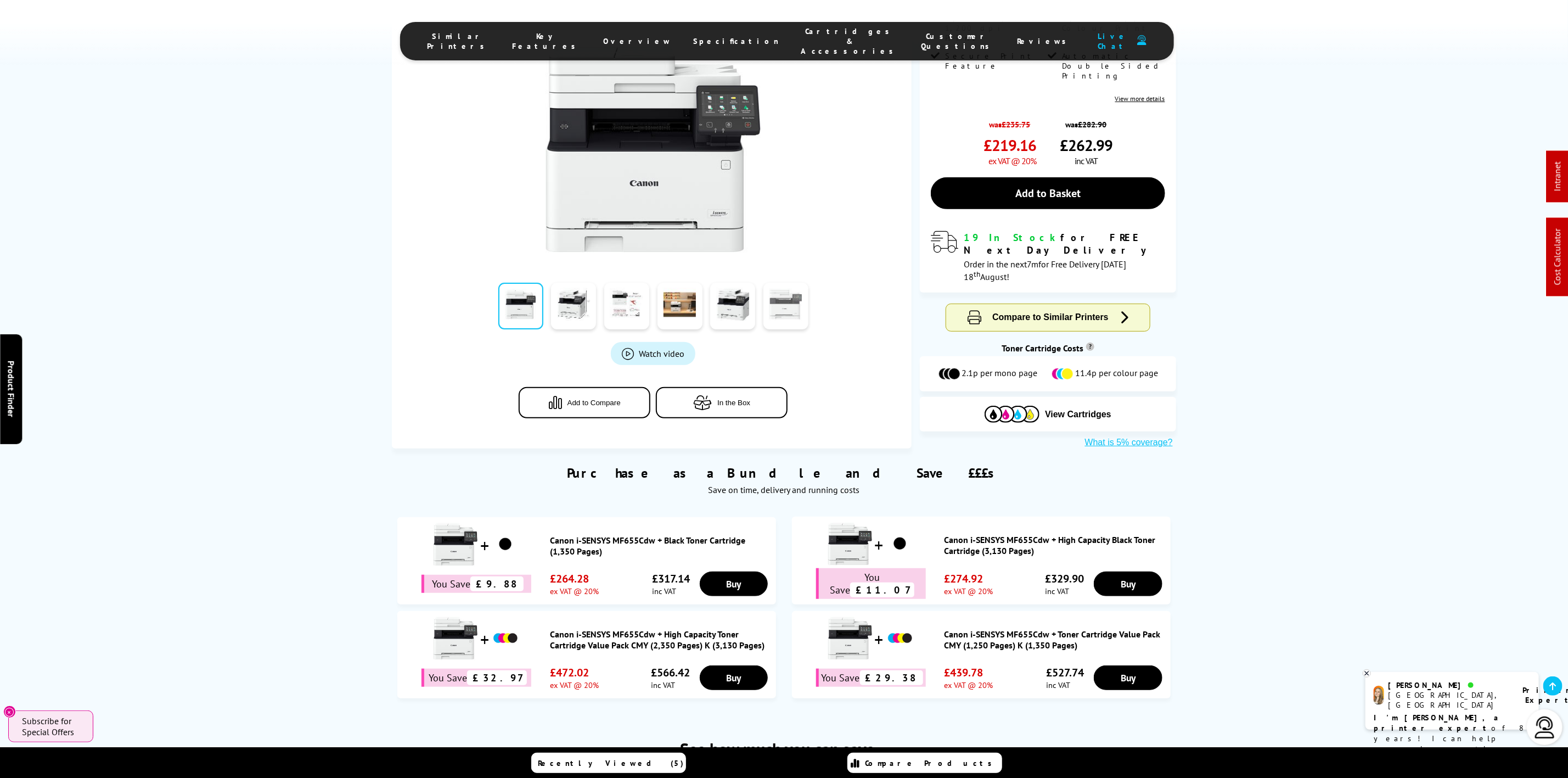
scroll to position [412, 0]
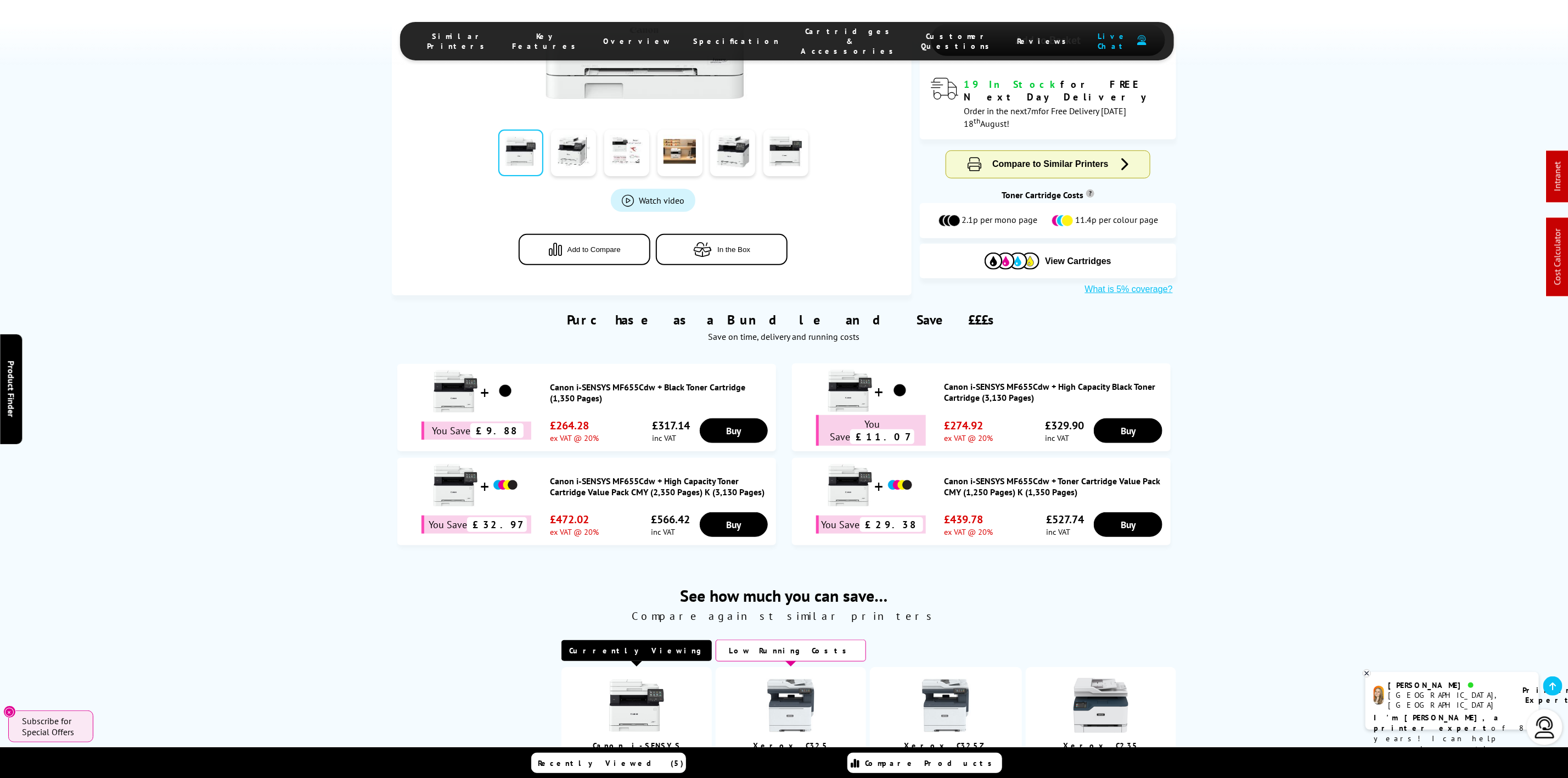
click at [698, 30] on li "Specification" at bounding box center [736, 41] width 107 height 29
click at [704, 36] on span "Specification" at bounding box center [737, 41] width 86 height 10
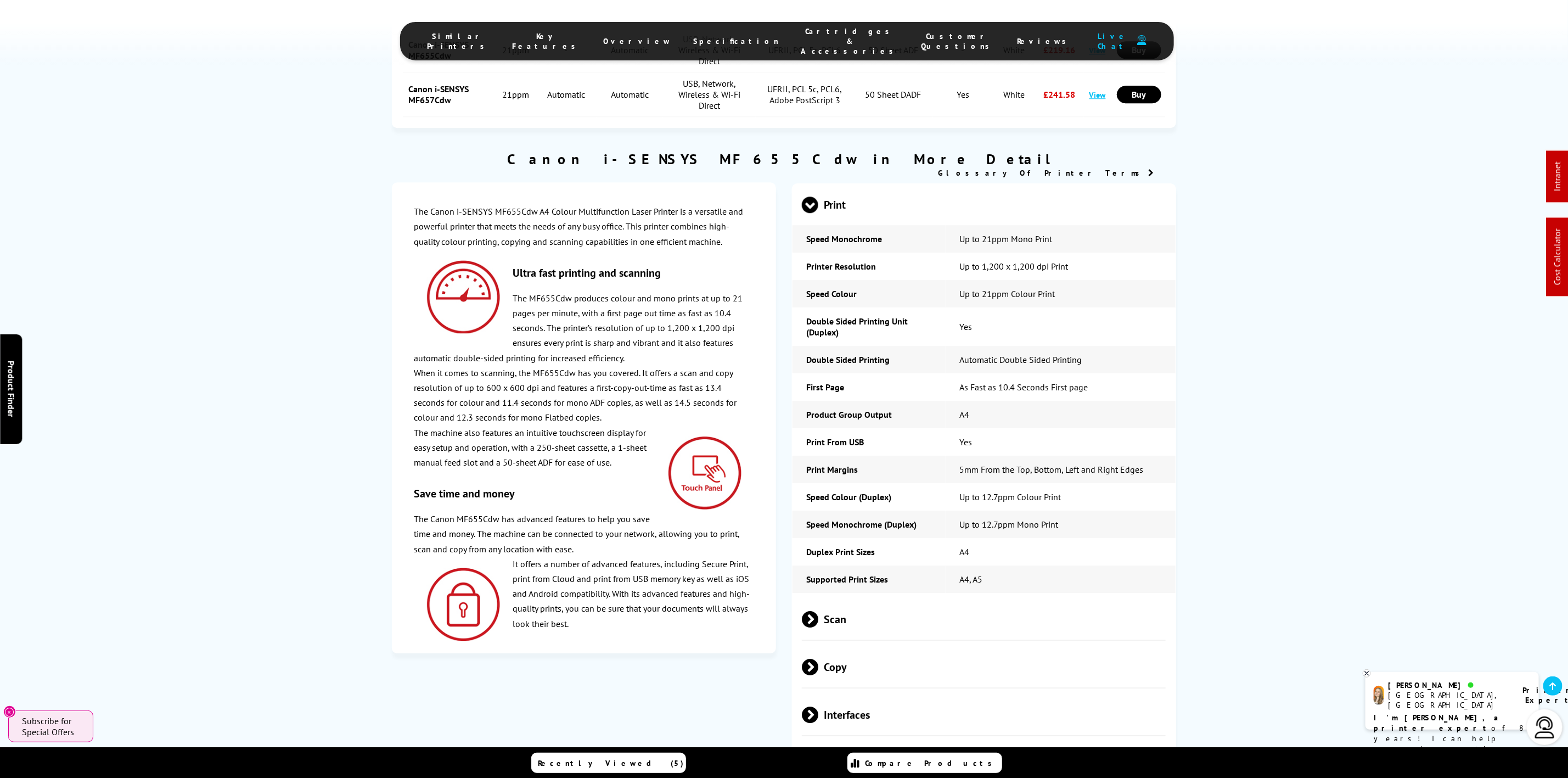
scroll to position [2523, 0]
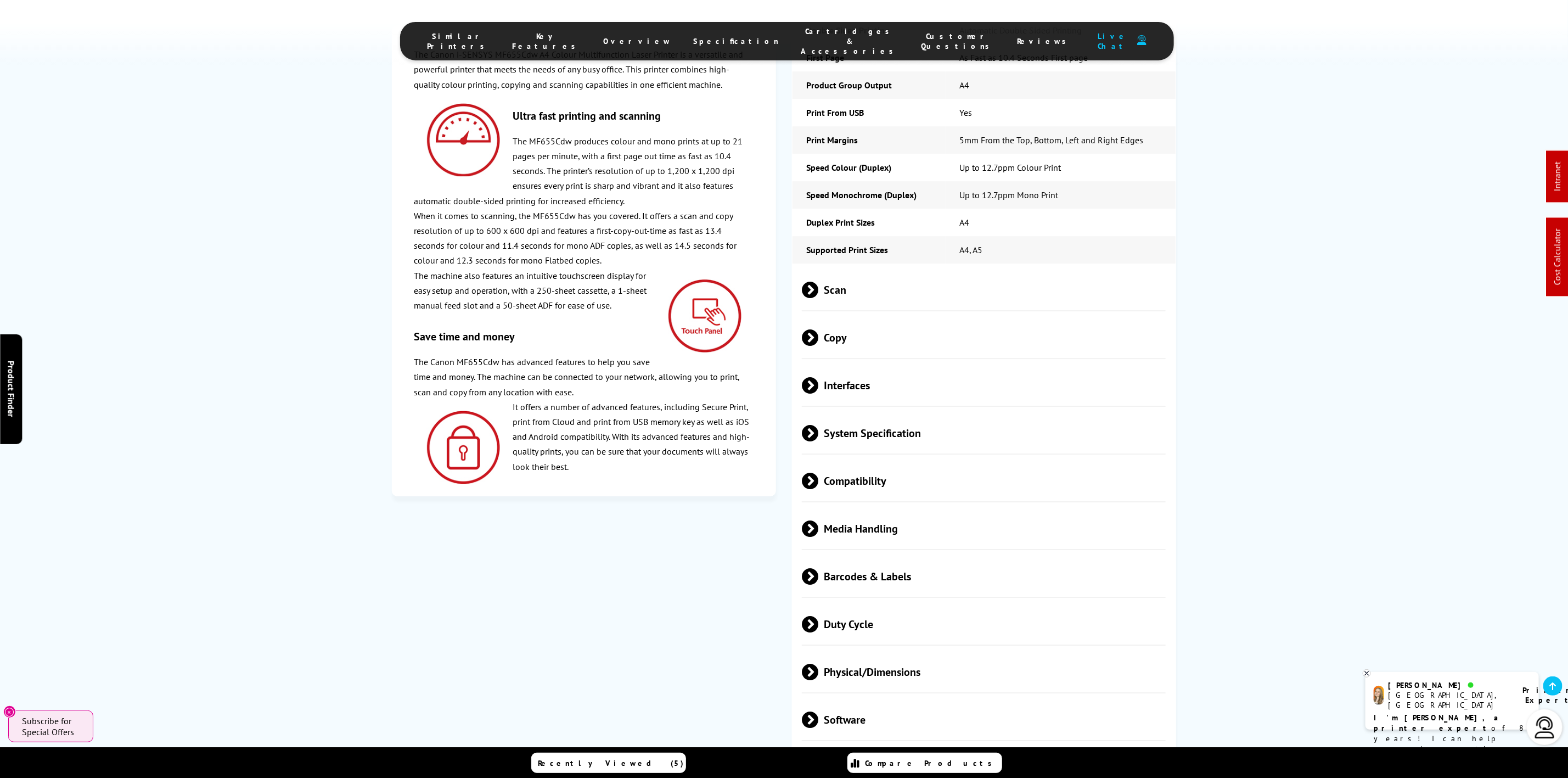
click at [902, 652] on span "Physical/Dimensions" at bounding box center [984, 672] width 364 height 41
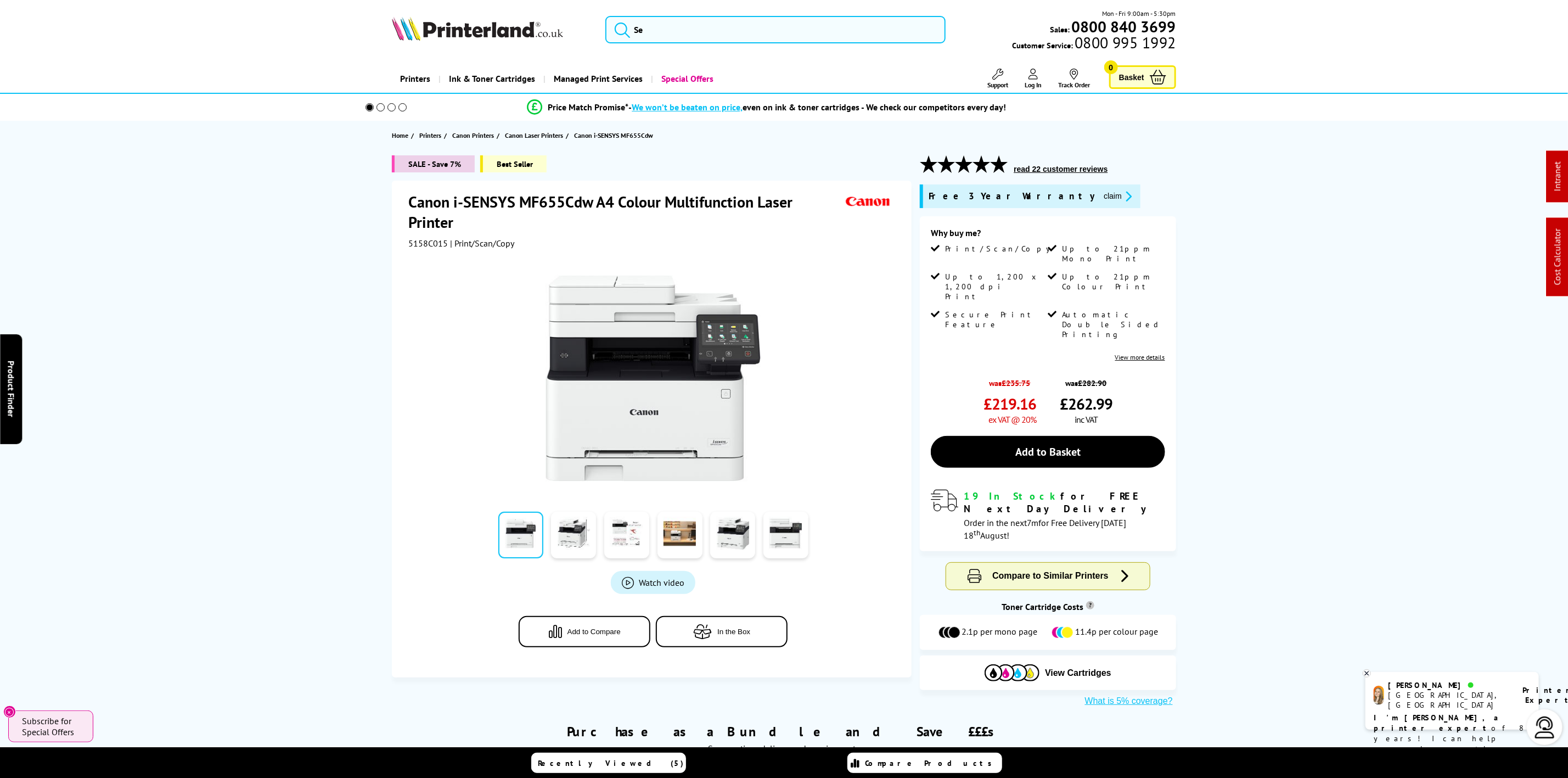
click at [431, 34] on img at bounding box center [477, 28] width 171 height 24
drag, startPoint x: 431, startPoint y: 34, endPoint x: 174, endPoint y: 142, distance: 278.8
click at [433, 34] on img at bounding box center [477, 28] width 171 height 24
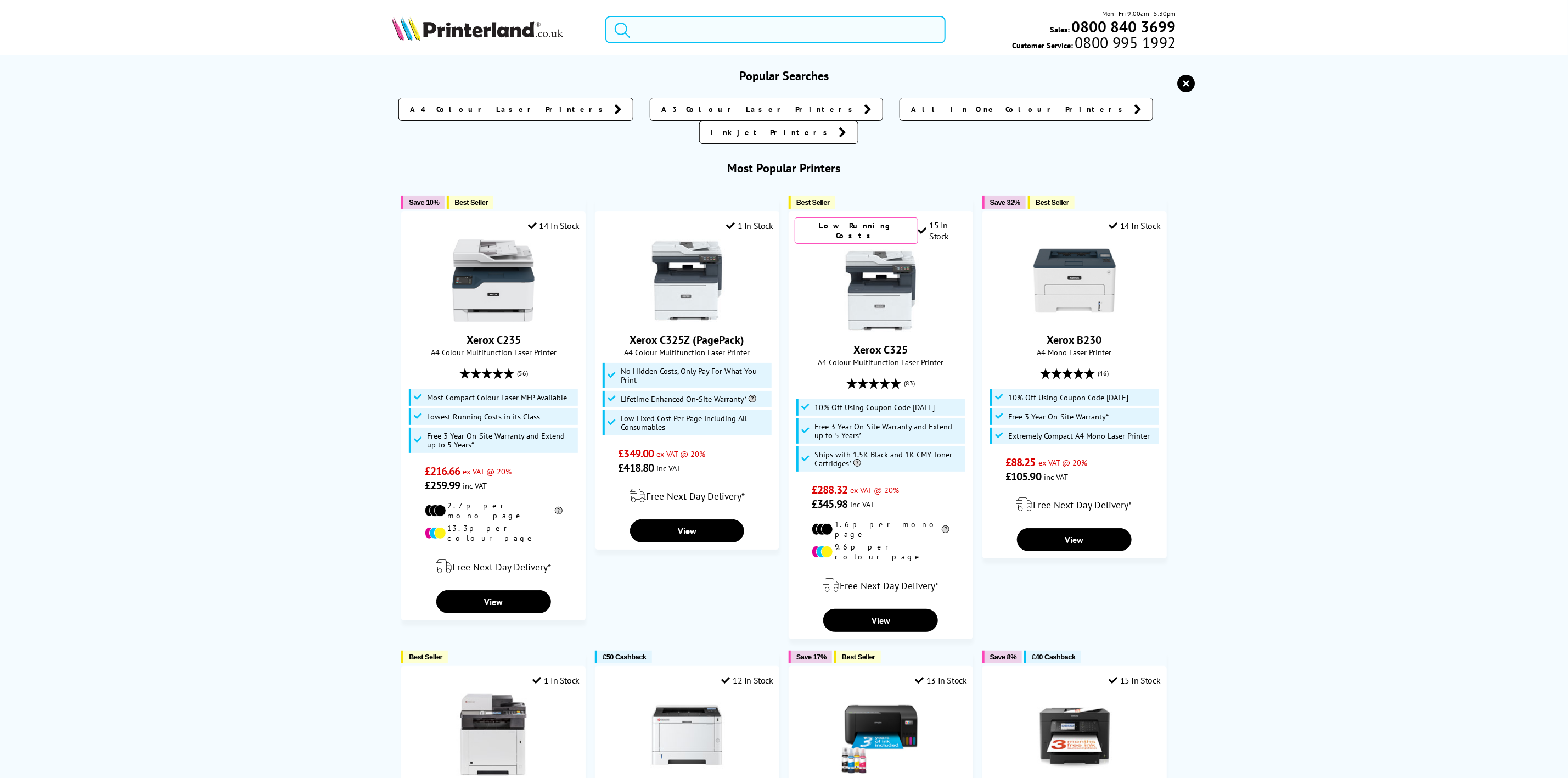
click at [718, 29] on input "search" at bounding box center [776, 29] width 340 height 28
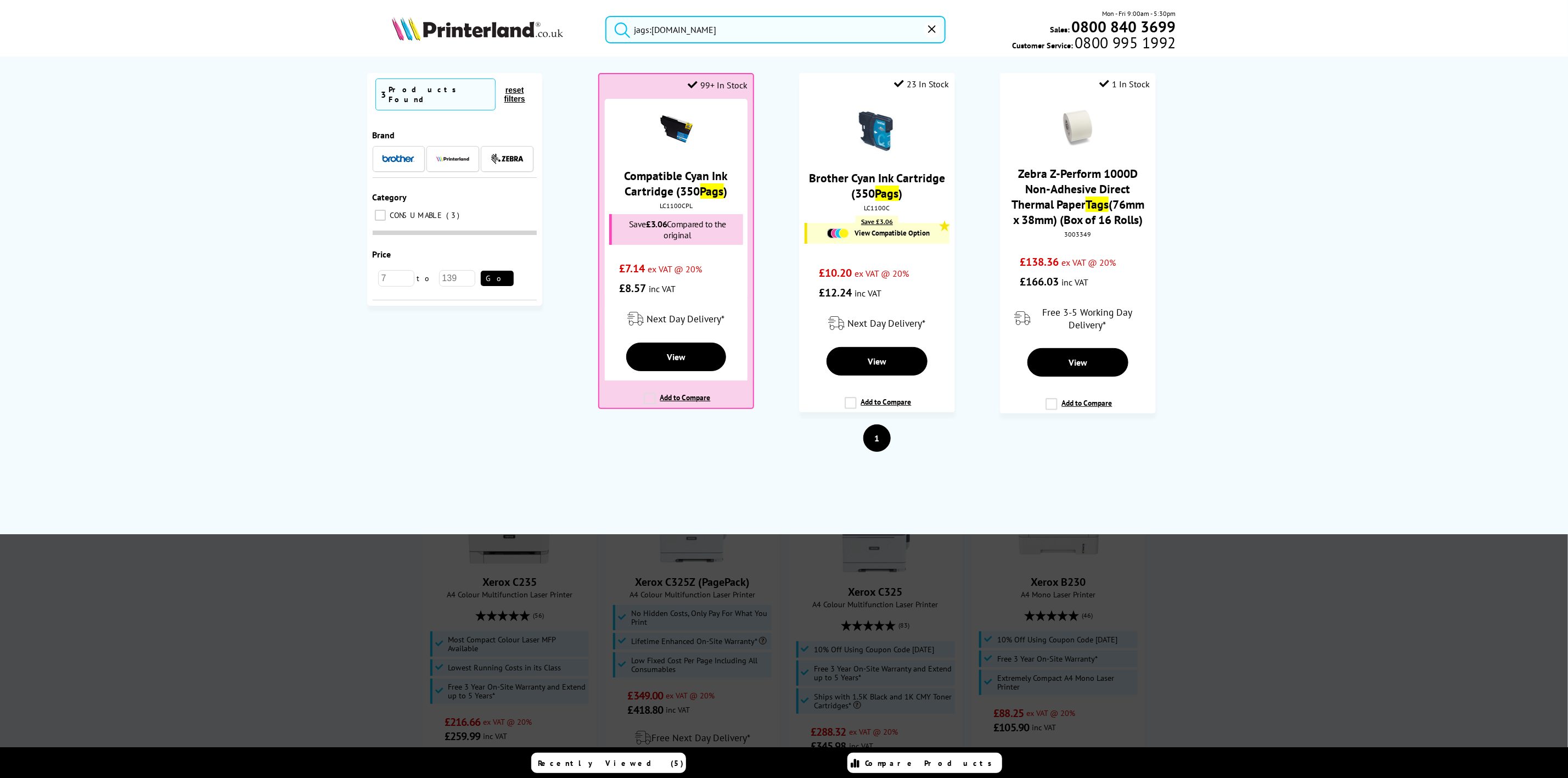
click at [649, 34] on input "jags:[DOMAIN_NAME]" at bounding box center [776, 29] width 340 height 28
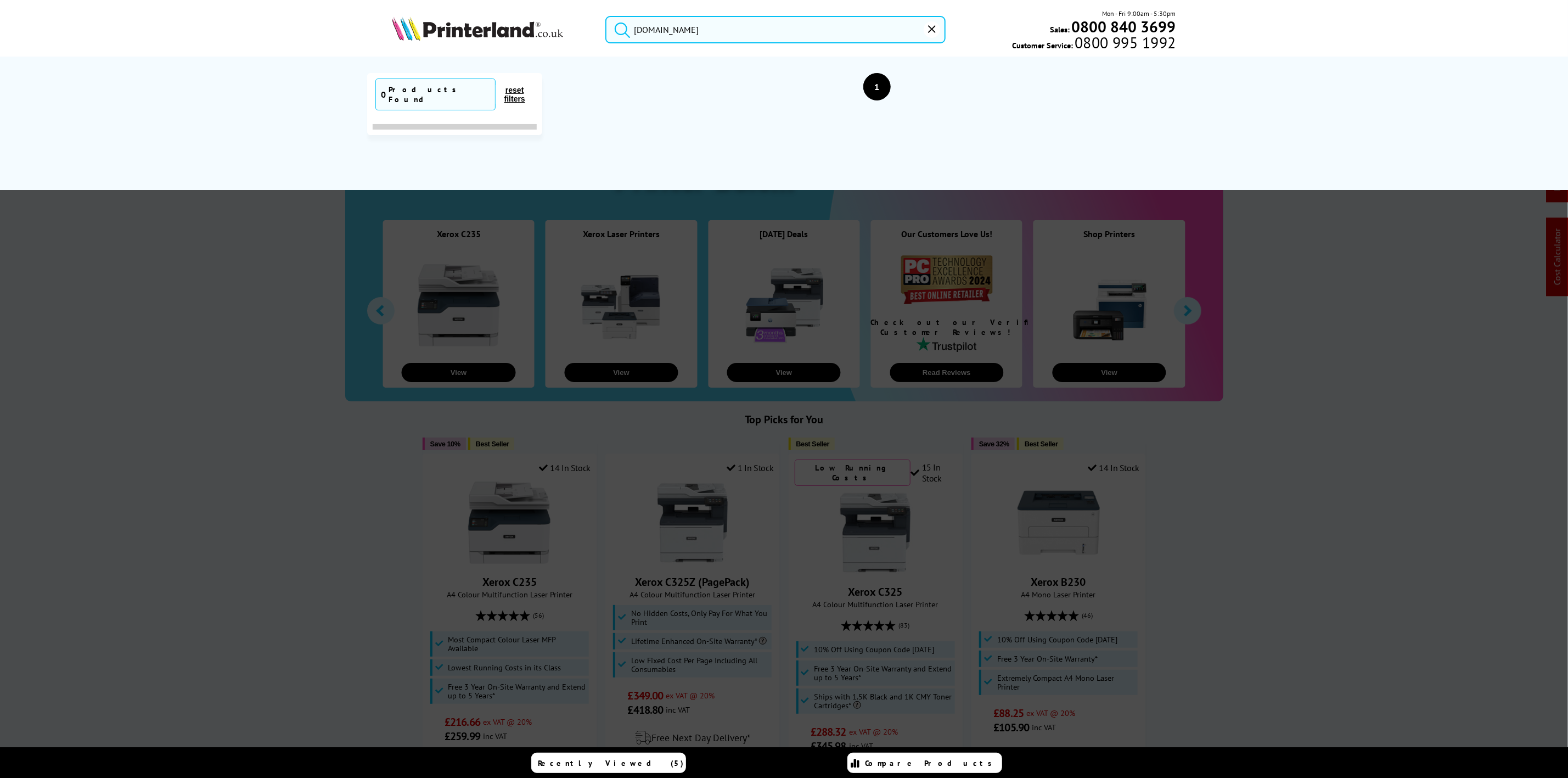
type input "[EMAIL_ADDRESS][DOMAIN_NAME]"
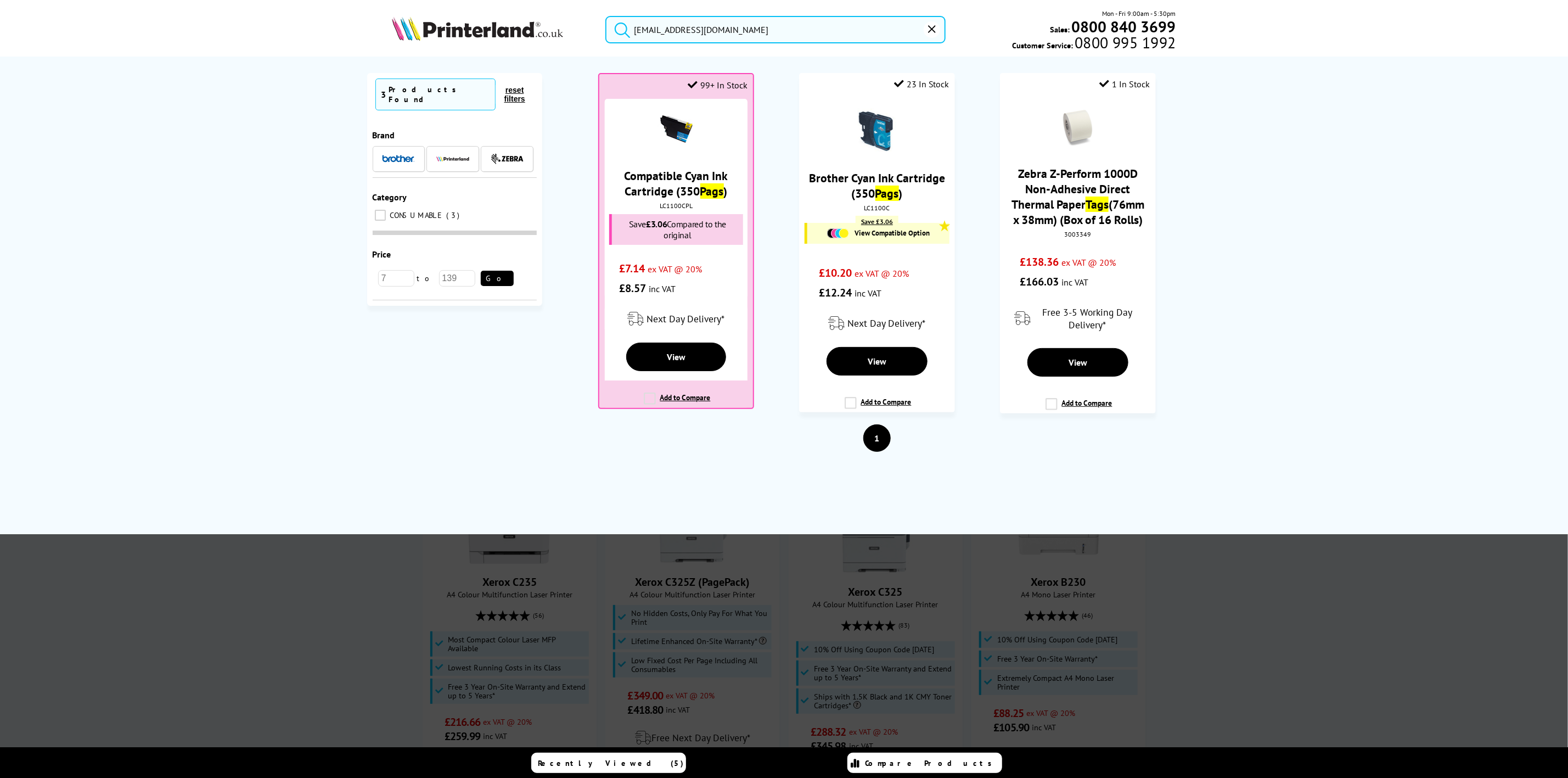
drag, startPoint x: 747, startPoint y: 40, endPoint x: 309, endPoint y: 2, distance: 439.6
click at [309, 2] on header "[EMAIL_ADDRESS][DOMAIN_NAME] Mon - Fri 9:00am - 5:30pm Sales: 0800 840 3699 Cus…" at bounding box center [784, 47] width 1568 height 94
click at [743, 21] on input "[EMAIL_ADDRESS][DOMAIN_NAME]" at bounding box center [776, 29] width 340 height 28
drag, startPoint x: 753, startPoint y: 25, endPoint x: 232, endPoint y: 35, distance: 521.1
click at [232, 35] on header "[EMAIL_ADDRESS][DOMAIN_NAME] Mon - Fri 9:00am - 5:30pm Sales: 0800 840 3699 Cus…" at bounding box center [784, 47] width 1568 height 94
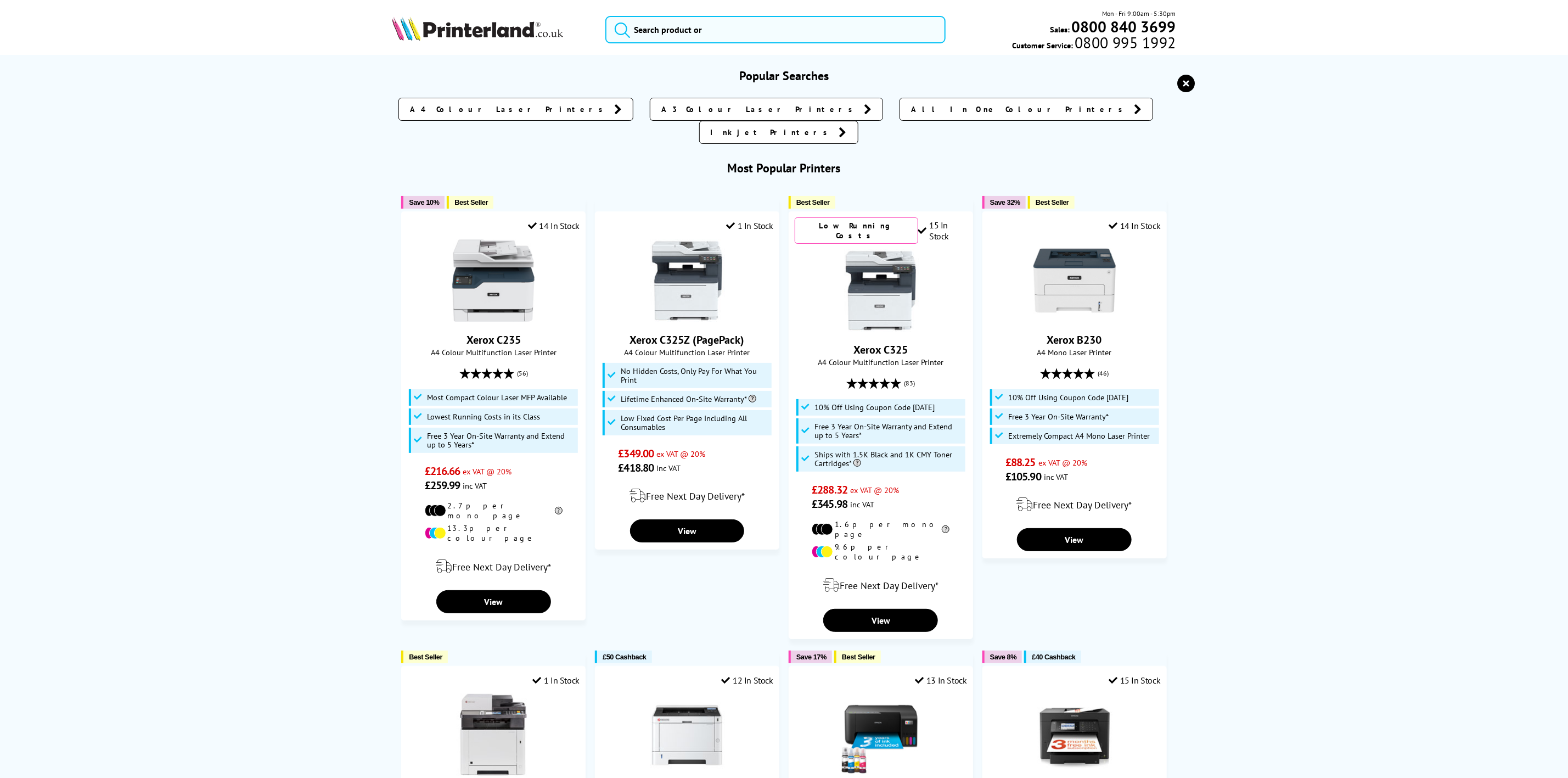
click at [490, 31] on img at bounding box center [477, 28] width 171 height 24
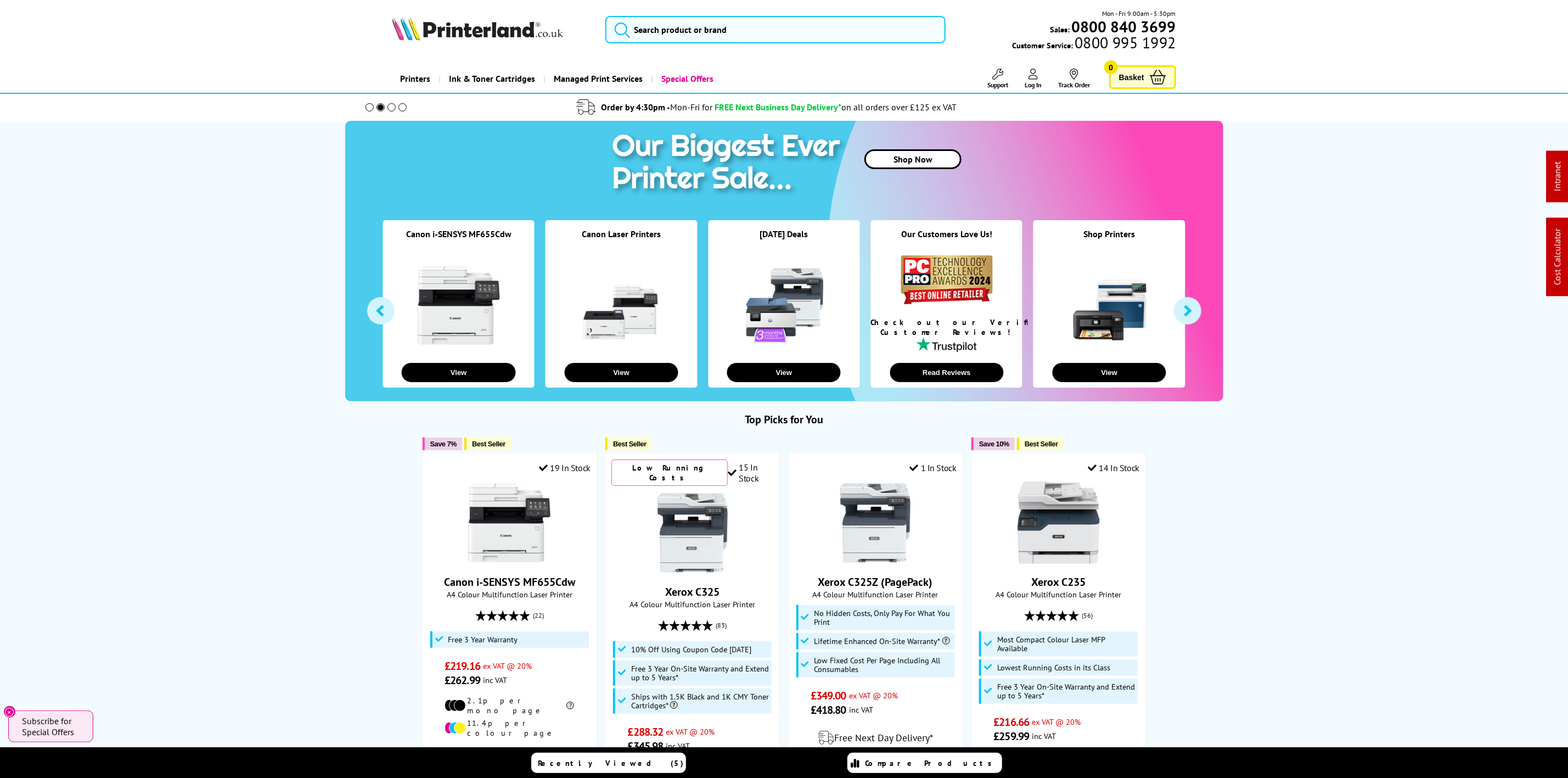
click at [514, 33] on img at bounding box center [477, 28] width 171 height 24
drag, startPoint x: 514, startPoint y: 33, endPoint x: 70, endPoint y: 102, distance: 449.3
click at [473, 40] on img at bounding box center [477, 28] width 171 height 24
click at [456, 30] on img at bounding box center [477, 28] width 171 height 24
click at [458, 30] on img at bounding box center [477, 28] width 171 height 24
